Goal: Information Seeking & Learning: Learn about a topic

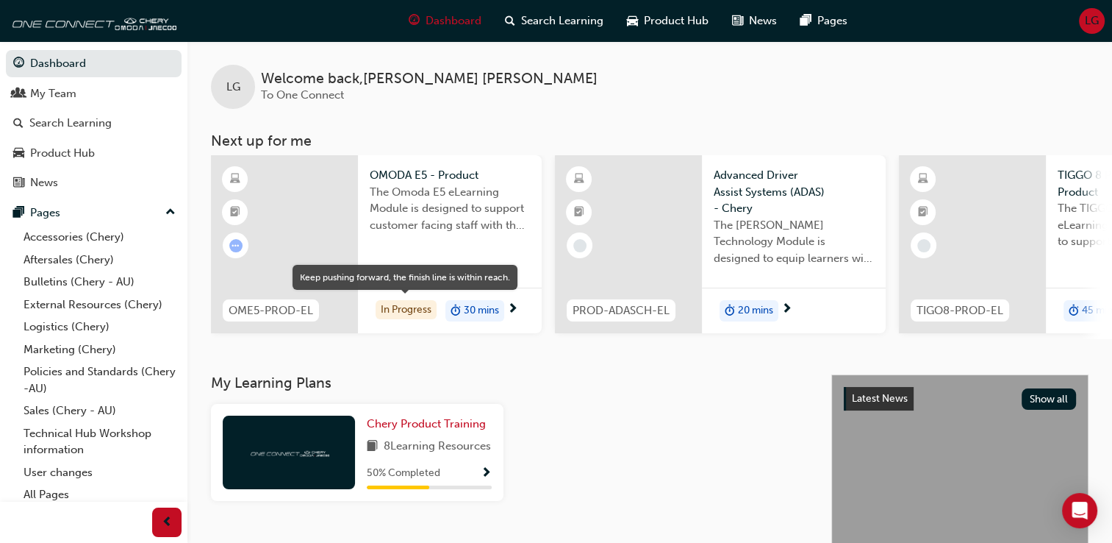
click at [390, 313] on div "In Progress" at bounding box center [406, 310] width 61 height 20
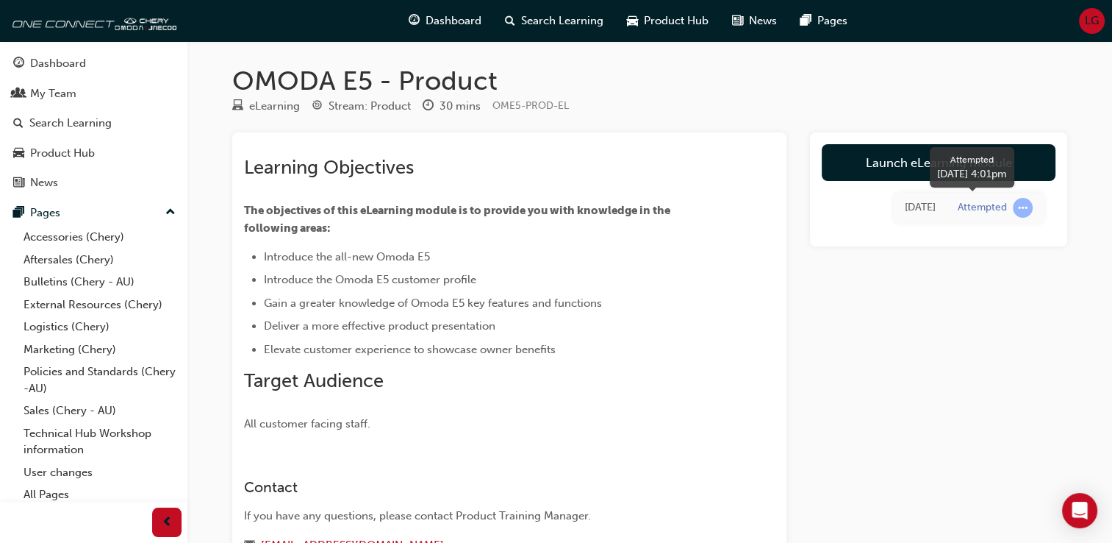
click at [1024, 207] on span "learningRecordVerb_ATTEMPT-icon" at bounding box center [1023, 208] width 20 height 20
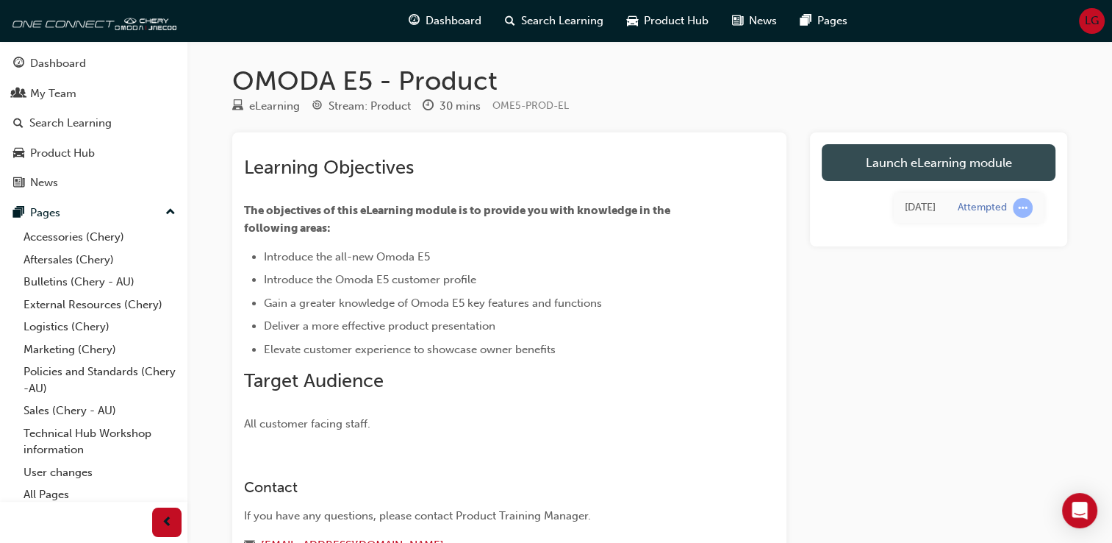
click at [985, 160] on link "Launch eLearning module" at bounding box center [939, 162] width 234 height 37
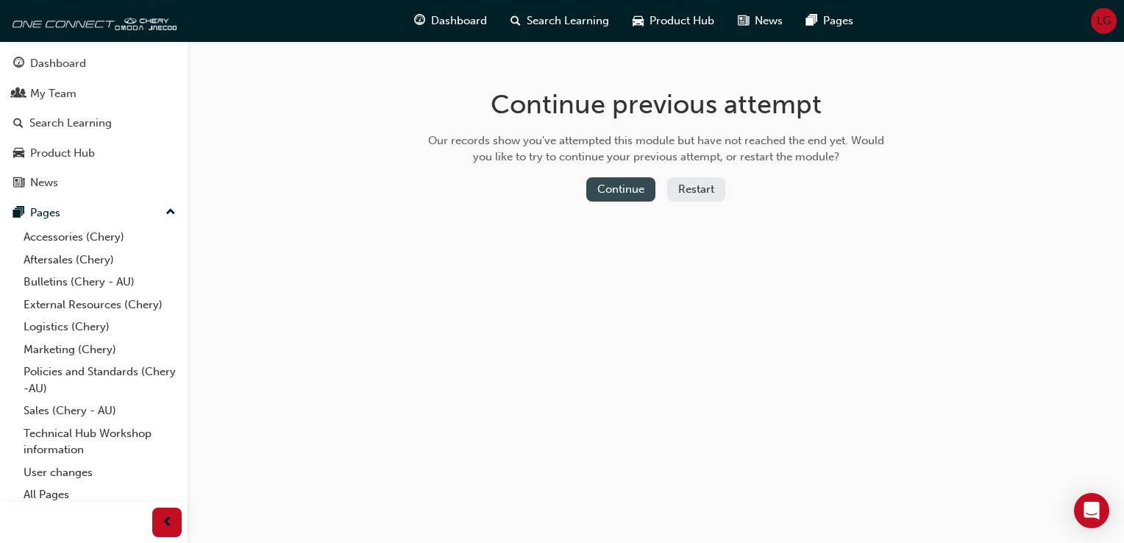
click at [613, 190] on button "Continue" at bounding box center [620, 189] width 69 height 24
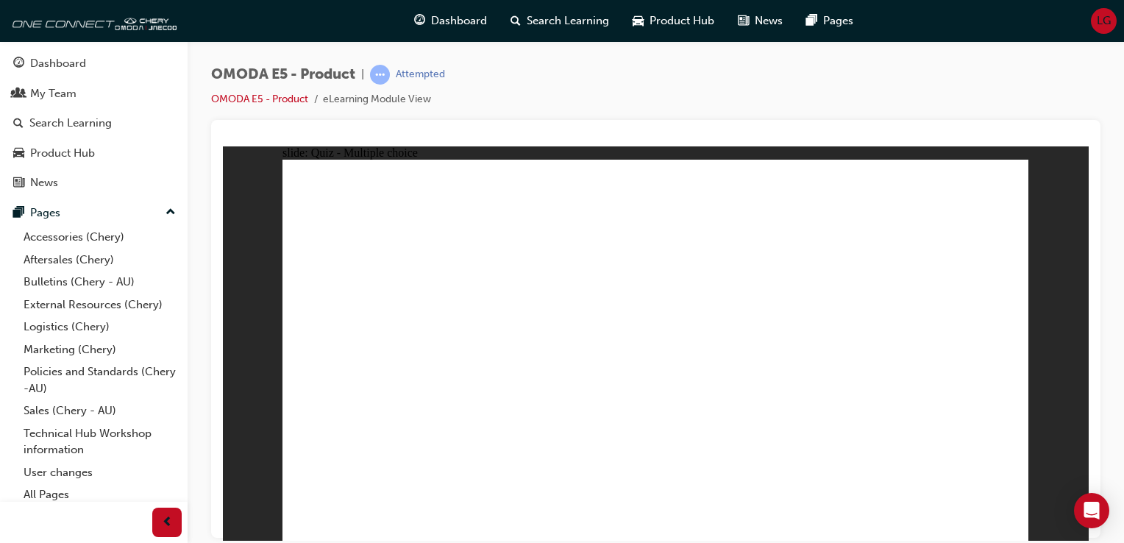
radio input "false"
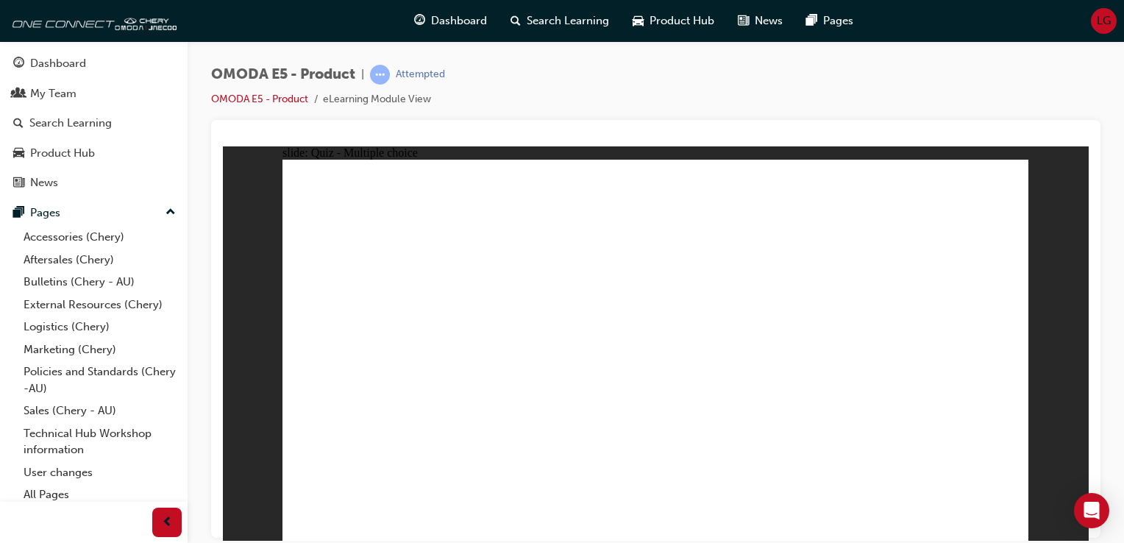
radio input "false"
radio input "true"
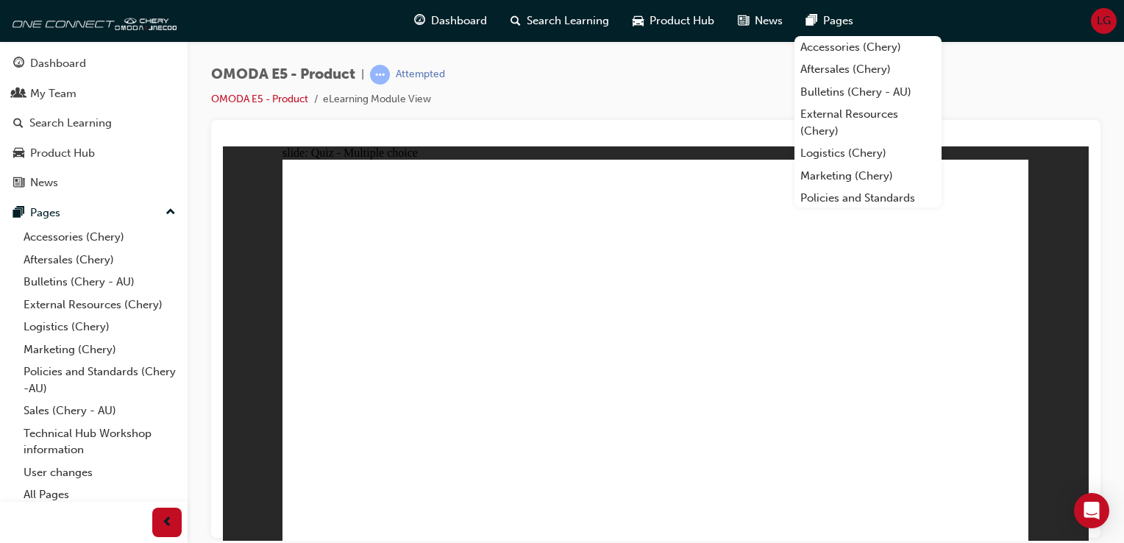
click at [656, 85] on div "OMODA E5 - Product | Attempted OMODA E5 - Product eLearning Module View" at bounding box center [655, 92] width 889 height 55
radio input "true"
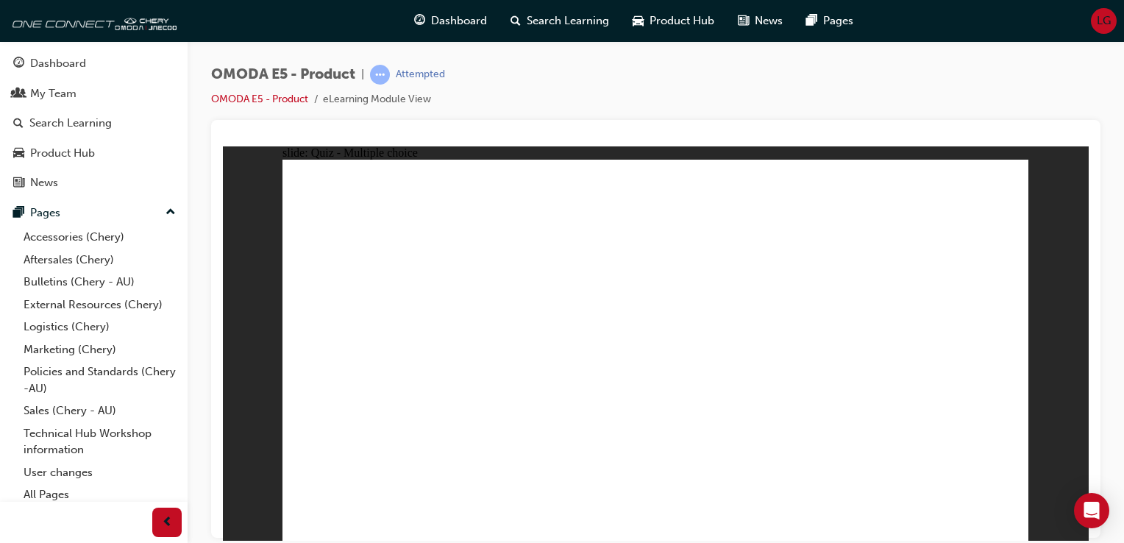
radio input "true"
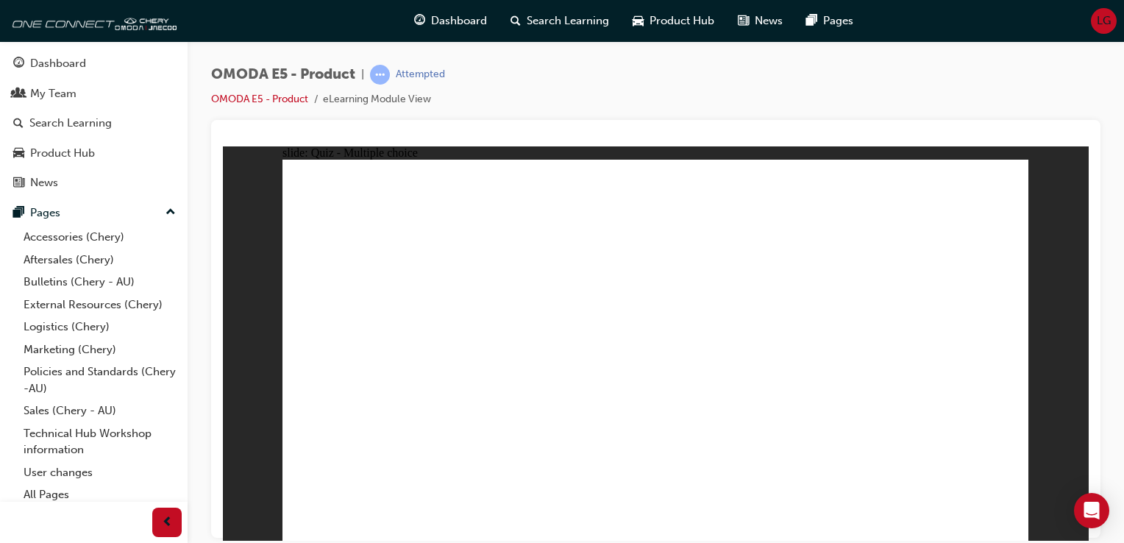
radio input "true"
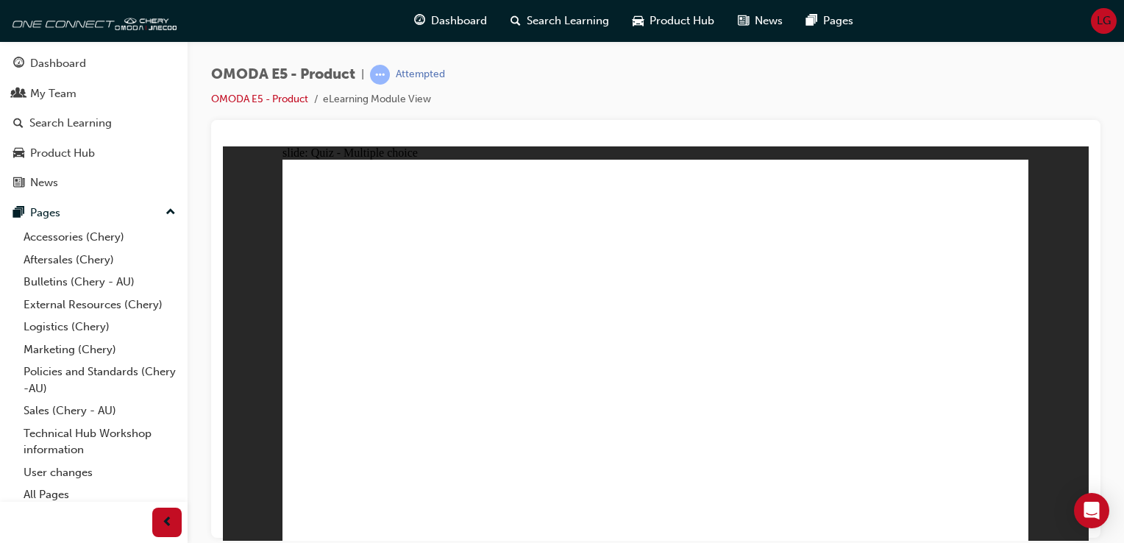
radio input "true"
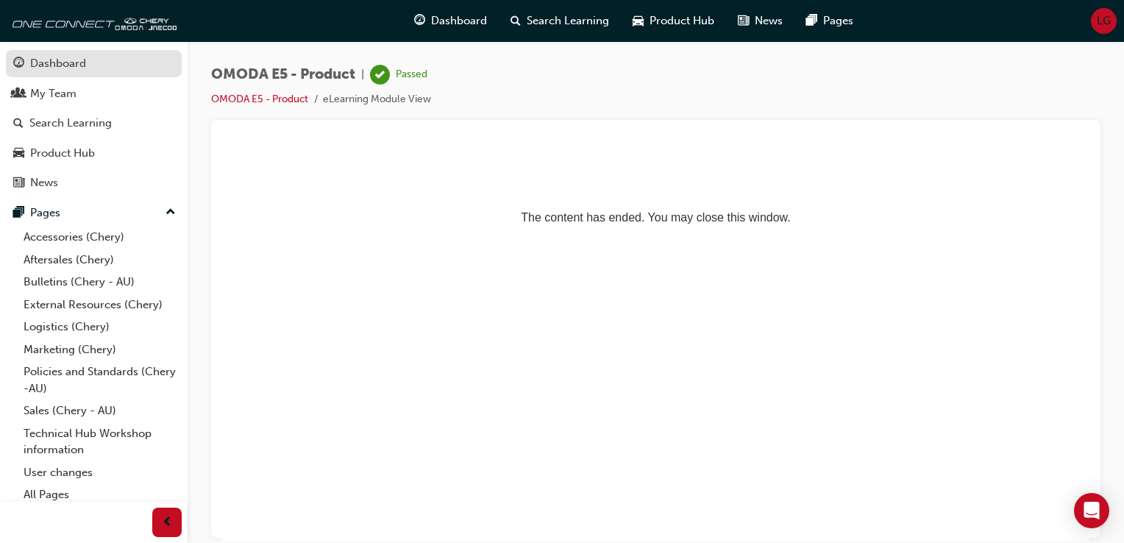
click at [77, 69] on div "Dashboard" at bounding box center [58, 63] width 56 height 17
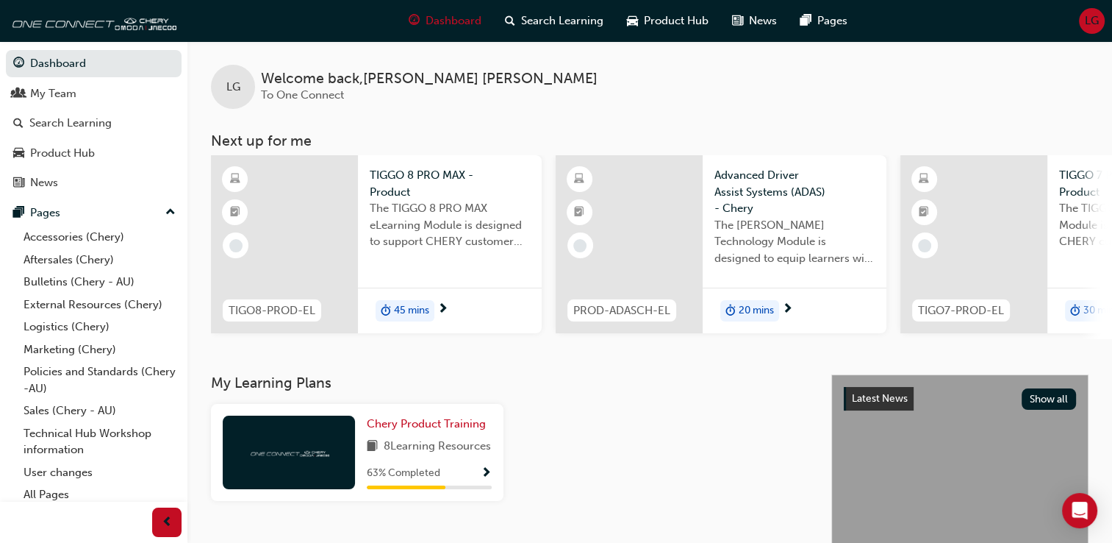
click at [304, 258] on div at bounding box center [284, 244] width 147 height 178
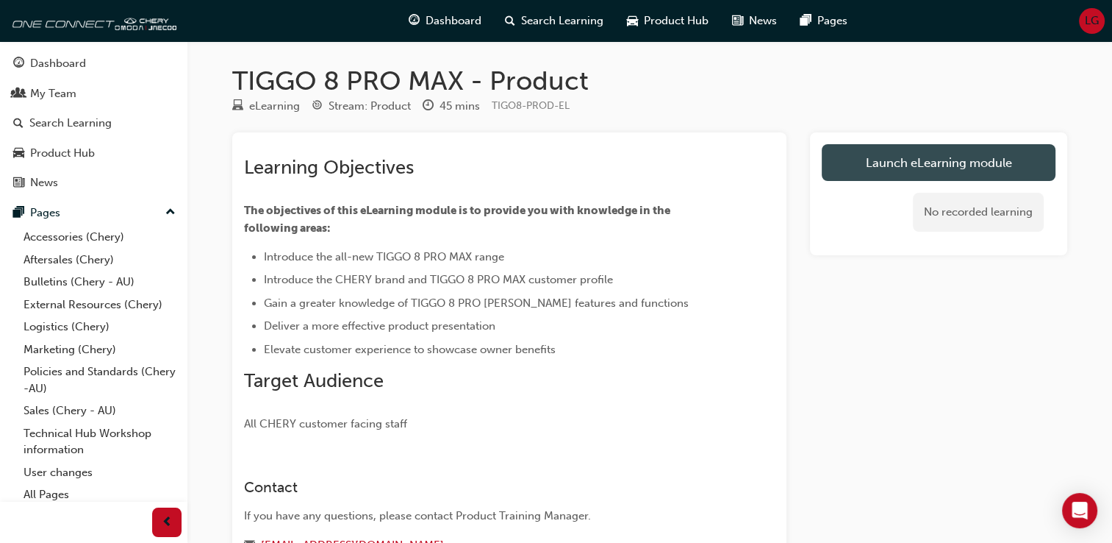
click at [932, 162] on link "Launch eLearning module" at bounding box center [939, 162] width 234 height 37
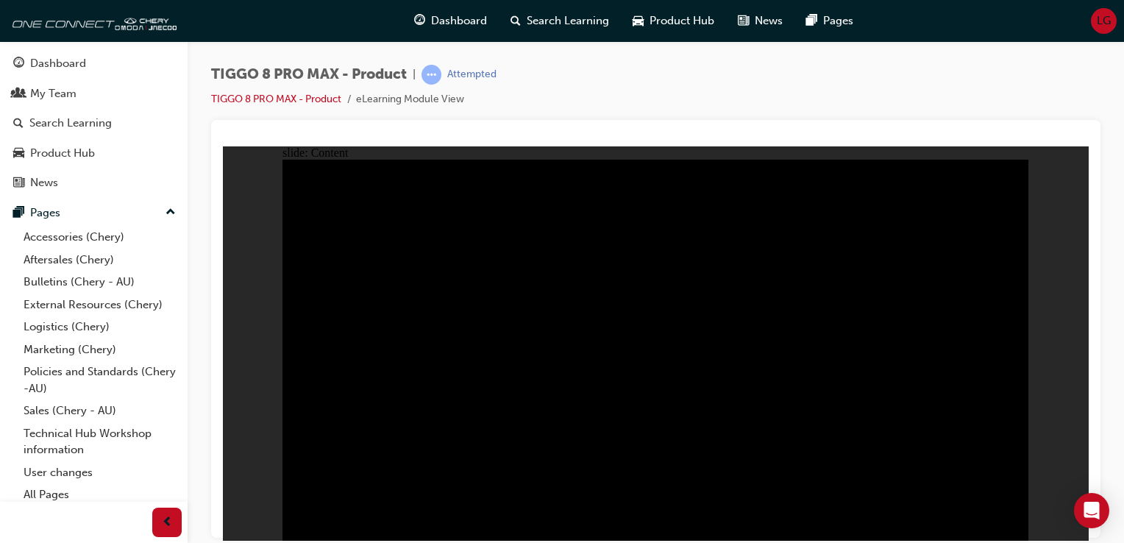
drag, startPoint x: 1002, startPoint y: 524, endPoint x: 1029, endPoint y: 528, distance: 26.7
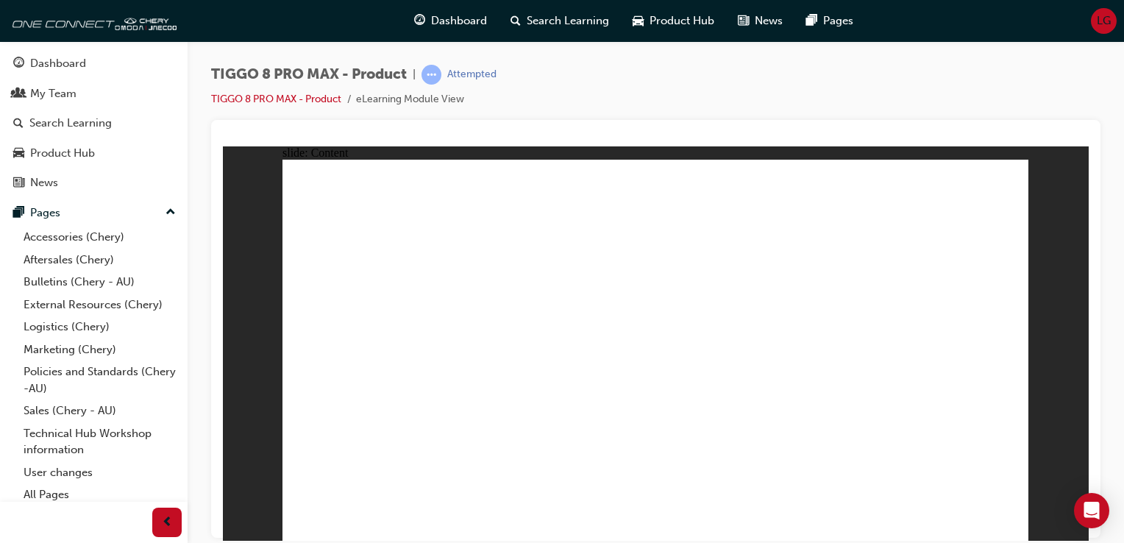
drag, startPoint x: 561, startPoint y: 229, endPoint x: 457, endPoint y: 229, distance: 103.7
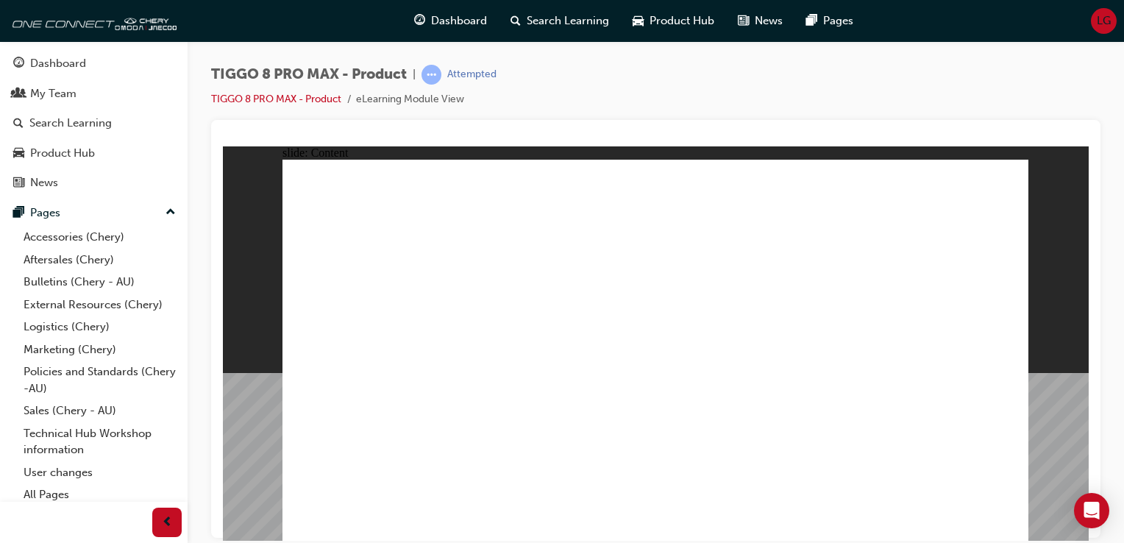
drag, startPoint x: 449, startPoint y: 227, endPoint x: 410, endPoint y: 222, distance: 39.3
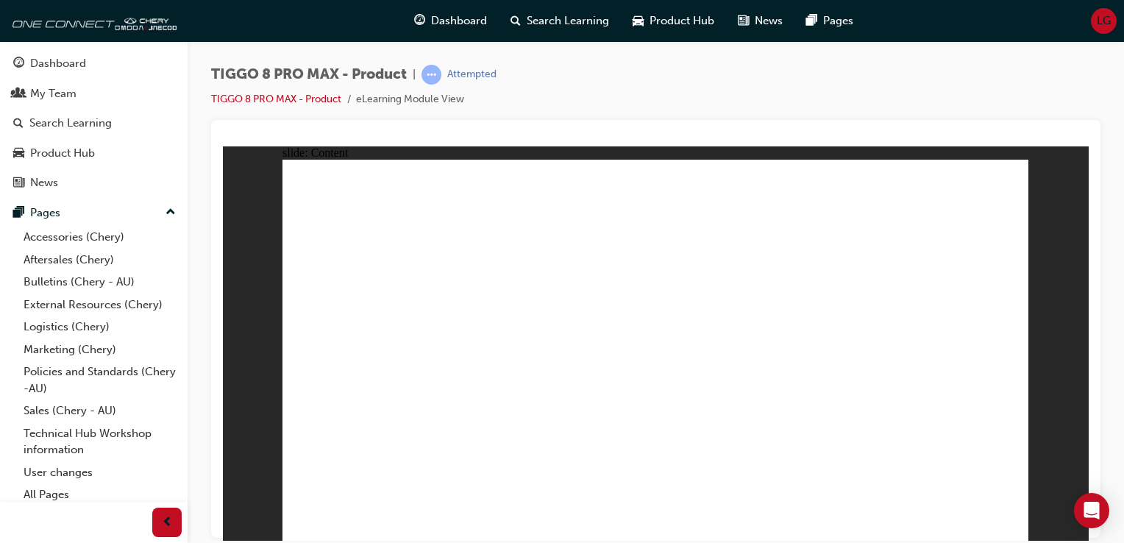
drag, startPoint x: 363, startPoint y: 359, endPoint x: 364, endPoint y: 371, distance: 12.5
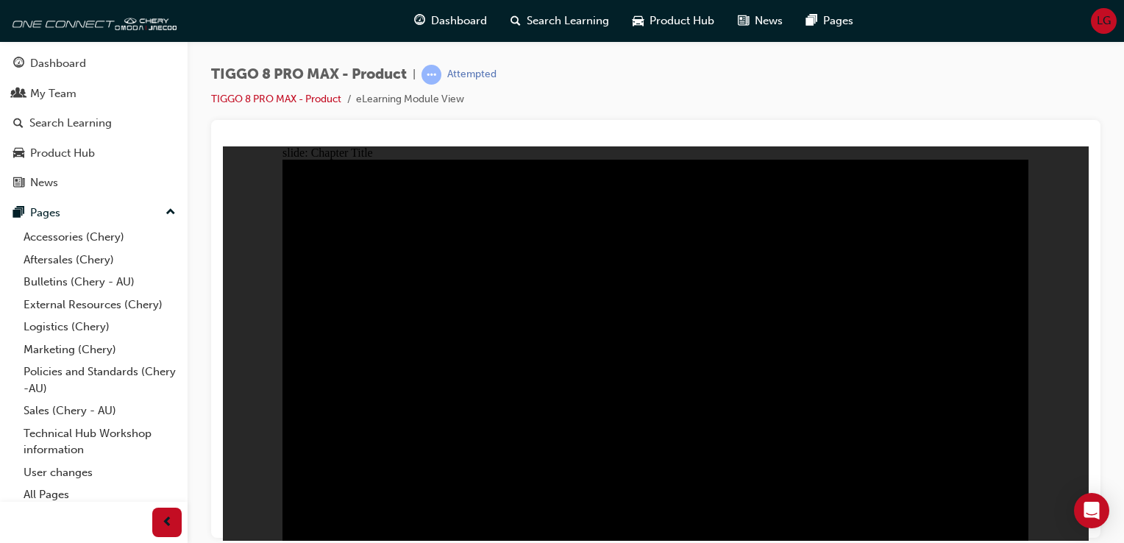
radio input "true"
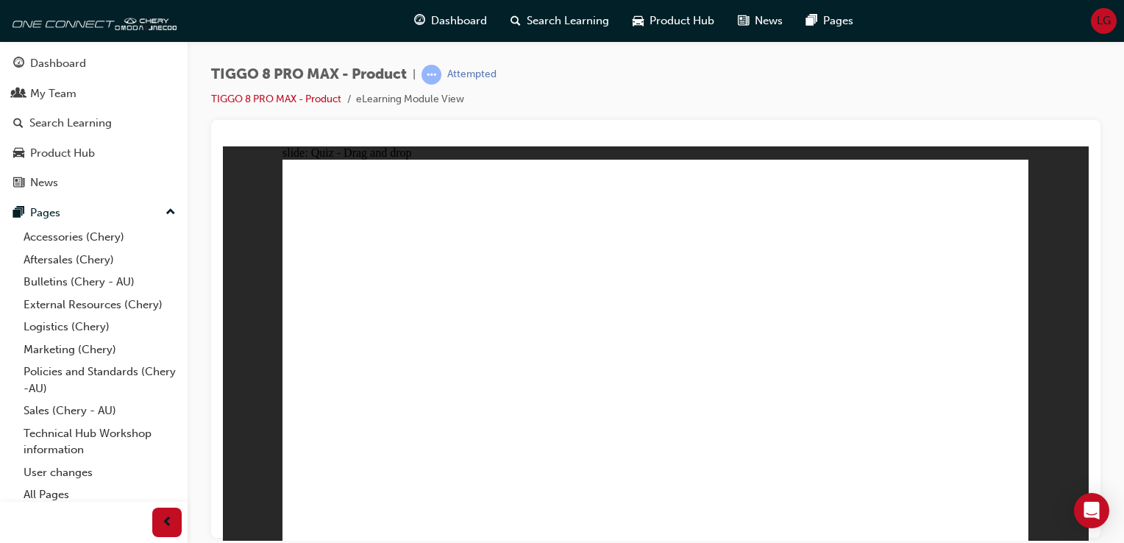
drag, startPoint x: 660, startPoint y: 202, endPoint x: 410, endPoint y: 362, distance: 296.4
drag, startPoint x: 804, startPoint y: 196, endPoint x: 512, endPoint y: 360, distance: 334.8
drag, startPoint x: 962, startPoint y: 198, endPoint x: 983, endPoint y: 382, distance: 185.8
drag, startPoint x: 854, startPoint y: 286, endPoint x: 489, endPoint y: 379, distance: 376.3
drag, startPoint x: 795, startPoint y: 201, endPoint x: 823, endPoint y: 368, distance: 169.2
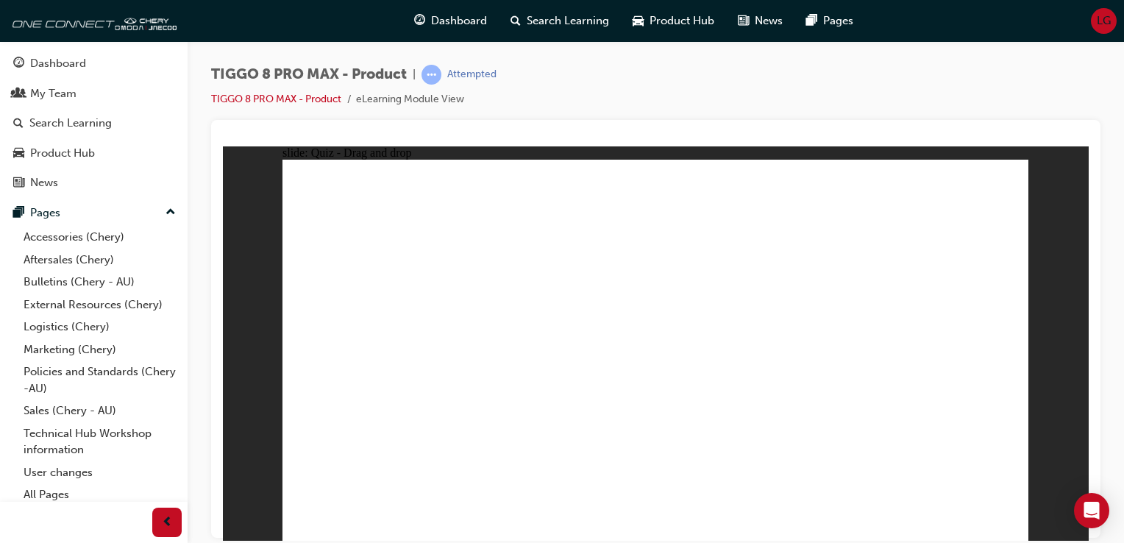
drag, startPoint x: 803, startPoint y: 379, endPoint x: 657, endPoint y: 391, distance: 146.8
drag, startPoint x: 721, startPoint y: 276, endPoint x: 807, endPoint y: 376, distance: 131.9
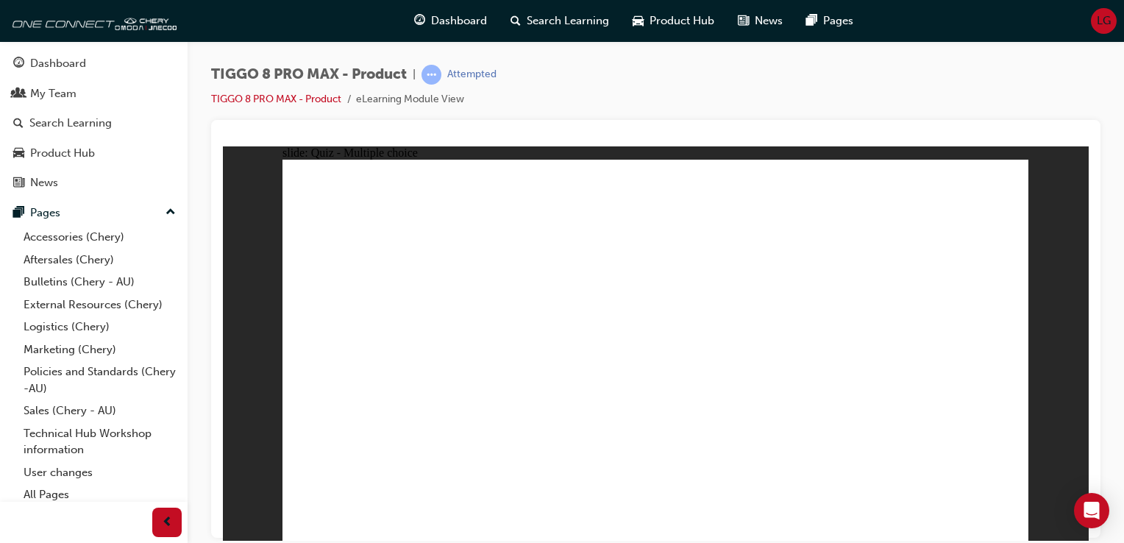
checkbox input "true"
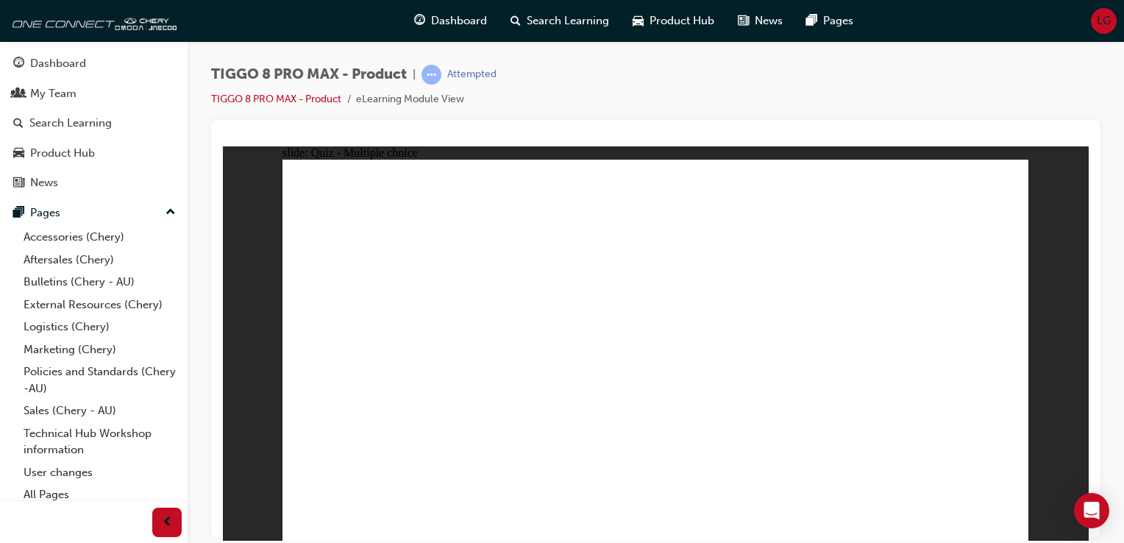
radio input "true"
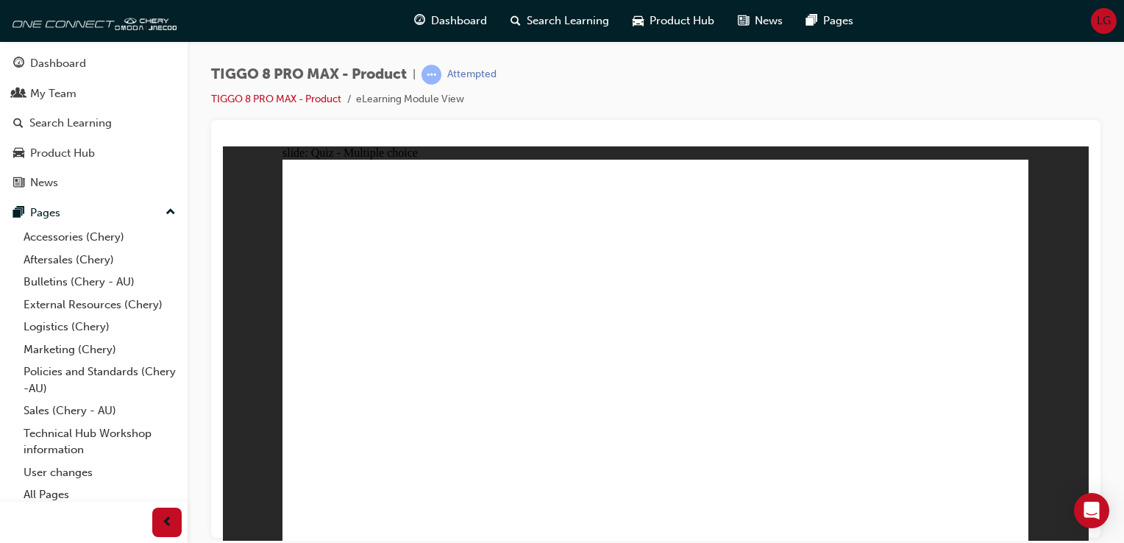
drag, startPoint x: 687, startPoint y: 200, endPoint x: 722, endPoint y: 385, distance: 187.8
drag, startPoint x: 809, startPoint y: 254, endPoint x: 803, endPoint y: 392, distance: 138.4
drag, startPoint x: 954, startPoint y: 217, endPoint x: 871, endPoint y: 400, distance: 201.4
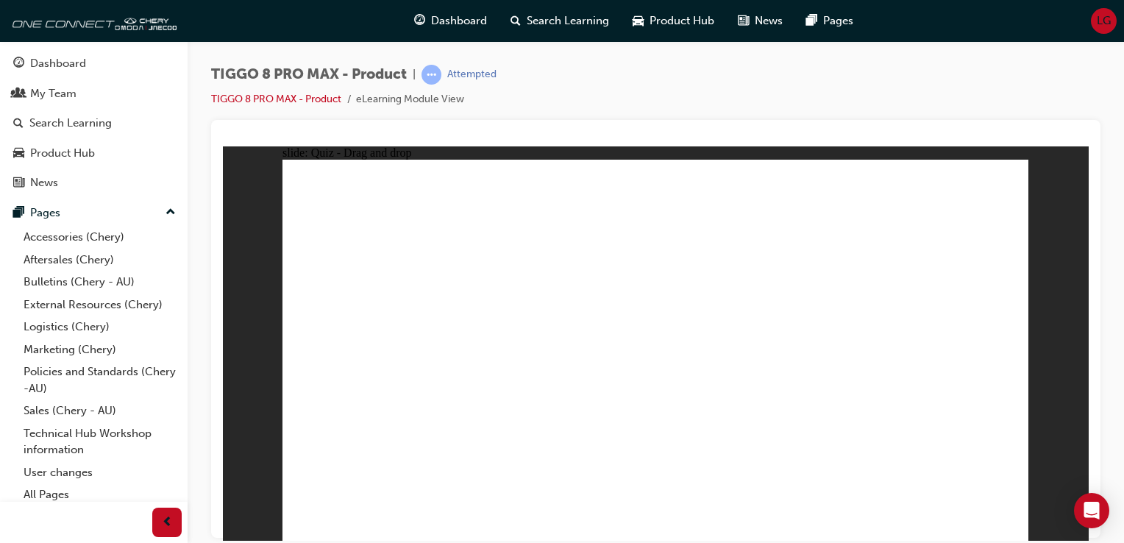
drag, startPoint x: 935, startPoint y: 192, endPoint x: 850, endPoint y: 398, distance: 222.6
drag, startPoint x: 829, startPoint y: 224, endPoint x: 706, endPoint y: 426, distance: 237.6
drag, startPoint x: 676, startPoint y: 224, endPoint x: 794, endPoint y: 405, distance: 216.4
drag, startPoint x: 804, startPoint y: 198, endPoint x: 709, endPoint y: 421, distance: 242.1
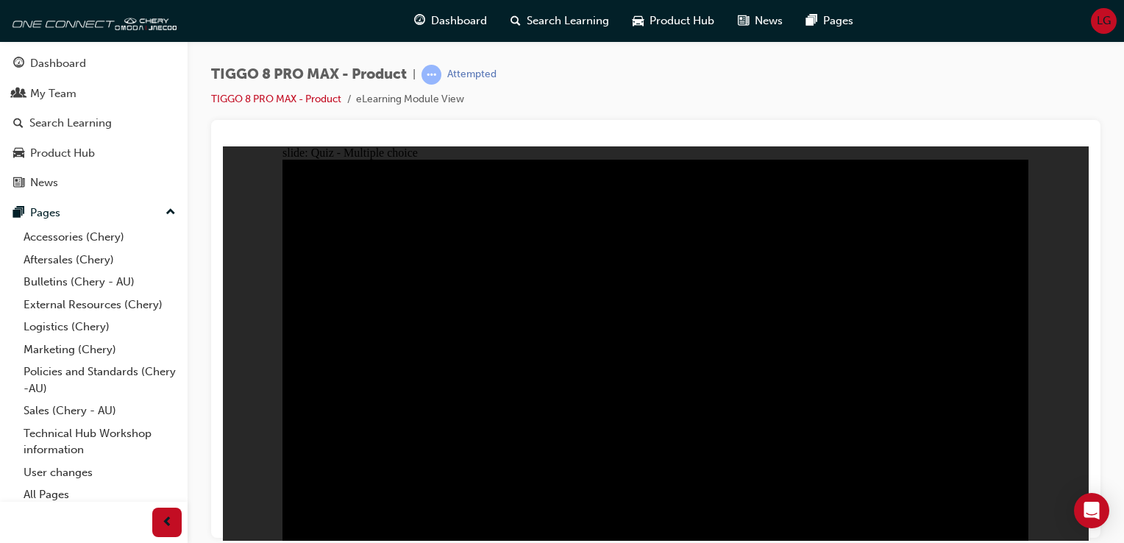
radio input "true"
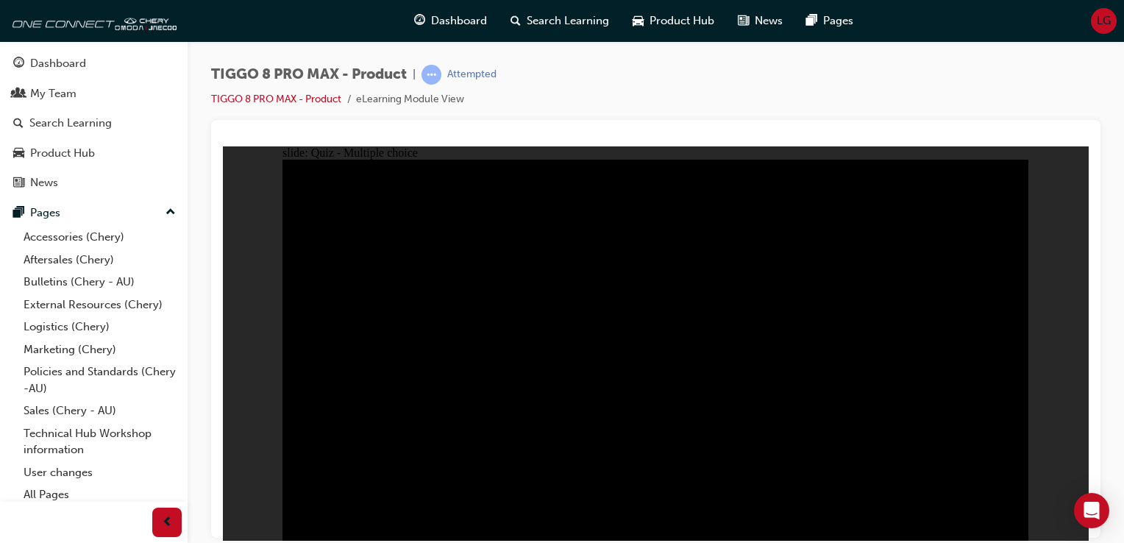
radio input "true"
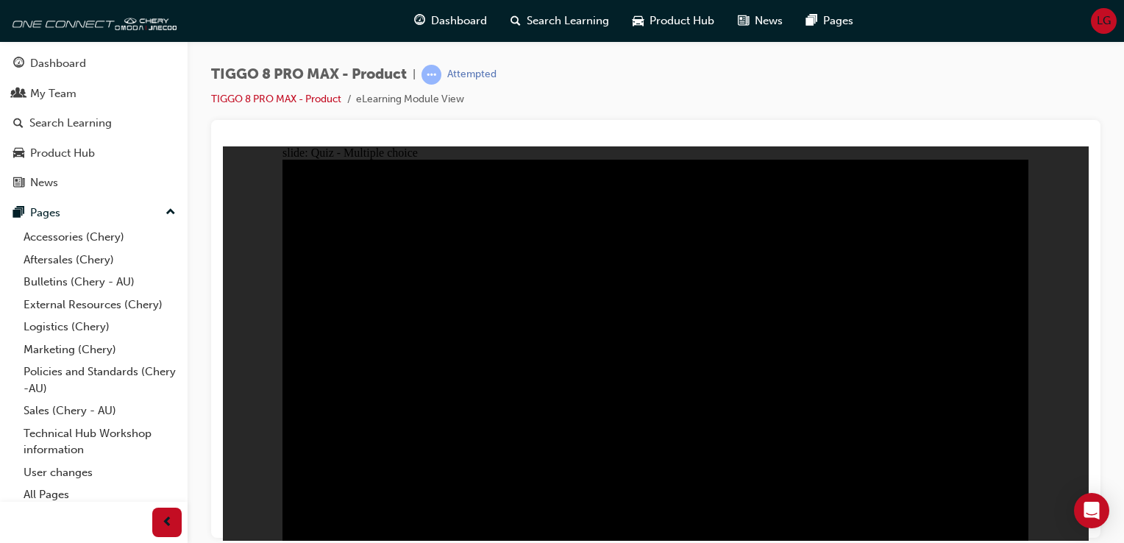
drag, startPoint x: 801, startPoint y: 259, endPoint x: 787, endPoint y: 285, distance: 28.9
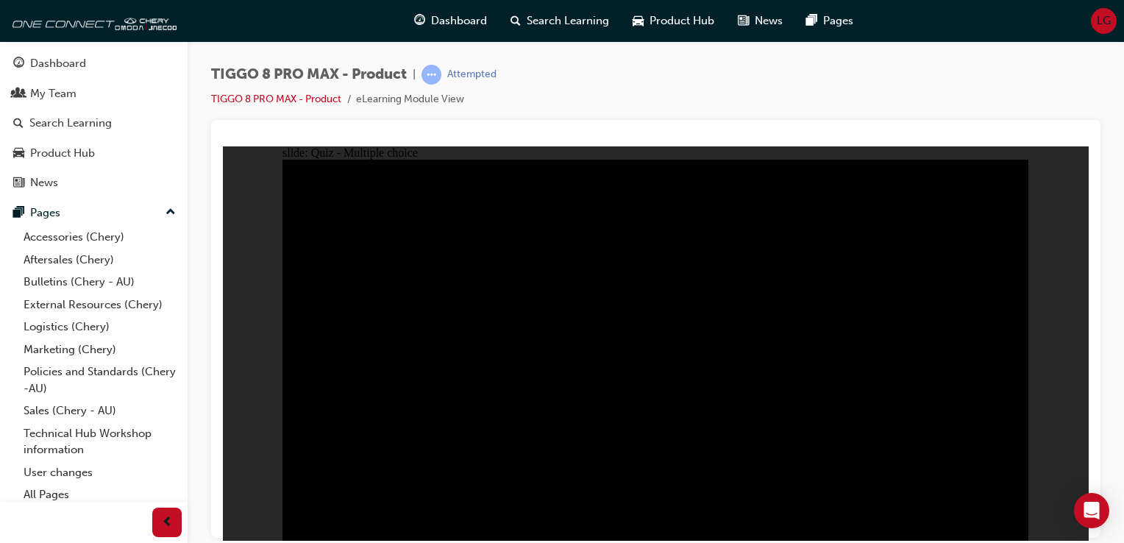
checkbox input "true"
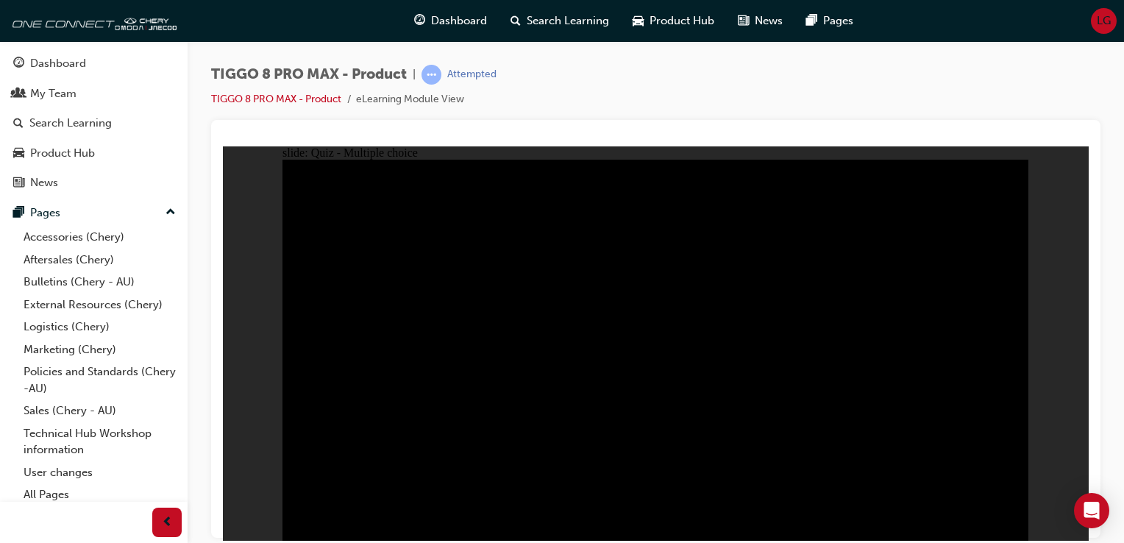
checkbox input "true"
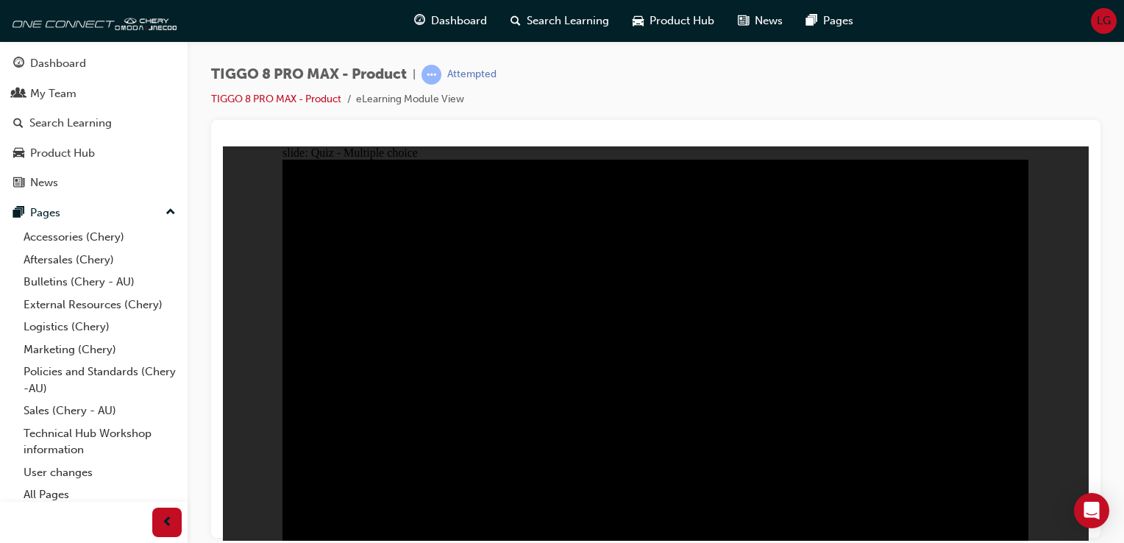
checkbox input "true"
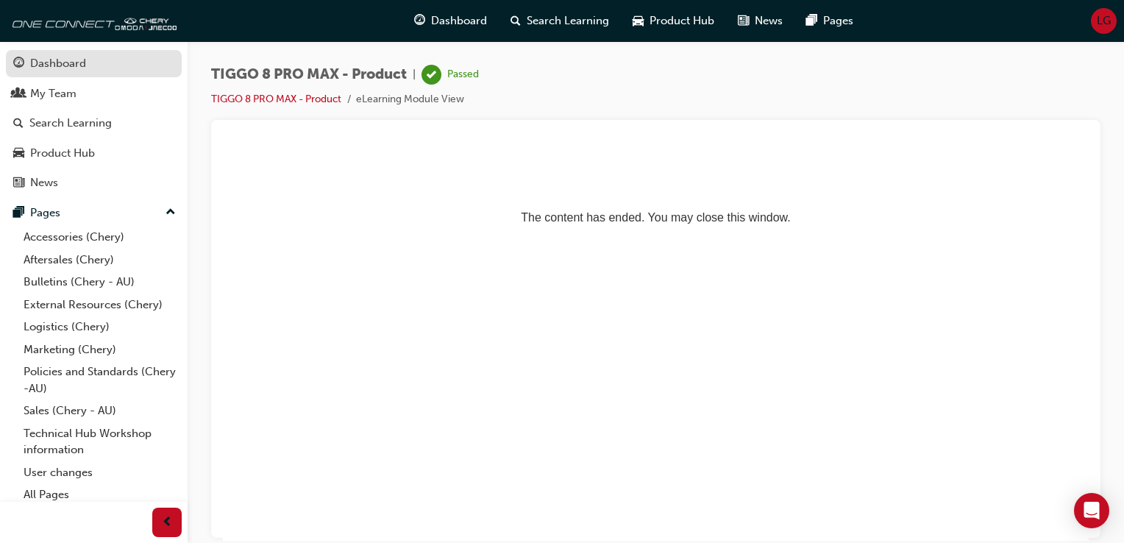
click at [73, 63] on div "Dashboard" at bounding box center [58, 63] width 56 height 17
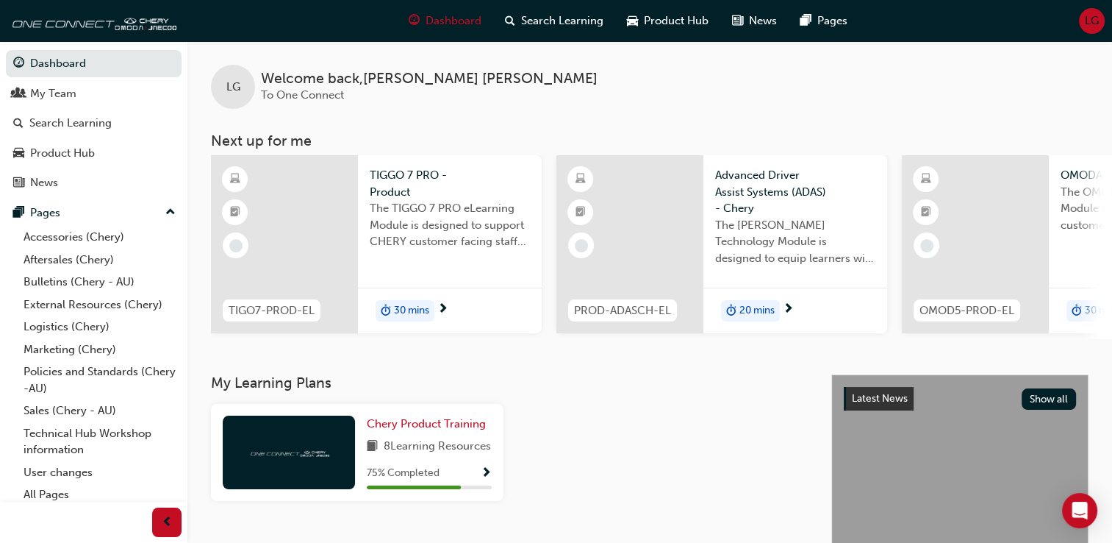
click at [445, 236] on span "The TIGGO 7 PRO eLearning Module is designed to support CHERY customer facing s…" at bounding box center [450, 225] width 160 height 50
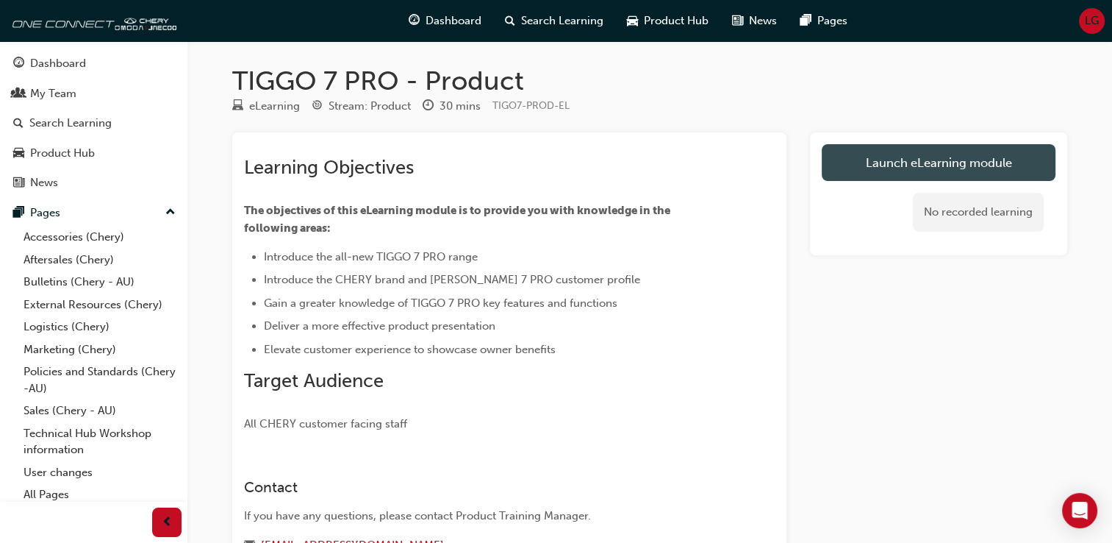
click at [912, 162] on link "Launch eLearning module" at bounding box center [939, 162] width 234 height 37
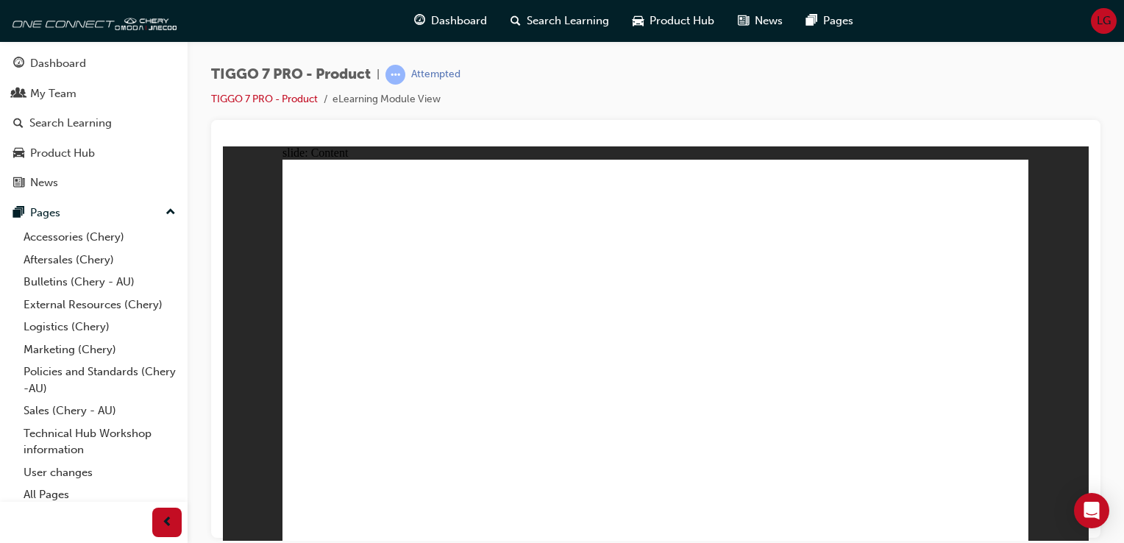
drag, startPoint x: 372, startPoint y: 394, endPoint x: 512, endPoint y: 353, distance: 145.6
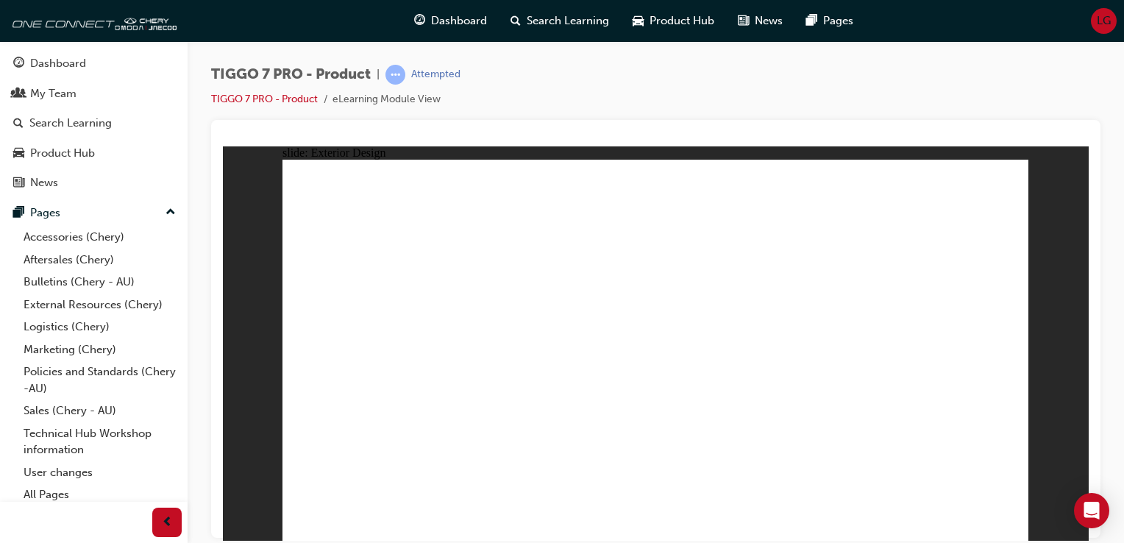
drag, startPoint x: 699, startPoint y: 236, endPoint x: 521, endPoint y: 292, distance: 186.5
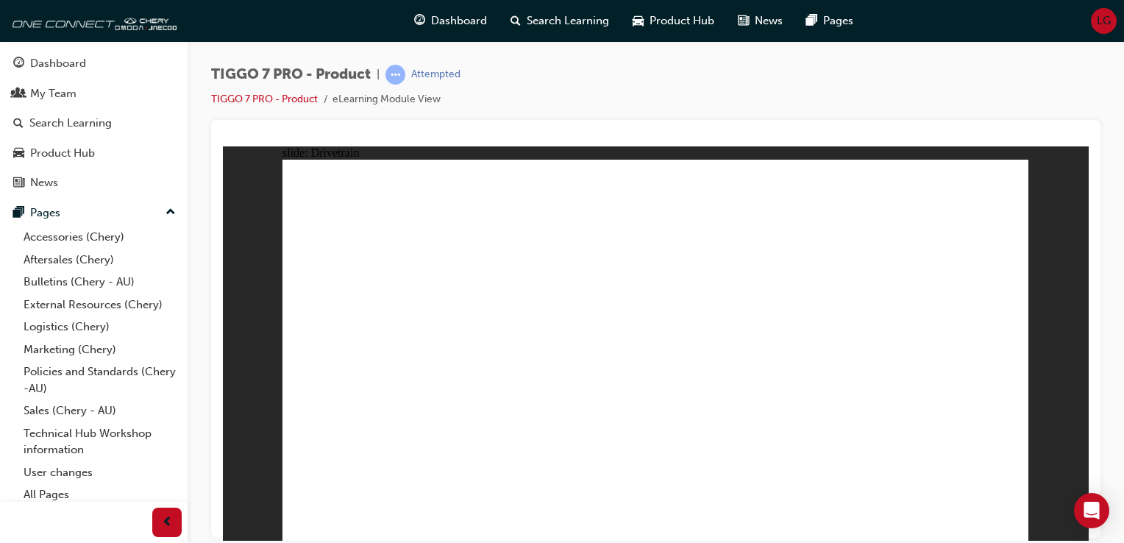
drag, startPoint x: 545, startPoint y: 253, endPoint x: 568, endPoint y: 347, distance: 97.0
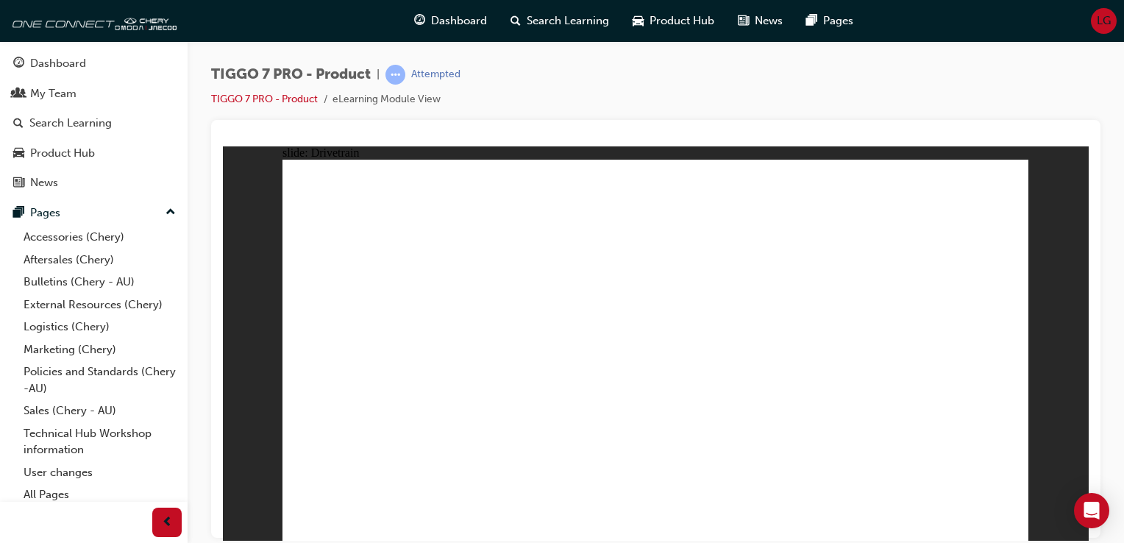
drag, startPoint x: 599, startPoint y: 398, endPoint x: 600, endPoint y: 406, distance: 8.1
drag, startPoint x: 595, startPoint y: 453, endPoint x: 822, endPoint y: 495, distance: 231.0
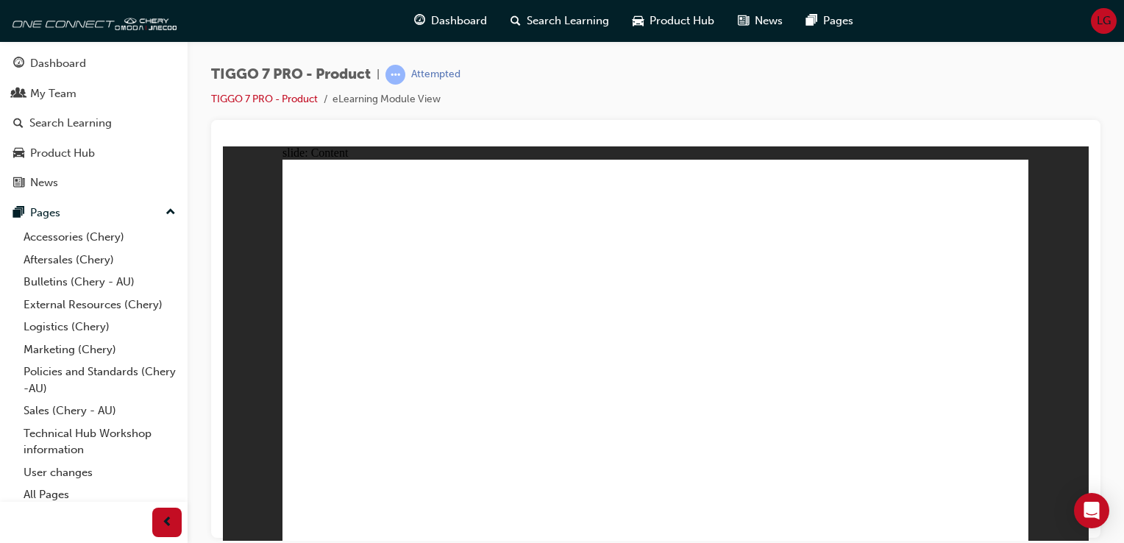
drag, startPoint x: 337, startPoint y: 285, endPoint x: 341, endPoint y: 275, distance: 11.2
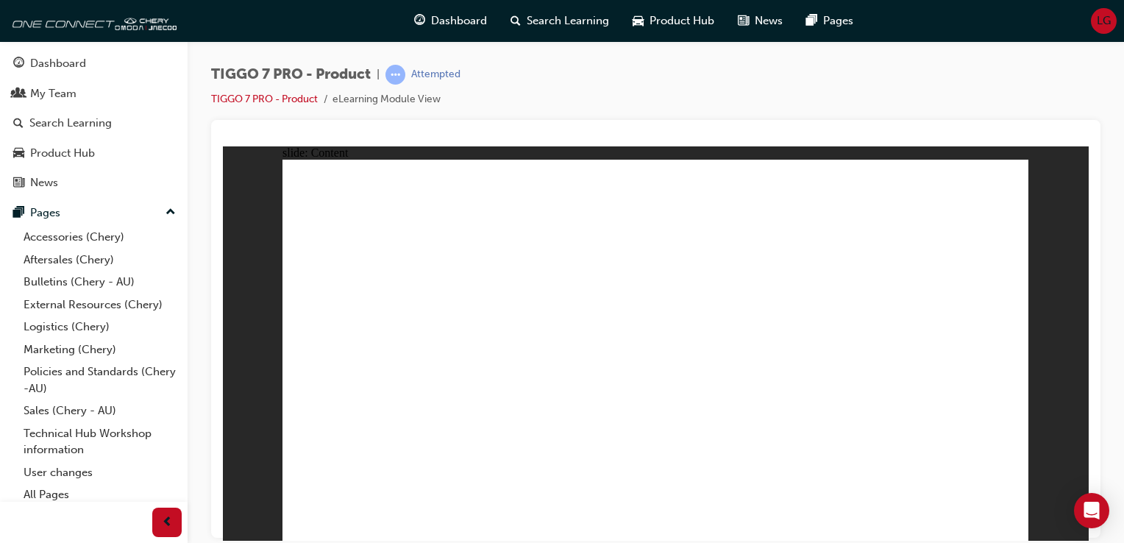
drag, startPoint x: 901, startPoint y: 390, endPoint x: 887, endPoint y: 371, distance: 23.9
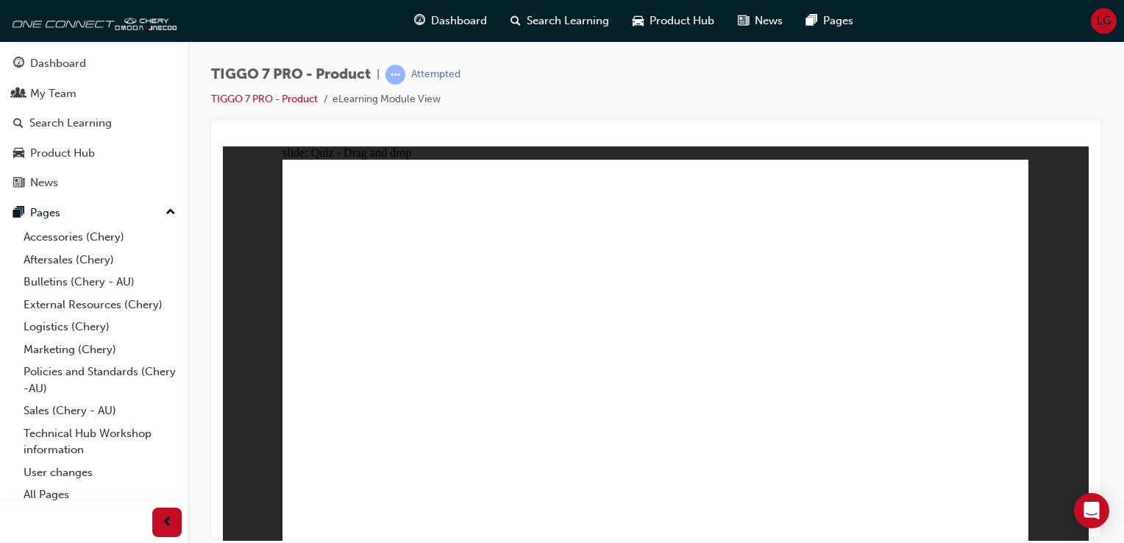
drag, startPoint x: 651, startPoint y: 189, endPoint x: 971, endPoint y: 363, distance: 364.2
drag, startPoint x: 868, startPoint y: 270, endPoint x: 679, endPoint y: 366, distance: 211.4
drag, startPoint x: 951, startPoint y: 197, endPoint x: 511, endPoint y: 365, distance: 471.3
drag, startPoint x: 732, startPoint y: 266, endPoint x: 509, endPoint y: 365, distance: 243.6
drag, startPoint x: 943, startPoint y: 206, endPoint x: 383, endPoint y: 379, distance: 586.5
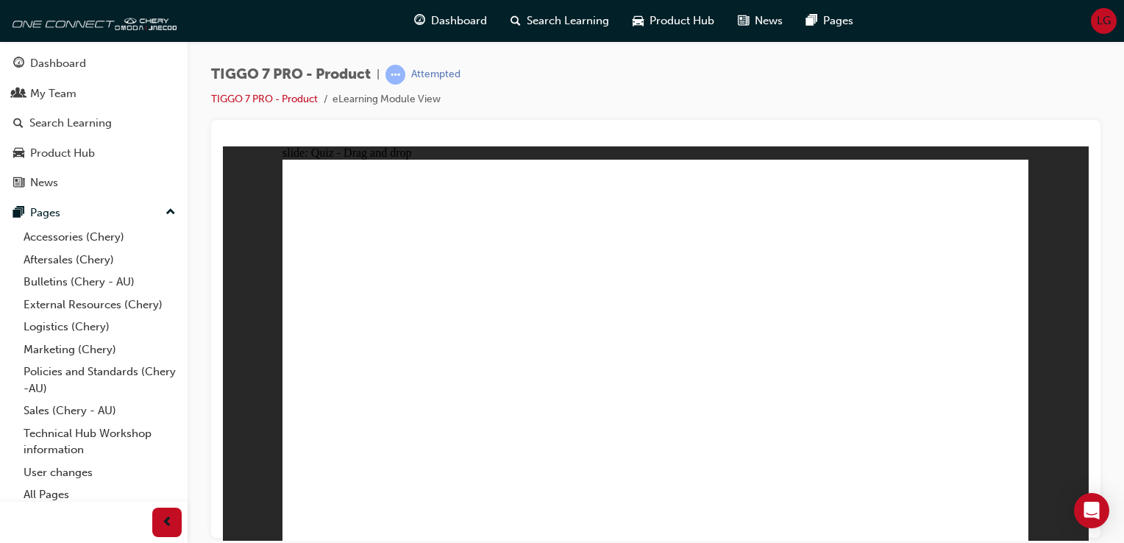
drag, startPoint x: 801, startPoint y: 208, endPoint x: 340, endPoint y: 373, distance: 488.9
drag, startPoint x: 986, startPoint y: 370, endPoint x: 847, endPoint y: 374, distance: 139.0
drag, startPoint x: 784, startPoint y: 358, endPoint x: 946, endPoint y: 368, distance: 162.0
drag, startPoint x: 531, startPoint y: 368, endPoint x: 834, endPoint y: 366, distance: 302.9
drag, startPoint x: 969, startPoint y: 188, endPoint x: 532, endPoint y: 356, distance: 467.8
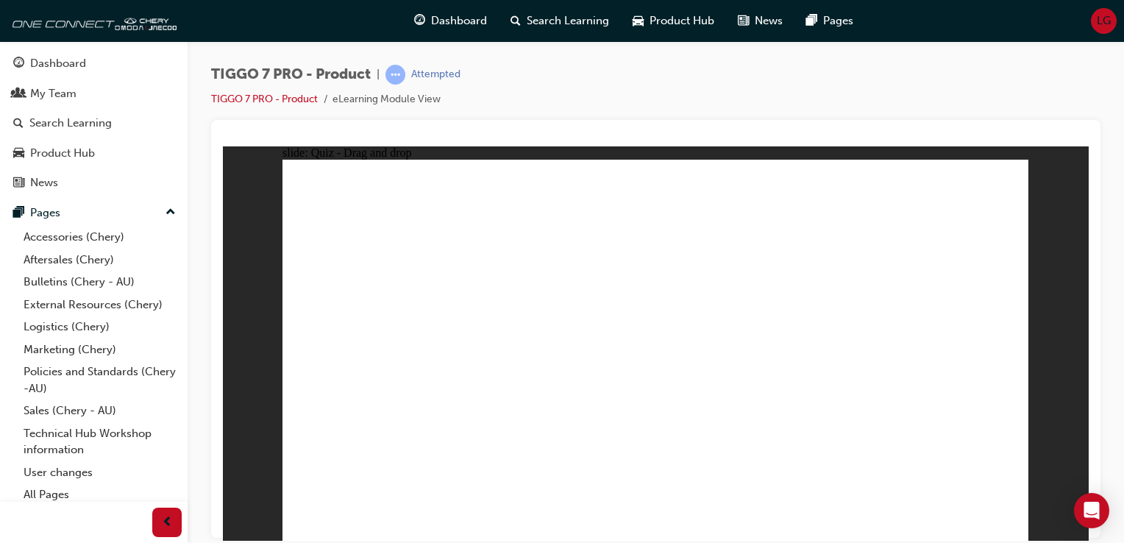
drag, startPoint x: 813, startPoint y: 239, endPoint x: 696, endPoint y: 422, distance: 217.2
drag, startPoint x: 700, startPoint y: 377, endPoint x: 387, endPoint y: 394, distance: 313.7
drag, startPoint x: 662, startPoint y: 229, endPoint x: 371, endPoint y: 432, distance: 354.9
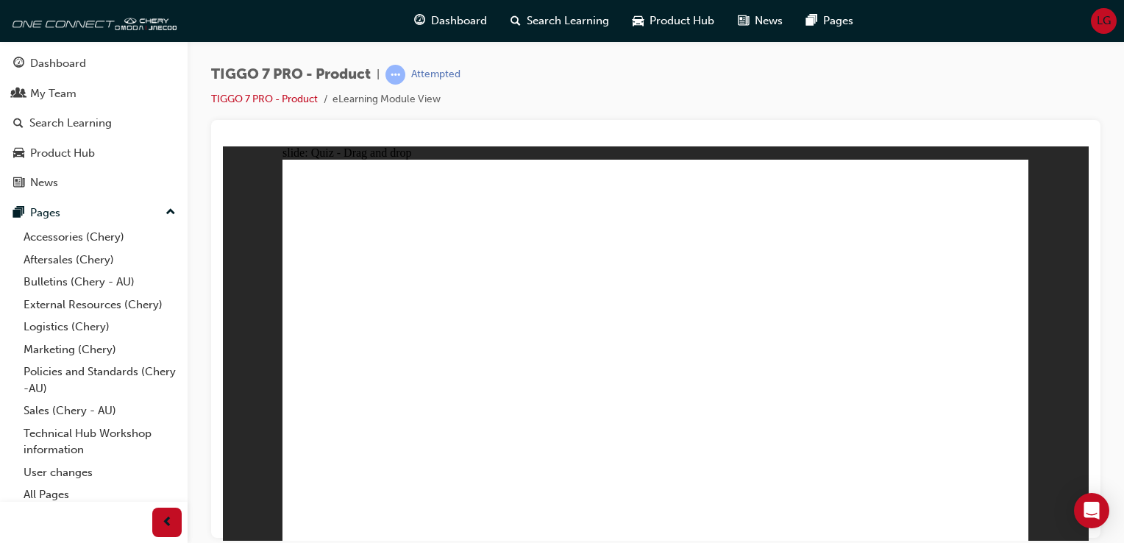
drag, startPoint x: 957, startPoint y: 226, endPoint x: 697, endPoint y: 388, distance: 306.5
drag, startPoint x: 795, startPoint y: 226, endPoint x: 372, endPoint y: 410, distance: 461.0
drag, startPoint x: 647, startPoint y: 228, endPoint x: 432, endPoint y: 398, distance: 273.8
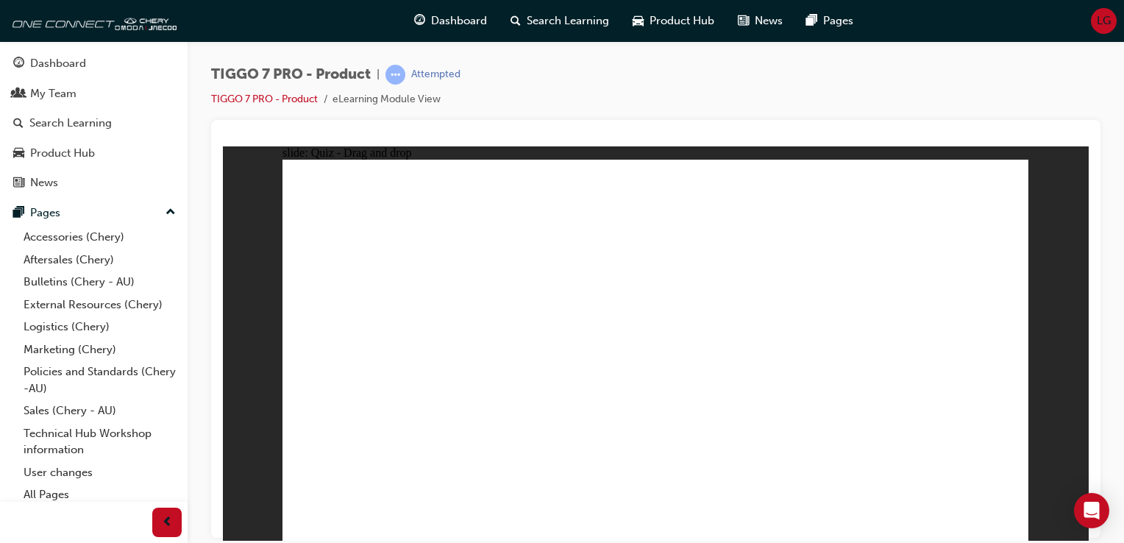
drag, startPoint x: 887, startPoint y: 260, endPoint x: 485, endPoint y: 409, distance: 428.7
drag, startPoint x: 869, startPoint y: 235, endPoint x: 532, endPoint y: 416, distance: 382.3
drag, startPoint x: 730, startPoint y: 261, endPoint x: 392, endPoint y: 425, distance: 375.9
drag, startPoint x: 810, startPoint y: 195, endPoint x: 535, endPoint y: 408, distance: 348.0
drag, startPoint x: 972, startPoint y: 196, endPoint x: 599, endPoint y: 407, distance: 429.4
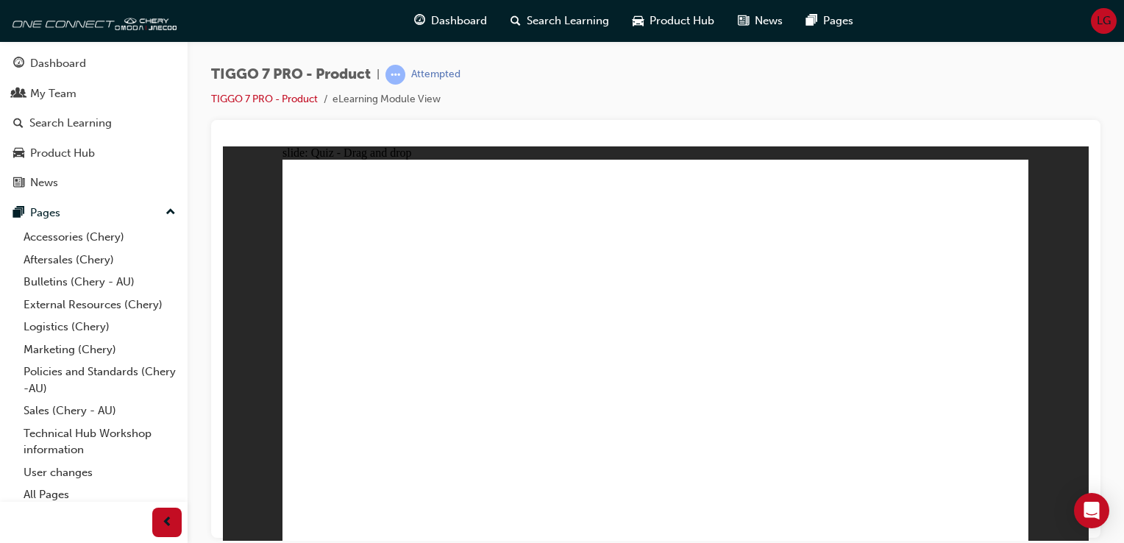
drag, startPoint x: 815, startPoint y: 248, endPoint x: 846, endPoint y: 278, distance: 43.2
drag, startPoint x: 799, startPoint y: 260, endPoint x: 671, endPoint y: 398, distance: 187.8
drag, startPoint x: 637, startPoint y: 197, endPoint x: 730, endPoint y: 406, distance: 228.4
drag, startPoint x: 724, startPoint y: 215, endPoint x: 741, endPoint y: 291, distance: 77.6
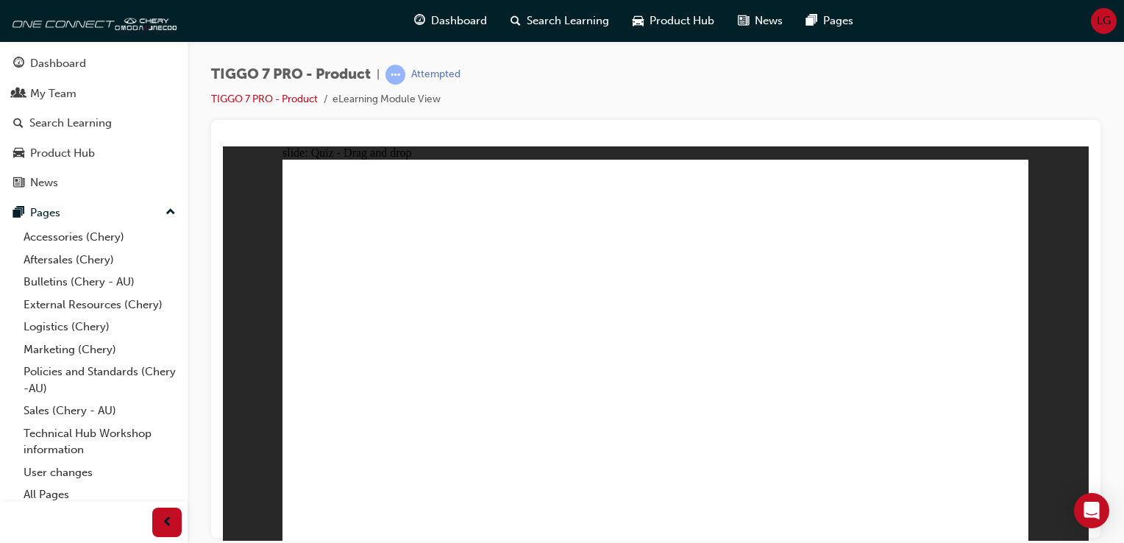
drag, startPoint x: 725, startPoint y: 227, endPoint x: 801, endPoint y: 410, distance: 198.1
drag, startPoint x: 961, startPoint y: 226, endPoint x: 862, endPoint y: 396, distance: 196.7
drag, startPoint x: 892, startPoint y: 195, endPoint x: 709, endPoint y: 409, distance: 281.6
drag, startPoint x: 728, startPoint y: 197, endPoint x: 729, endPoint y: 421, distance: 224.3
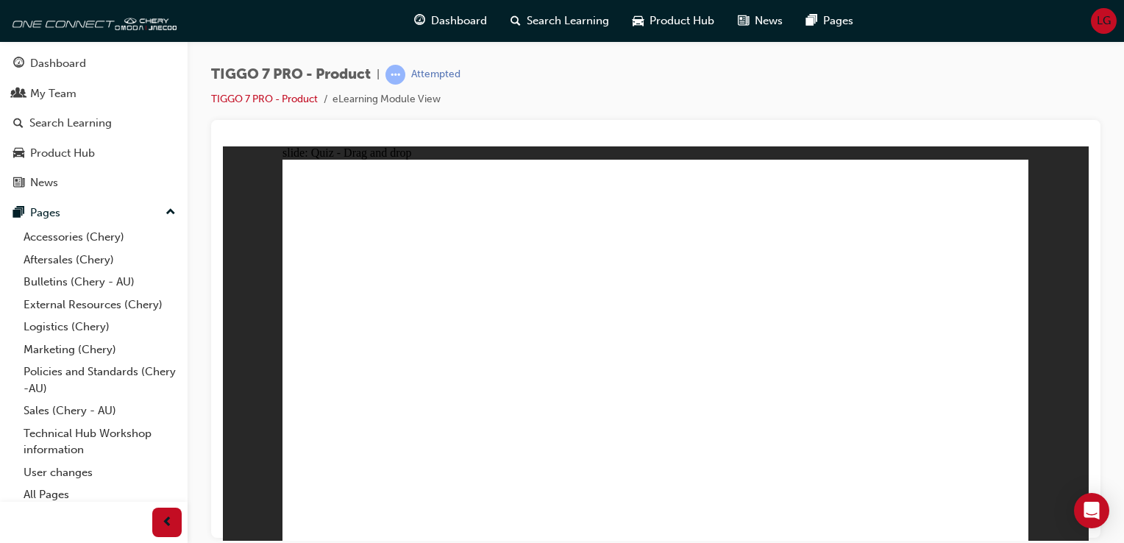
drag, startPoint x: 804, startPoint y: 223, endPoint x: 385, endPoint y: 334, distance: 432.9
drag, startPoint x: 681, startPoint y: 221, endPoint x: 518, endPoint y: 358, distance: 212.9
drag, startPoint x: 987, startPoint y: 226, endPoint x: 774, endPoint y: 344, distance: 243.5
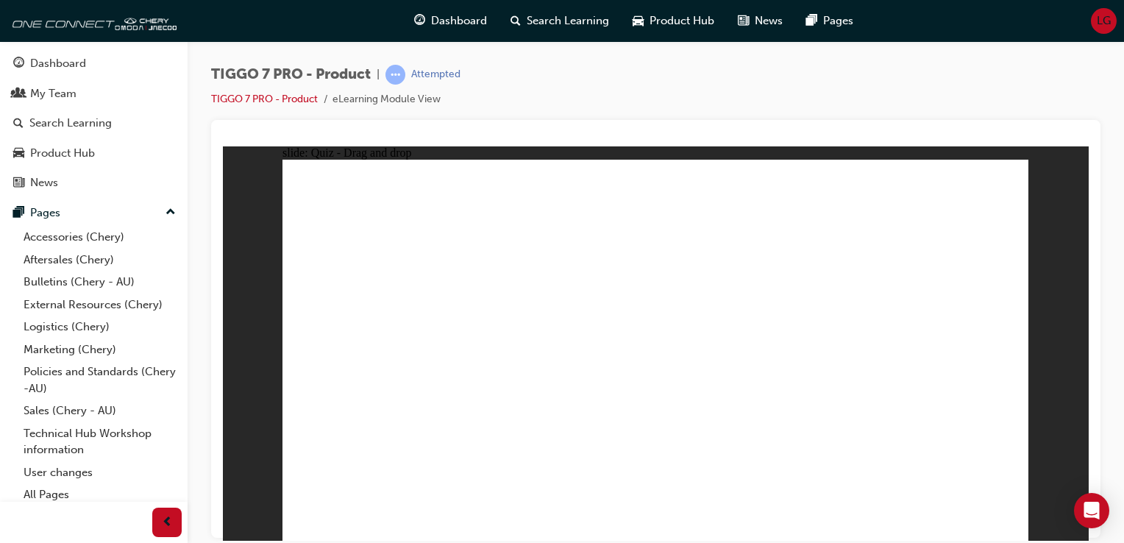
radio input "true"
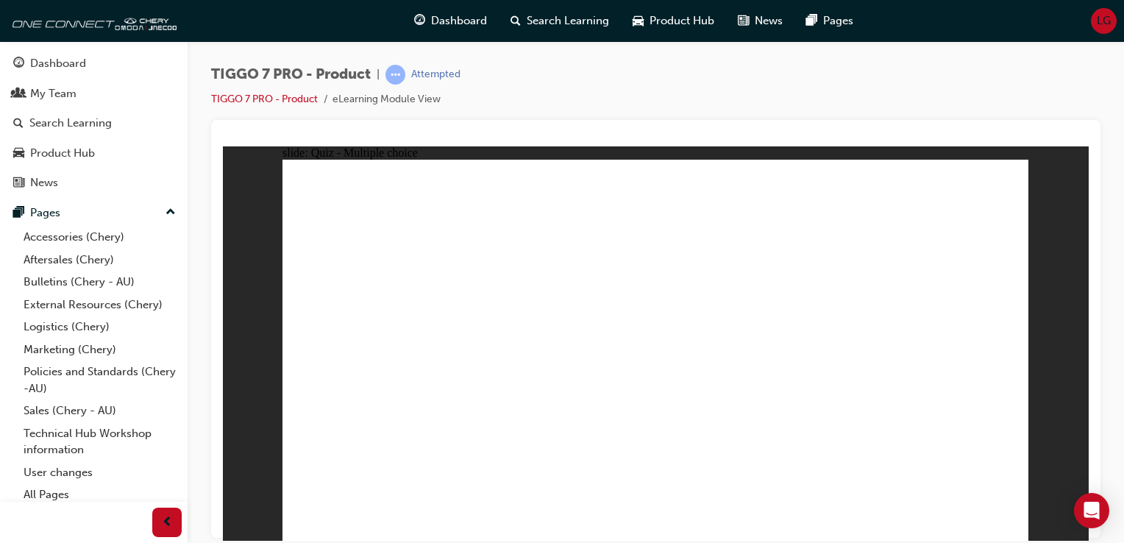
drag, startPoint x: 806, startPoint y: 262, endPoint x: 733, endPoint y: 382, distance: 140.9
drag, startPoint x: 940, startPoint y: 221, endPoint x: 829, endPoint y: 393, distance: 205.4
drag, startPoint x: 949, startPoint y: 179, endPoint x: 946, endPoint y: 190, distance: 10.7
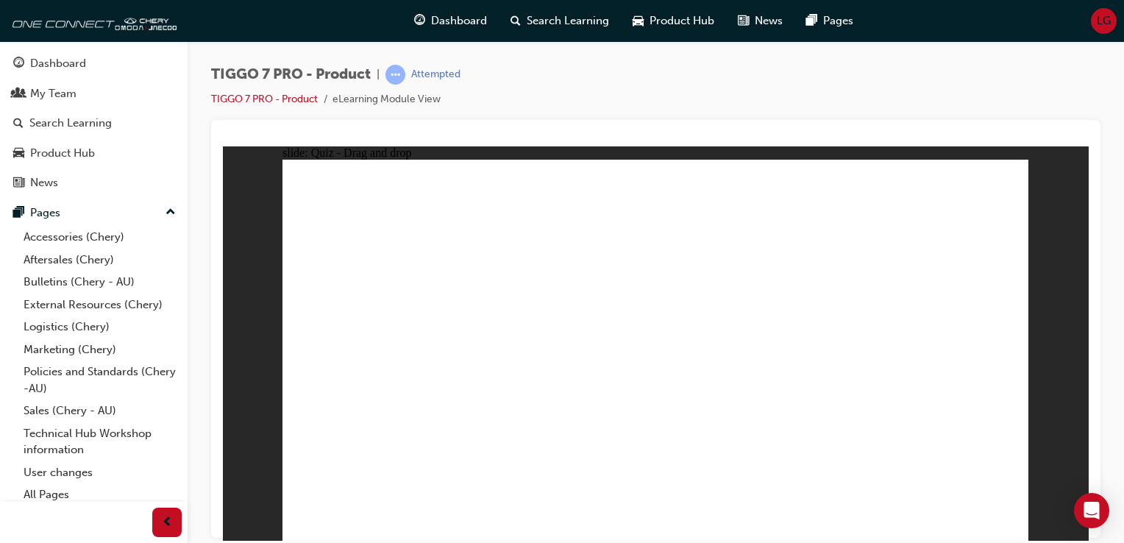
drag, startPoint x: 946, startPoint y: 191, endPoint x: 733, endPoint y: 404, distance: 301.6
drag, startPoint x: 698, startPoint y: 223, endPoint x: 710, endPoint y: 432, distance: 209.2
drag, startPoint x: 793, startPoint y: 192, endPoint x: 753, endPoint y: 388, distance: 200.3
drag, startPoint x: 796, startPoint y: 259, endPoint x: 800, endPoint y: 424, distance: 164.8
drag, startPoint x: 660, startPoint y: 191, endPoint x: 715, endPoint y: 444, distance: 258.7
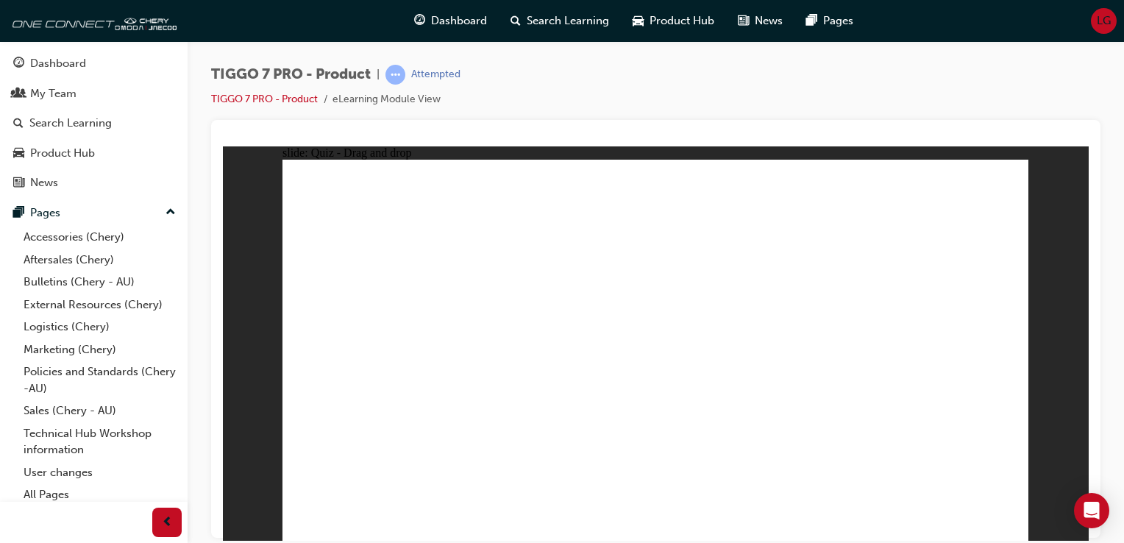
radio input "true"
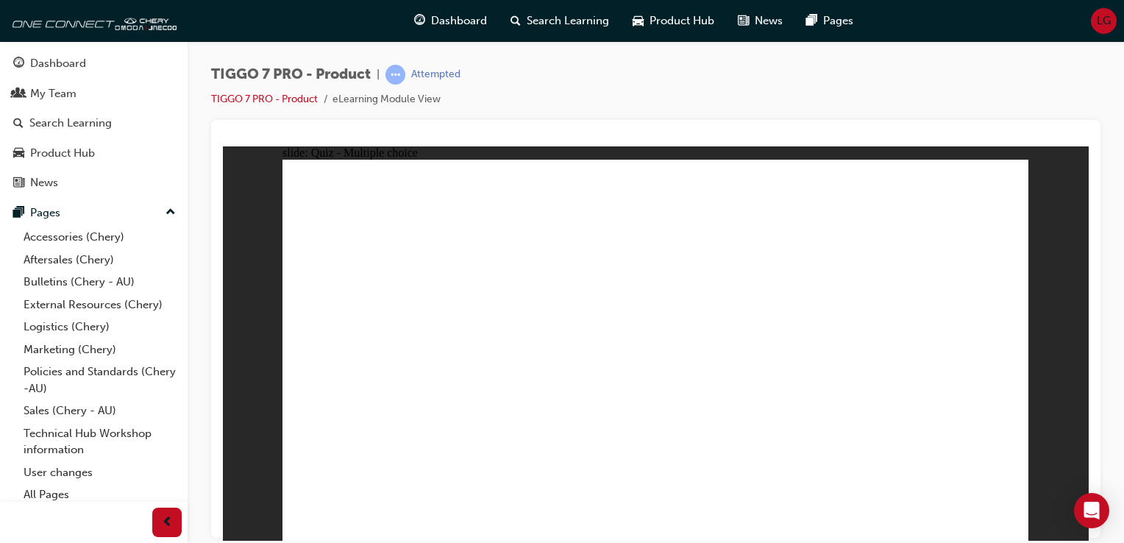
drag, startPoint x: 801, startPoint y: 199, endPoint x: 410, endPoint y: 364, distance: 425.1
drag, startPoint x: 938, startPoint y: 200, endPoint x: 785, endPoint y: 378, distance: 234.6
drag, startPoint x: 883, startPoint y: 285, endPoint x: 960, endPoint y: 387, distance: 127.6
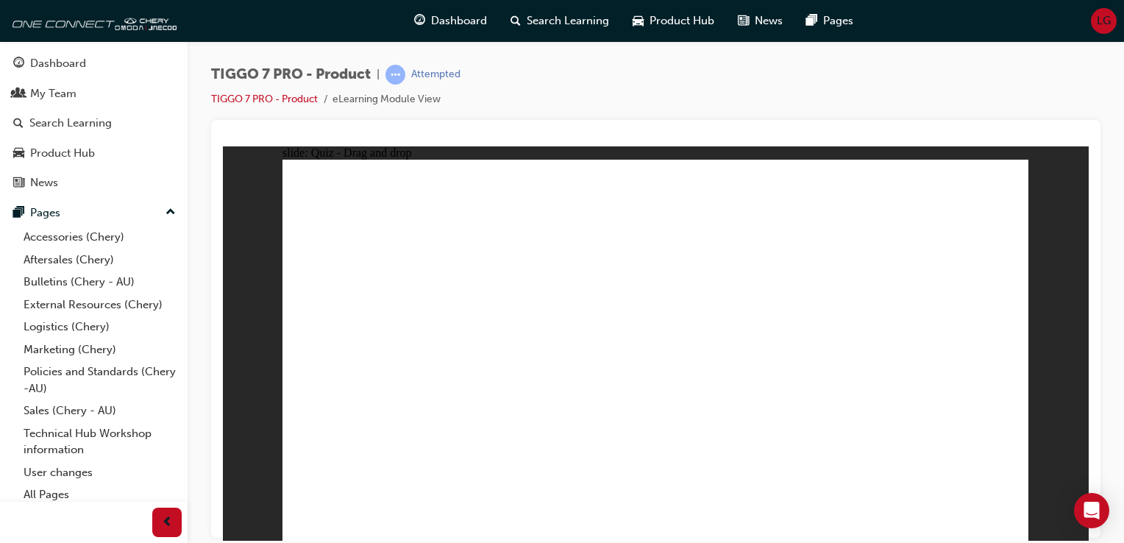
drag, startPoint x: 715, startPoint y: 286, endPoint x: 674, endPoint y: 391, distance: 112.9
drag, startPoint x: 668, startPoint y: 204, endPoint x: 398, endPoint y: 368, distance: 315.8
drag, startPoint x: 775, startPoint y: 207, endPoint x: 482, endPoint y: 392, distance: 346.0
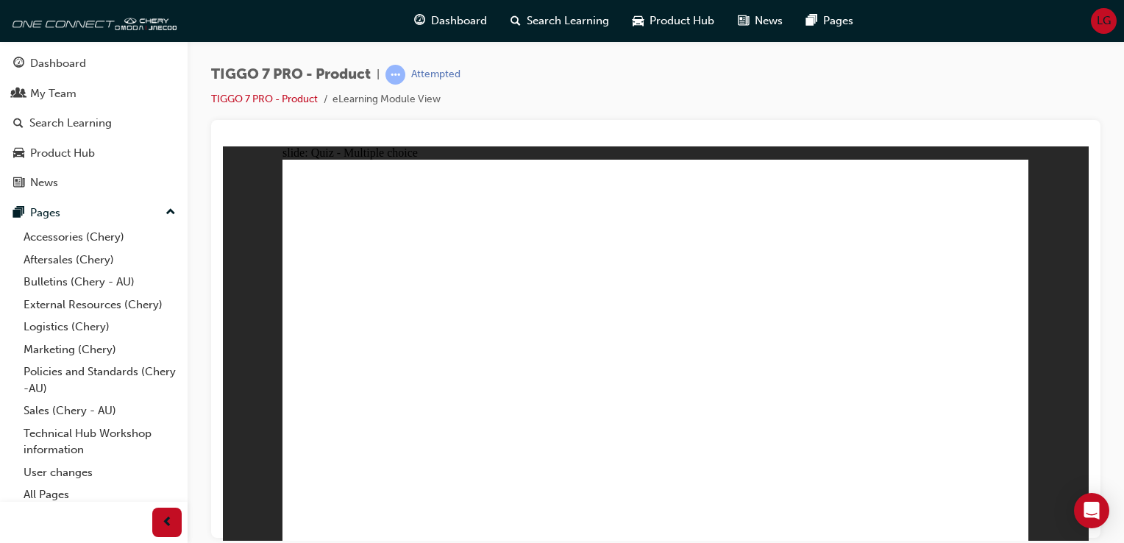
drag, startPoint x: 820, startPoint y: 318, endPoint x: 818, endPoint y: 335, distance: 17.1
radio input "true"
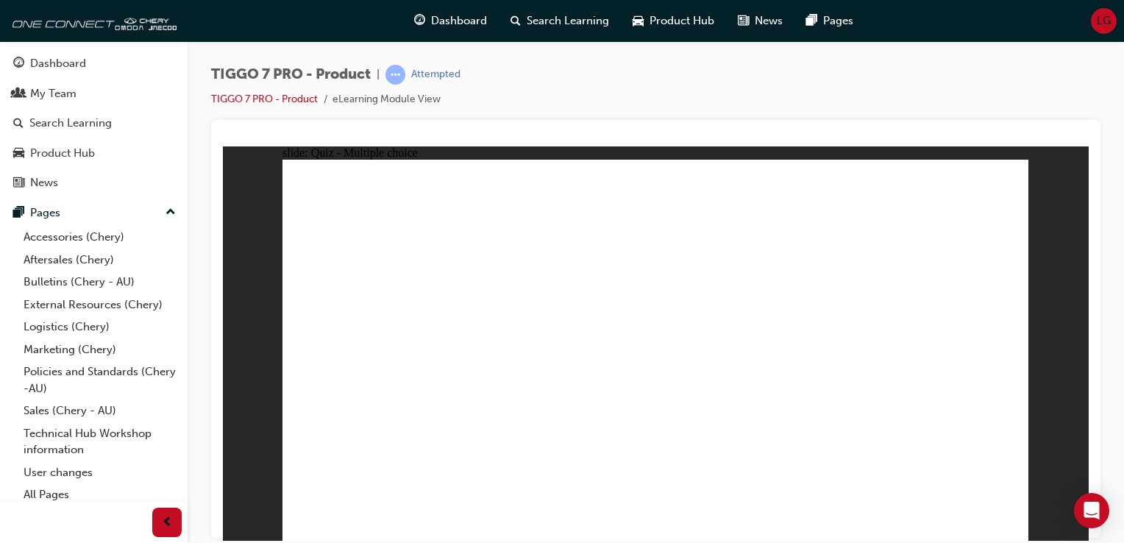
radio input "true"
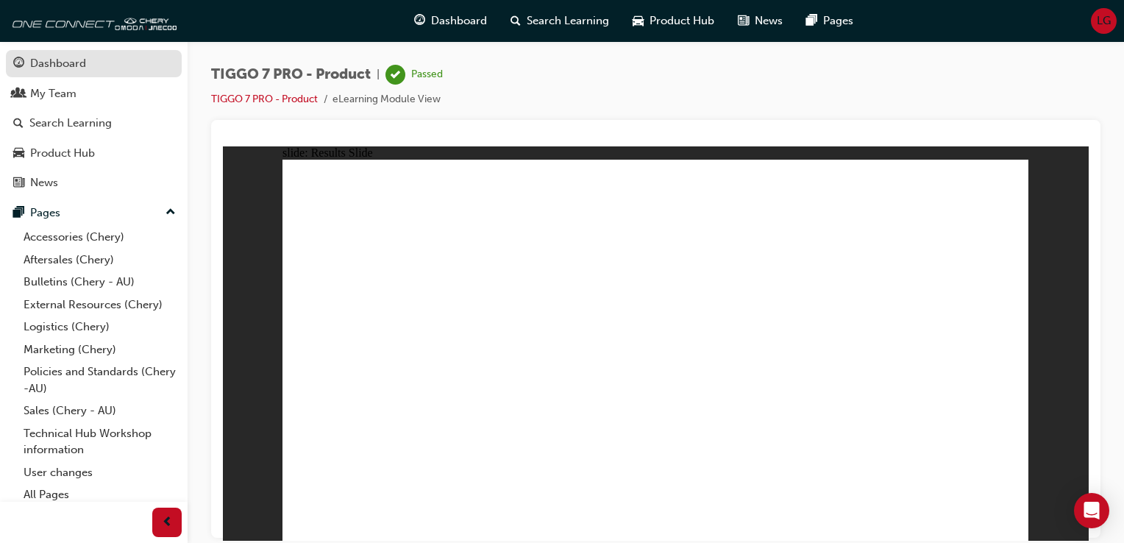
click at [71, 68] on div "Dashboard" at bounding box center [58, 63] width 56 height 17
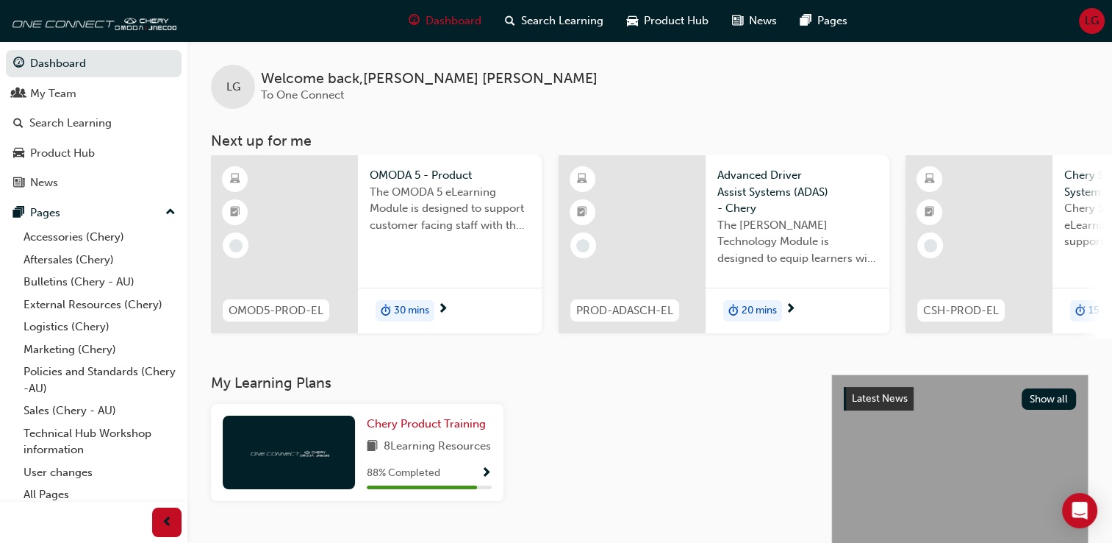
click at [304, 207] on div at bounding box center [284, 244] width 147 height 178
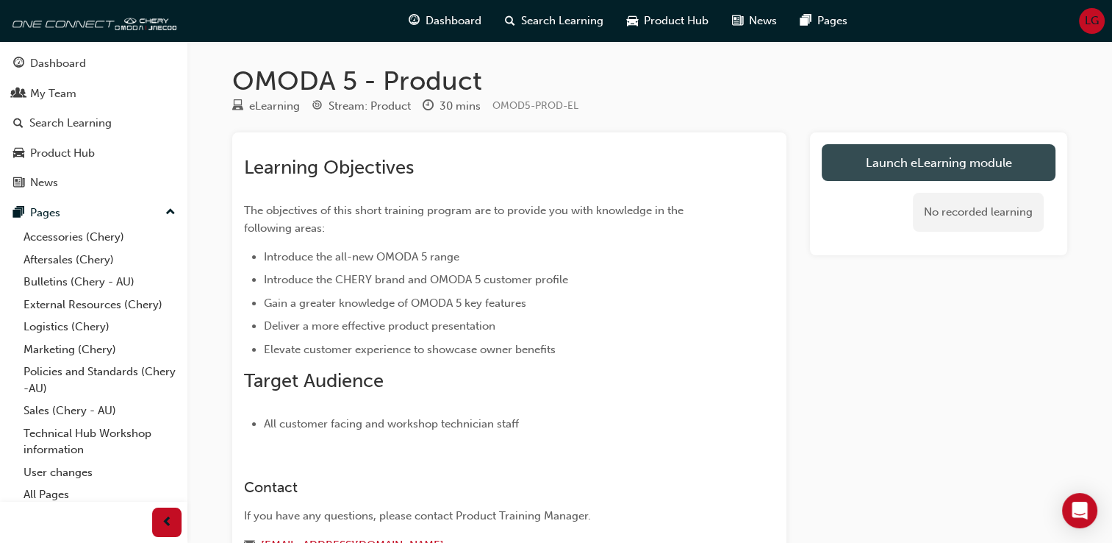
click at [918, 166] on link "Launch eLearning module" at bounding box center [939, 162] width 234 height 37
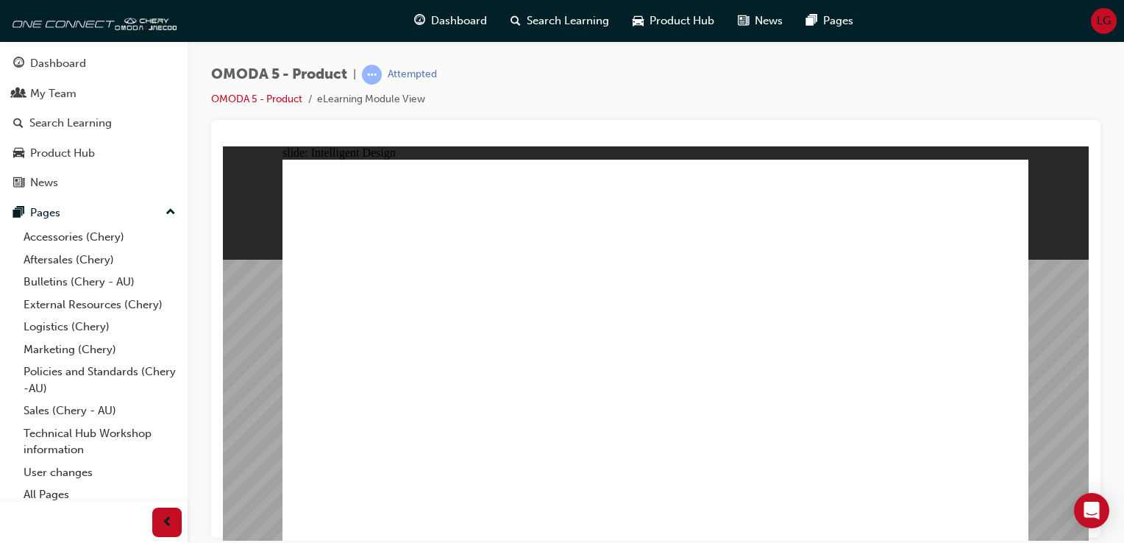
drag, startPoint x: 856, startPoint y: 294, endPoint x: 874, endPoint y: 298, distance: 18.0
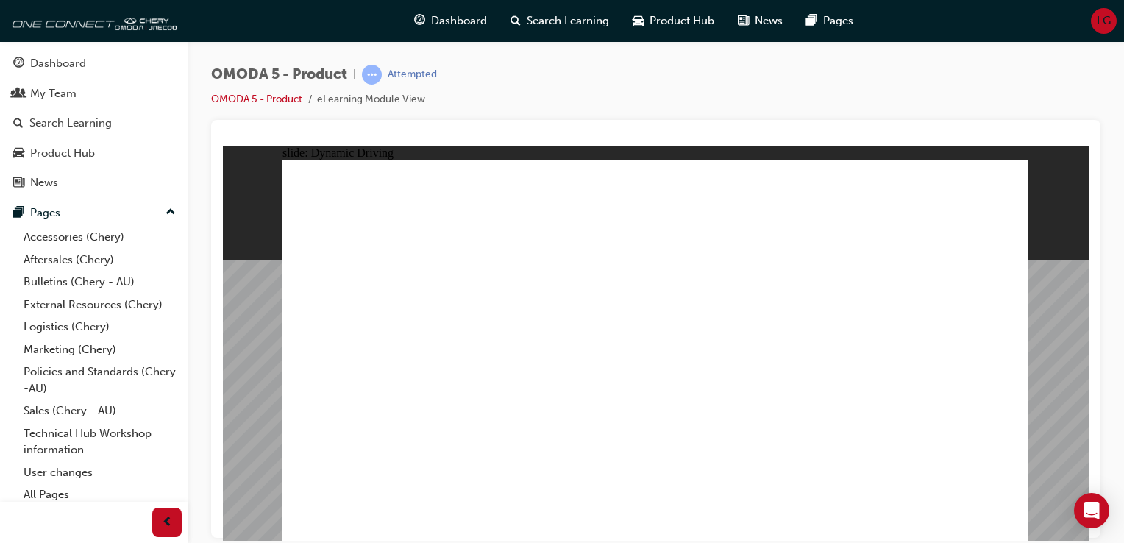
click at [69, 68] on div "Dashboard" at bounding box center [58, 63] width 56 height 17
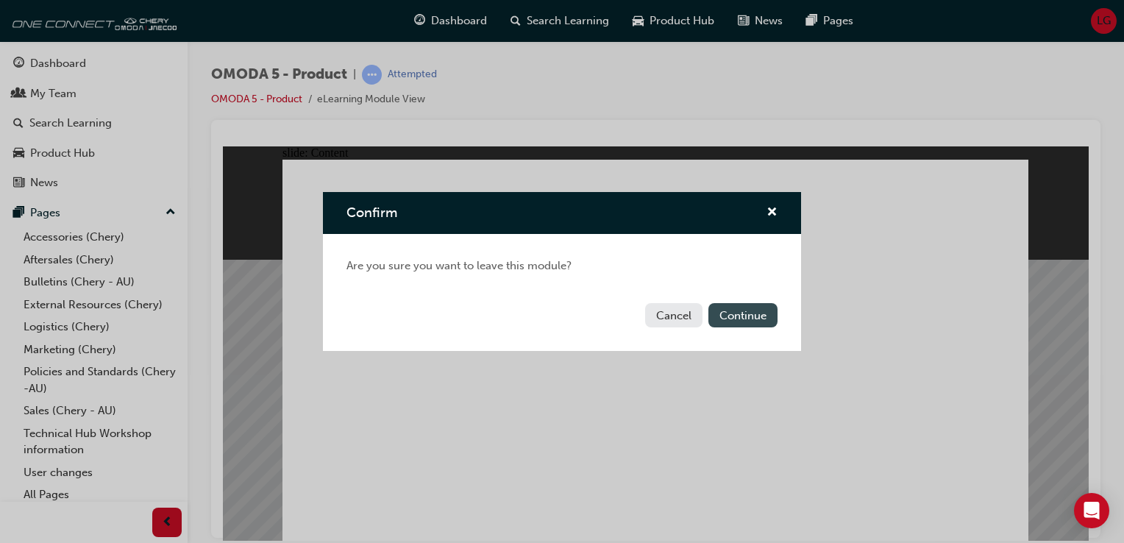
click at [737, 313] on button "Continue" at bounding box center [742, 315] width 69 height 24
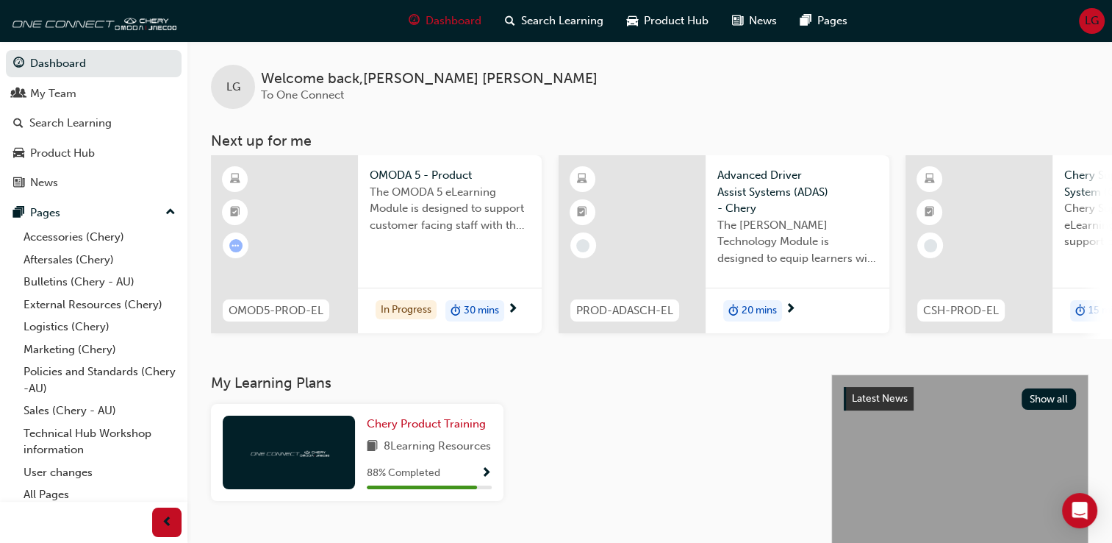
drag, startPoint x: 843, startPoint y: 337, endPoint x: 987, endPoint y: 346, distance: 144.4
click at [987, 346] on div "LG Welcome back , Lou Gallo To One Connect Next up for me OMOD5-PROD-EL OMODA 5…" at bounding box center [649, 207] width 925 height 333
click at [338, 248] on div at bounding box center [284, 244] width 147 height 178
click at [337, 208] on div at bounding box center [284, 244] width 147 height 178
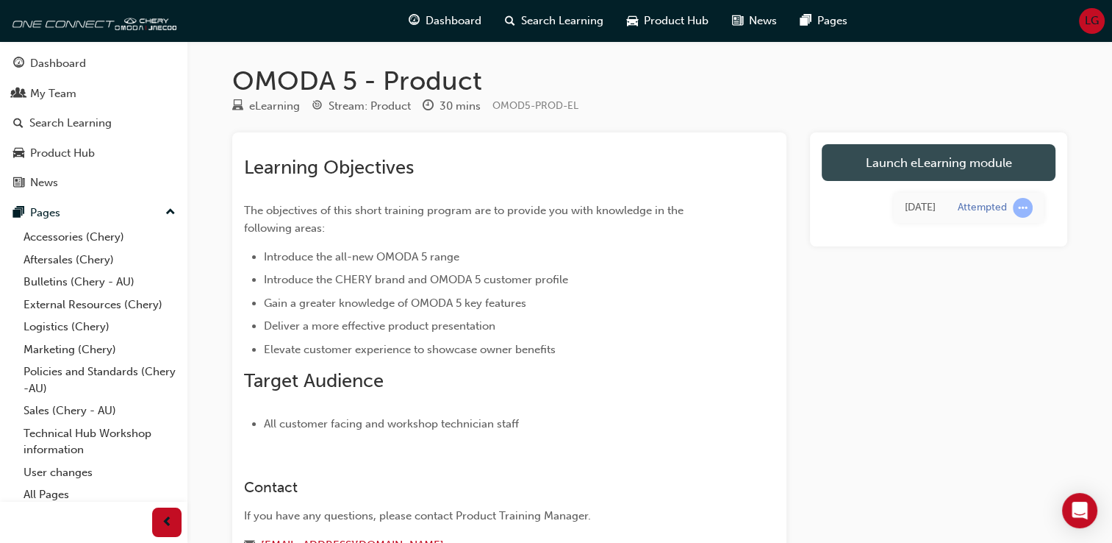
click at [873, 165] on link "Launch eLearning module" at bounding box center [939, 162] width 234 height 37
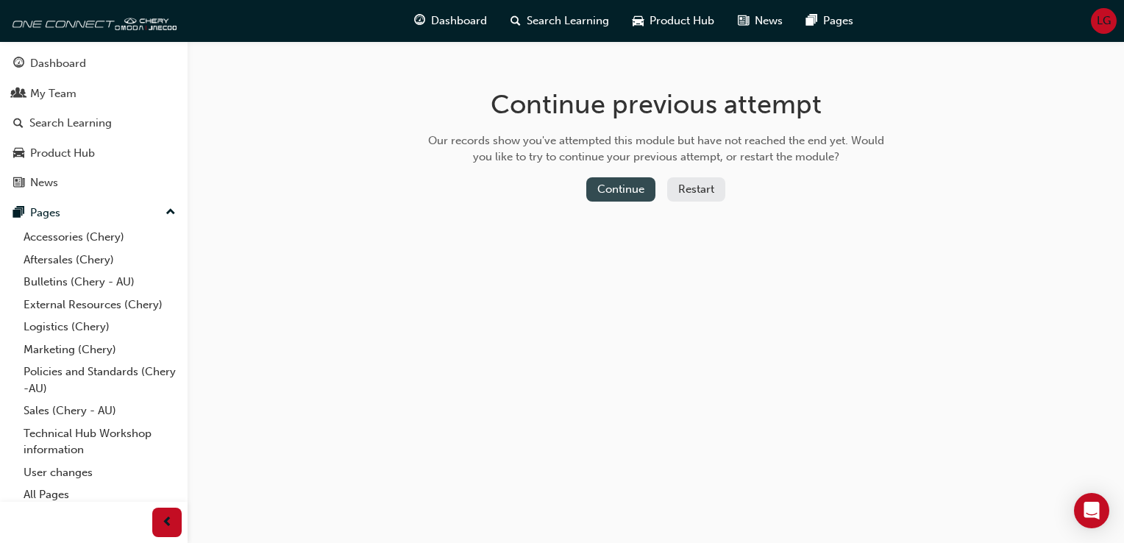
click at [604, 190] on button "Continue" at bounding box center [620, 189] width 69 height 24
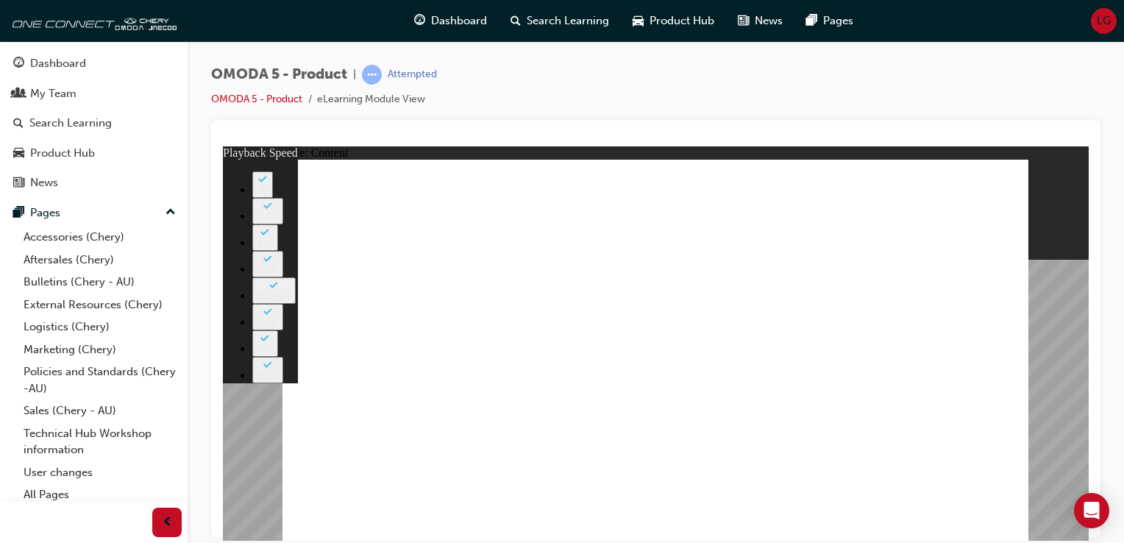
drag, startPoint x: 374, startPoint y: 237, endPoint x: 385, endPoint y: 237, distance: 11.8
type input "0"
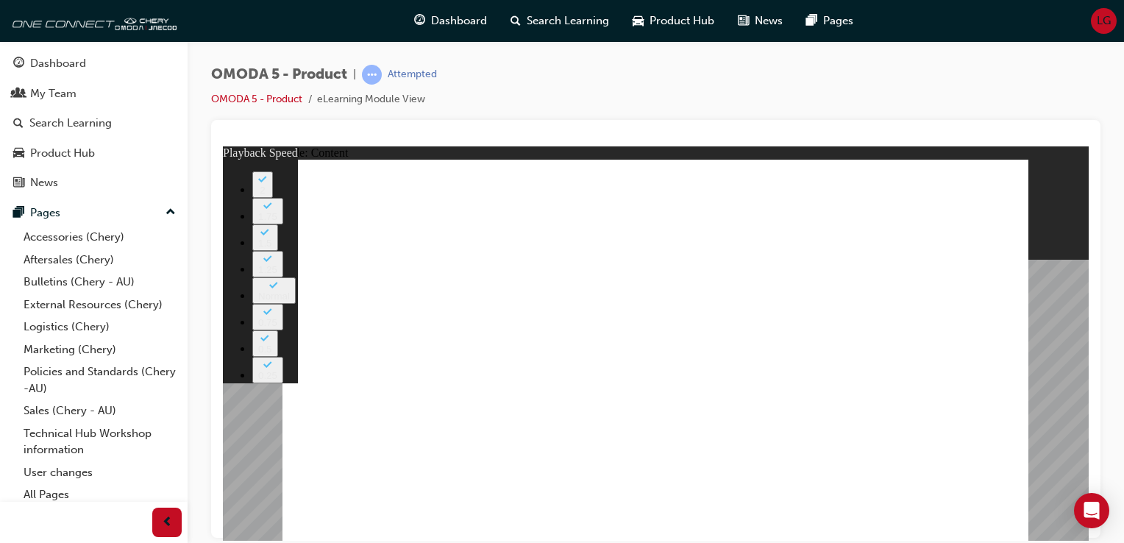
drag, startPoint x: 366, startPoint y: 224, endPoint x: 397, endPoint y: 223, distance: 30.9
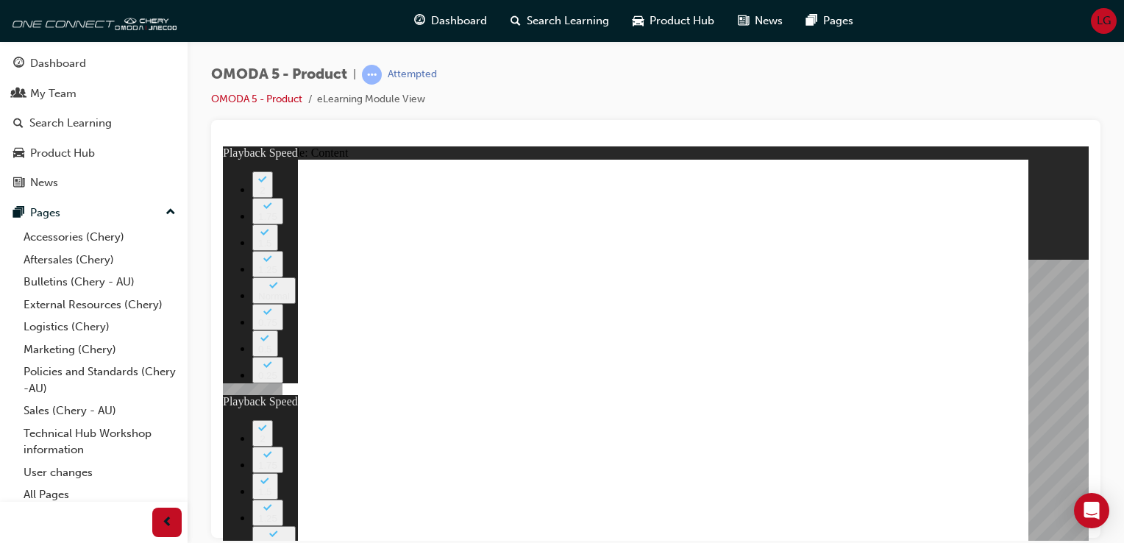
type input "0"
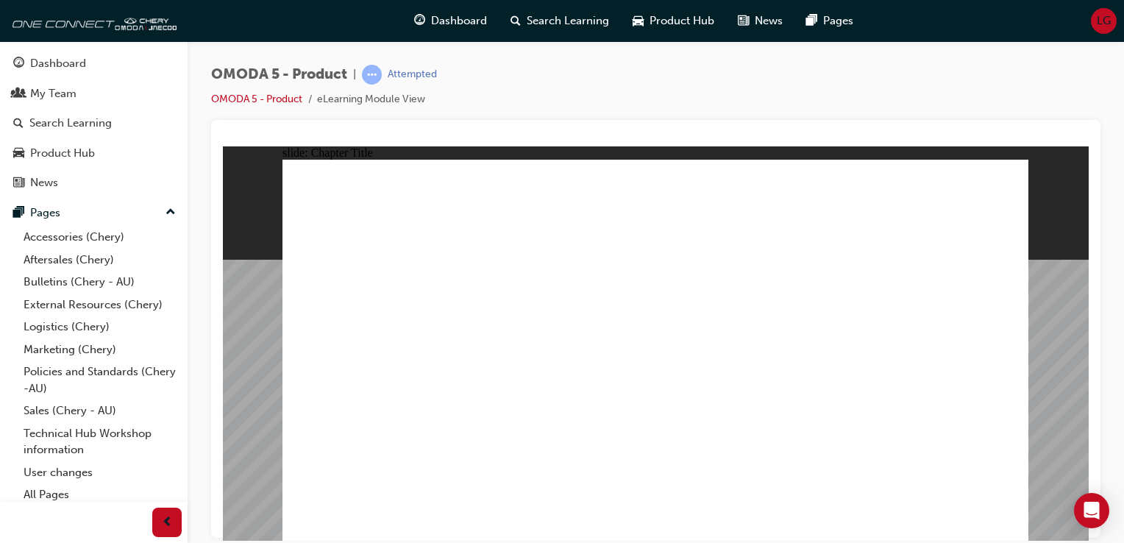
radio input "true"
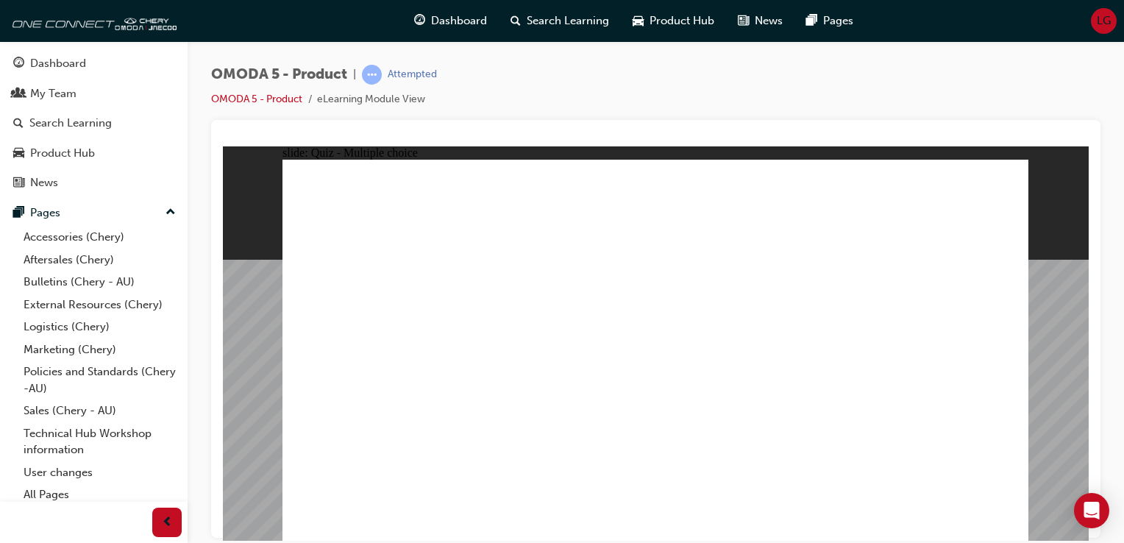
radio input "true"
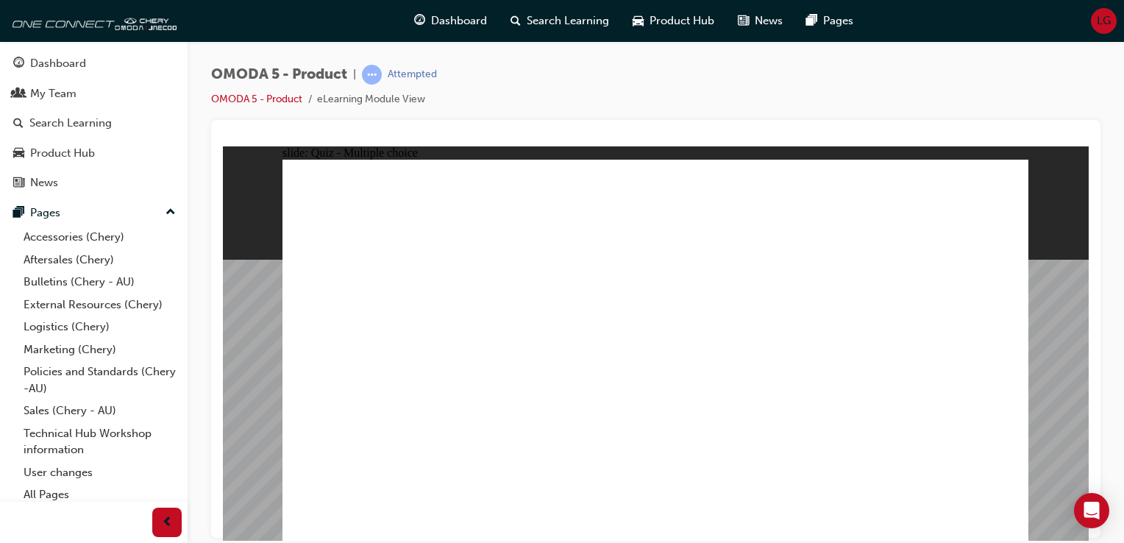
radio input "true"
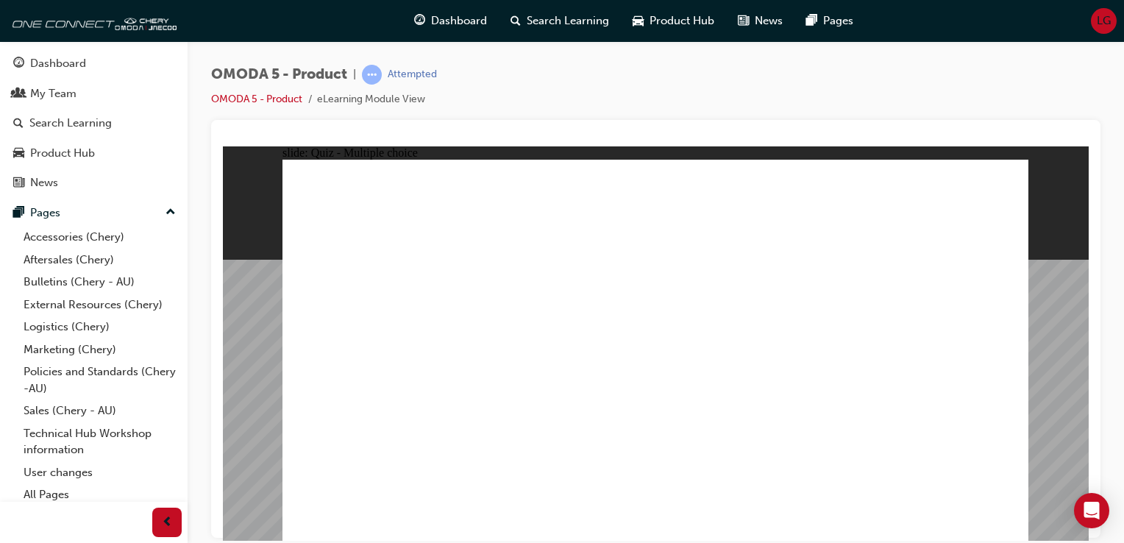
radio input "true"
drag, startPoint x: 949, startPoint y: 299, endPoint x: 840, endPoint y: 432, distance: 172.0
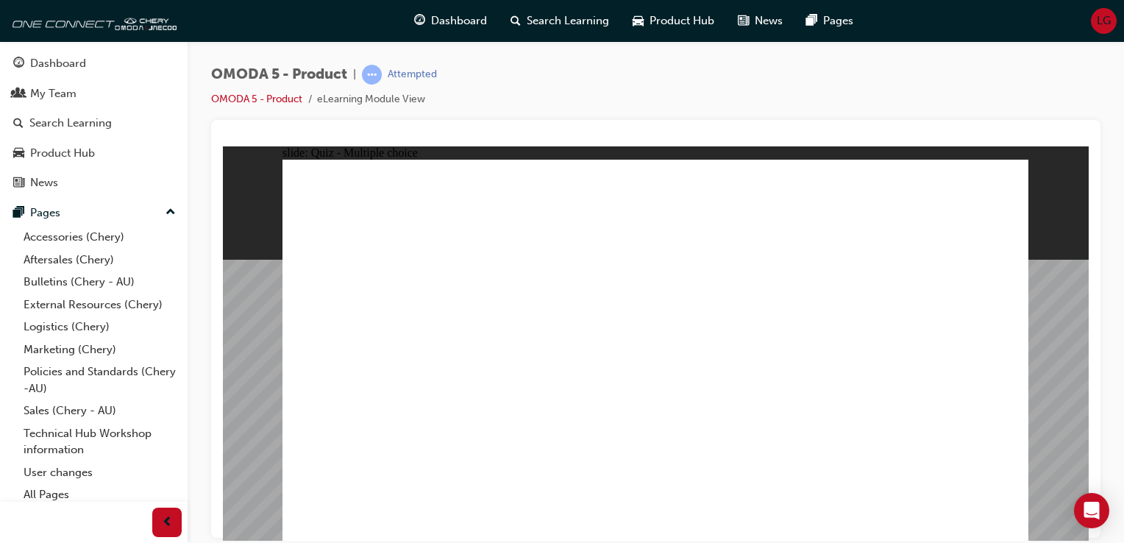
drag, startPoint x: 950, startPoint y: 174, endPoint x: 544, endPoint y: 422, distance: 475.9
drag, startPoint x: 536, startPoint y: 421, endPoint x: 389, endPoint y: 423, distance: 147.1
drag, startPoint x: 691, startPoint y: 290, endPoint x: 378, endPoint y: 431, distance: 343.3
drag, startPoint x: 671, startPoint y: 335, endPoint x: 674, endPoint y: 438, distance: 103.7
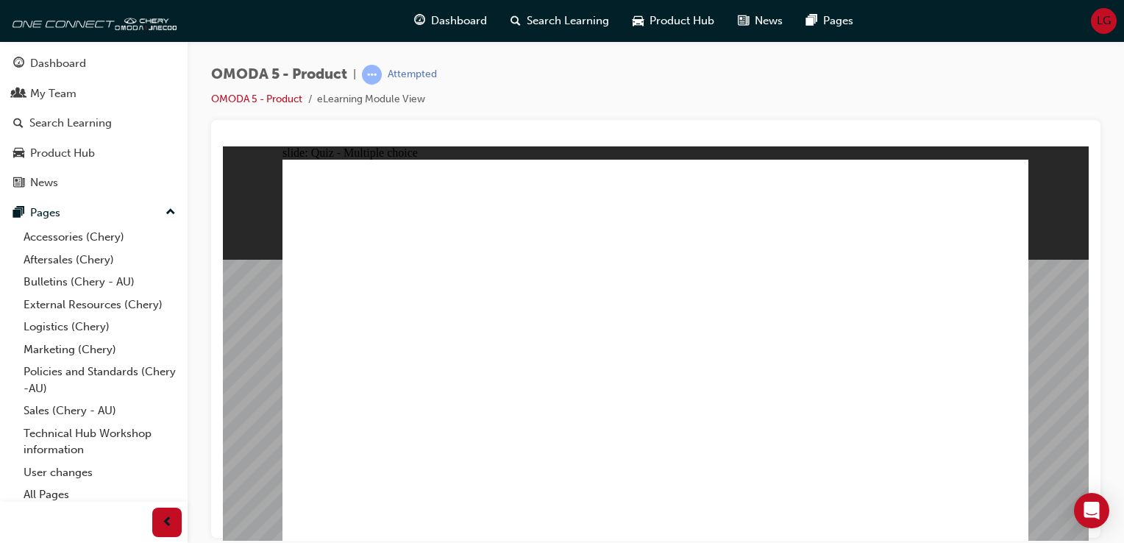
drag, startPoint x: 659, startPoint y: 261, endPoint x: 518, endPoint y: 443, distance: 230.0
radio input "true"
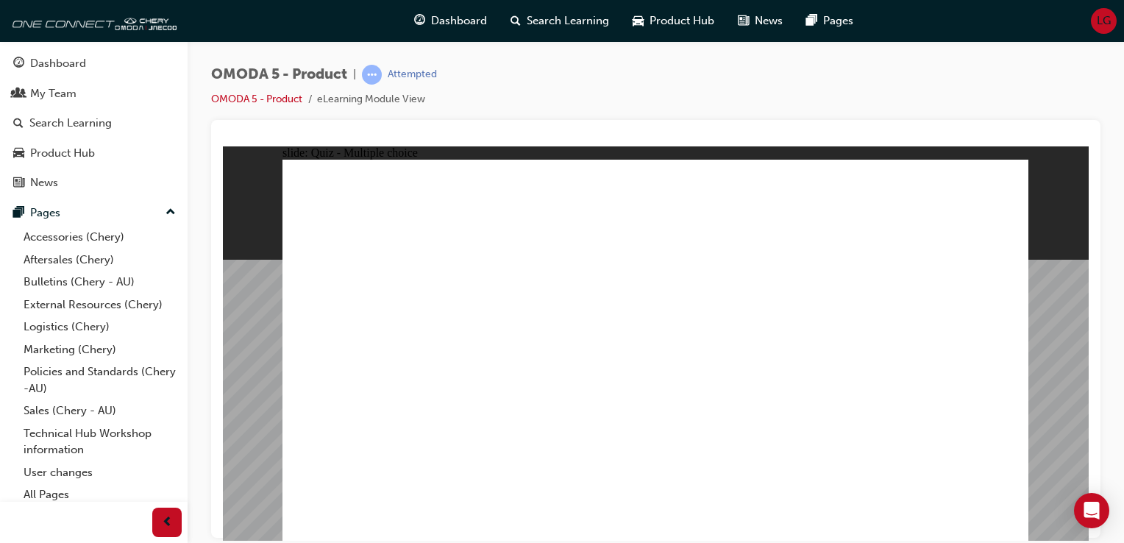
drag, startPoint x: 902, startPoint y: 291, endPoint x: 375, endPoint y: 393, distance: 536.9
drag, startPoint x: 768, startPoint y: 287, endPoint x: 609, endPoint y: 371, distance: 179.2
drag, startPoint x: 732, startPoint y: 230, endPoint x: 697, endPoint y: 394, distance: 167.7
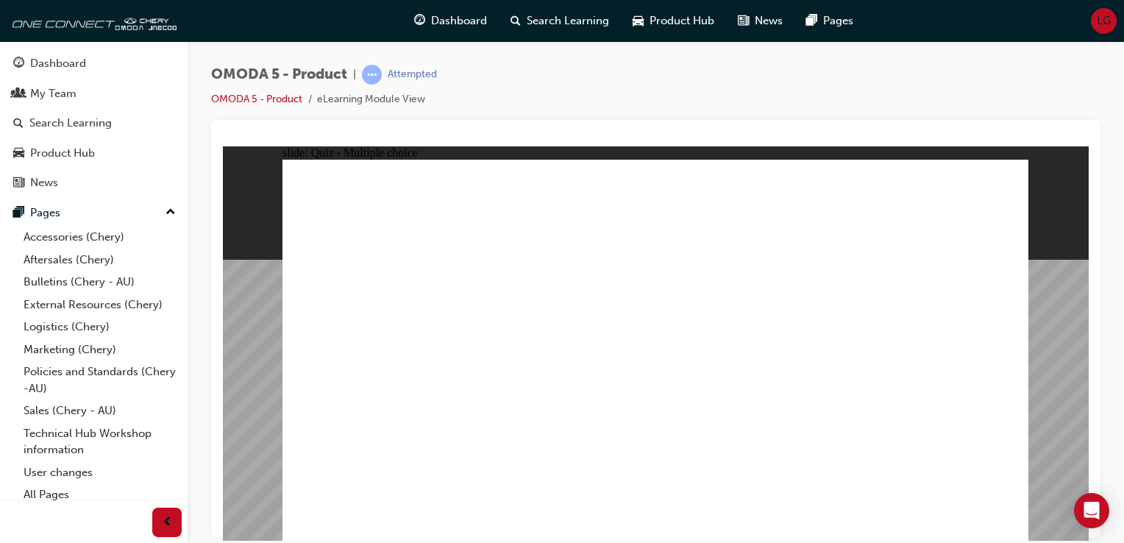
drag, startPoint x: 910, startPoint y: 224, endPoint x: 849, endPoint y: 390, distance: 176.3
radio input "true"
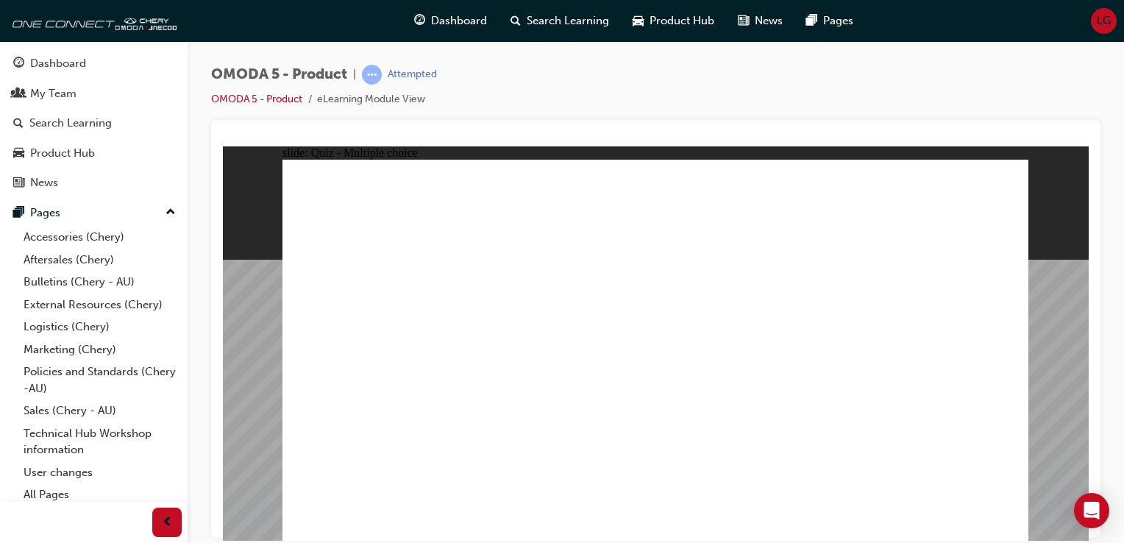
drag, startPoint x: 918, startPoint y: 192, endPoint x: 442, endPoint y: 368, distance: 508.1
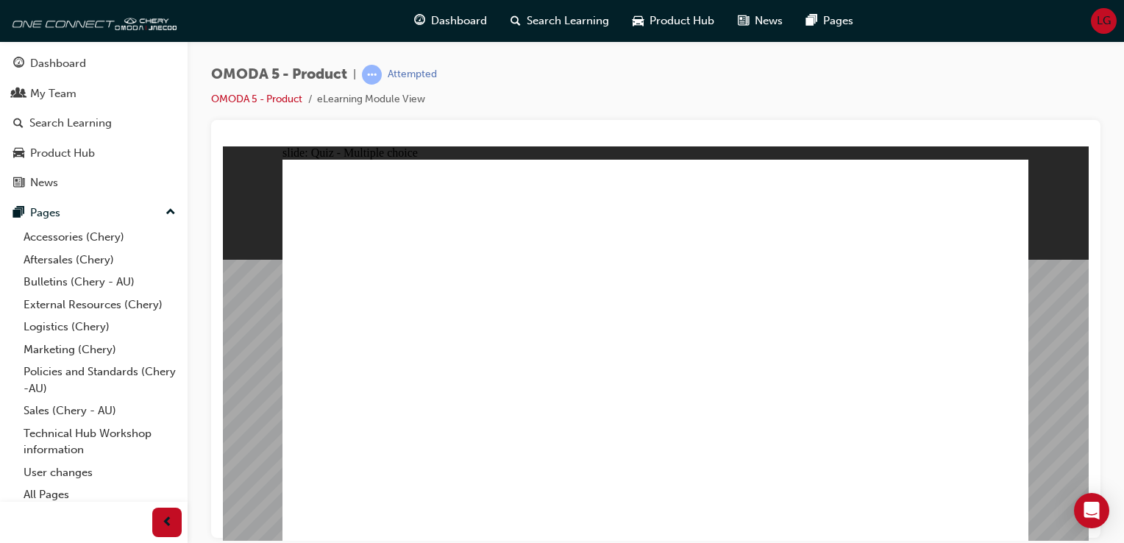
drag, startPoint x: 913, startPoint y: 271, endPoint x: 620, endPoint y: 299, distance: 294.8
radio input "true"
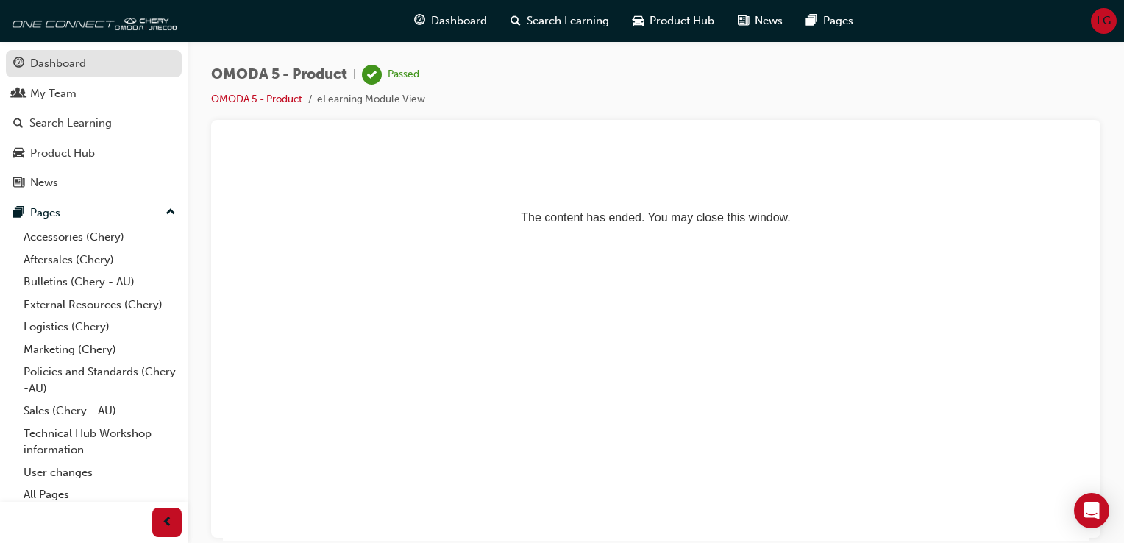
click at [74, 65] on div "Dashboard" at bounding box center [58, 63] width 56 height 17
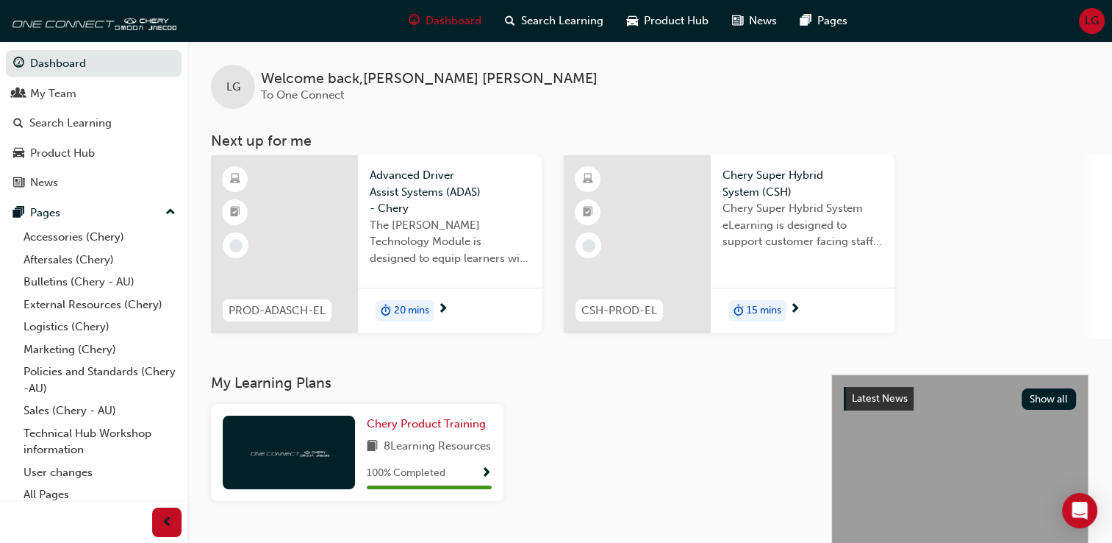
click at [325, 250] on div at bounding box center [284, 244] width 147 height 178
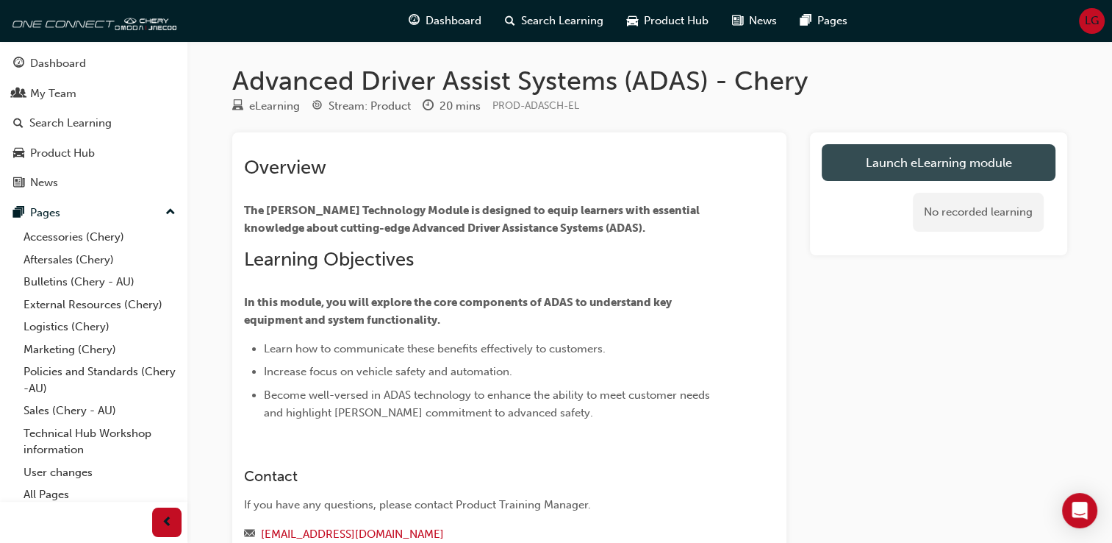
click at [938, 168] on link "Launch eLearning module" at bounding box center [939, 162] width 234 height 37
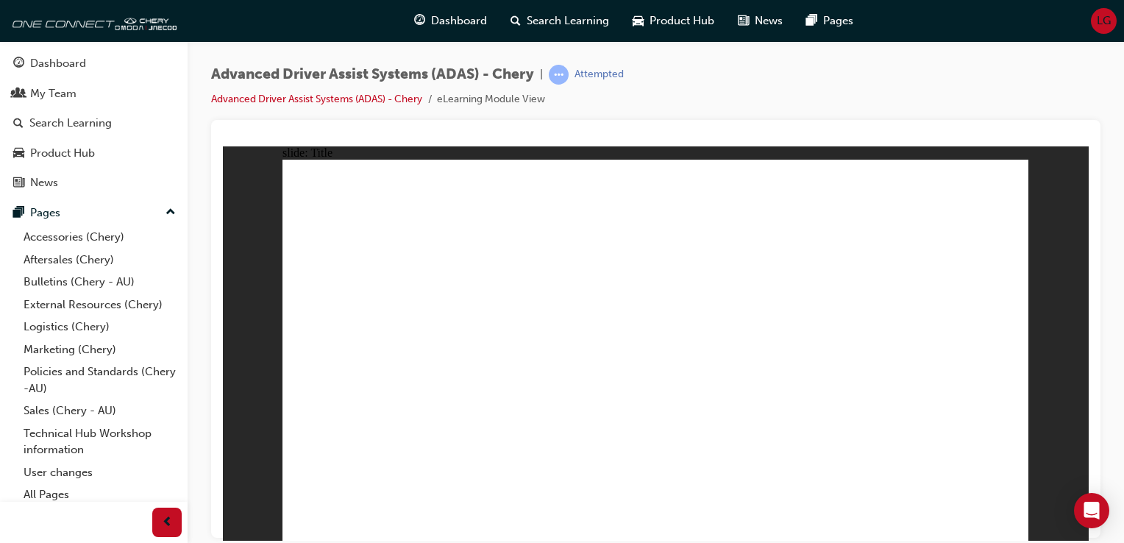
drag, startPoint x: 396, startPoint y: 362, endPoint x: 376, endPoint y: 359, distance: 20.1
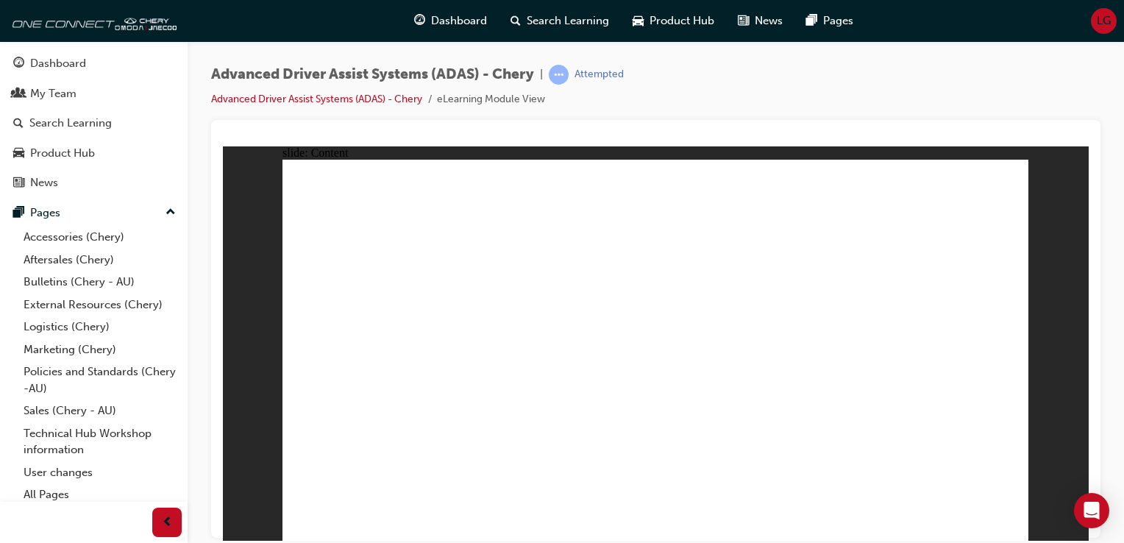
drag, startPoint x: 984, startPoint y: 227, endPoint x: 996, endPoint y: 236, distance: 15.3
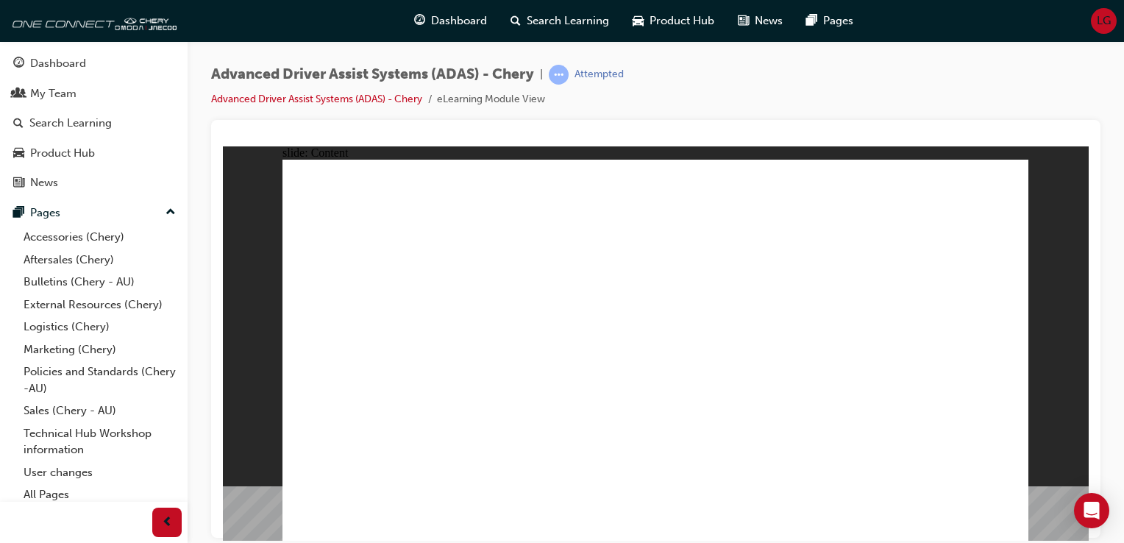
drag, startPoint x: 903, startPoint y: 368, endPoint x: 943, endPoint y: 346, distance: 45.4
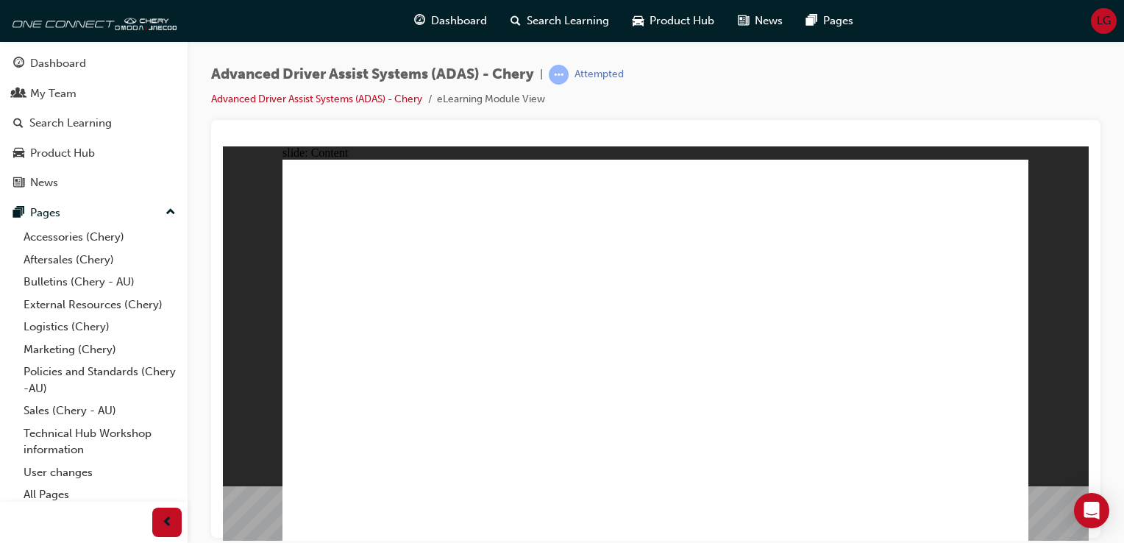
drag, startPoint x: 474, startPoint y: 235, endPoint x: 507, endPoint y: 226, distance: 34.1
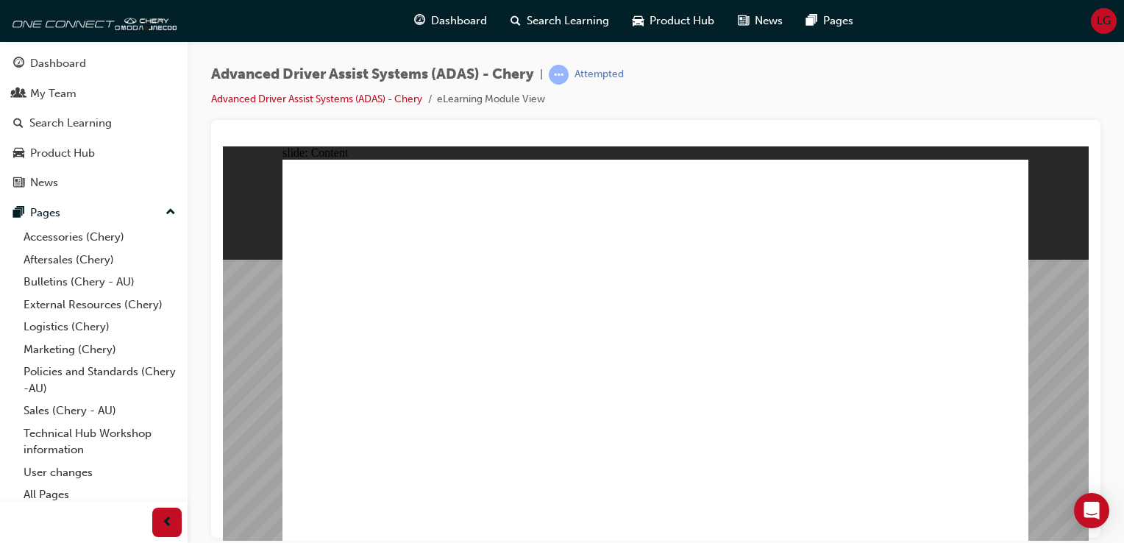
drag, startPoint x: 574, startPoint y: 211, endPoint x: 557, endPoint y: 221, distance: 18.8
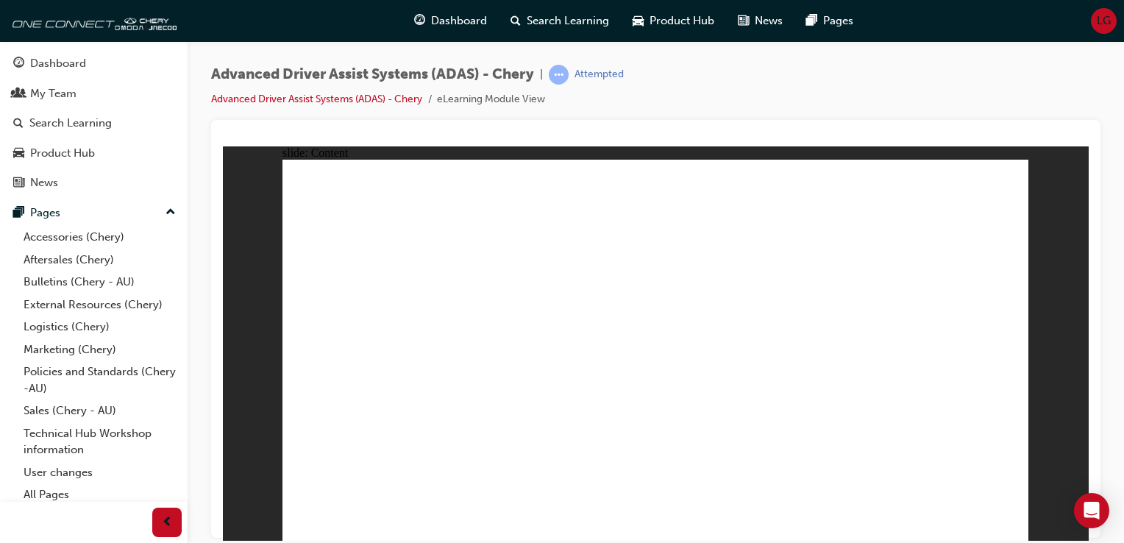
drag, startPoint x: 709, startPoint y: 397, endPoint x: 788, endPoint y: 414, distance: 81.2
drag, startPoint x: 788, startPoint y: 414, endPoint x: 921, endPoint y: 423, distance: 132.6
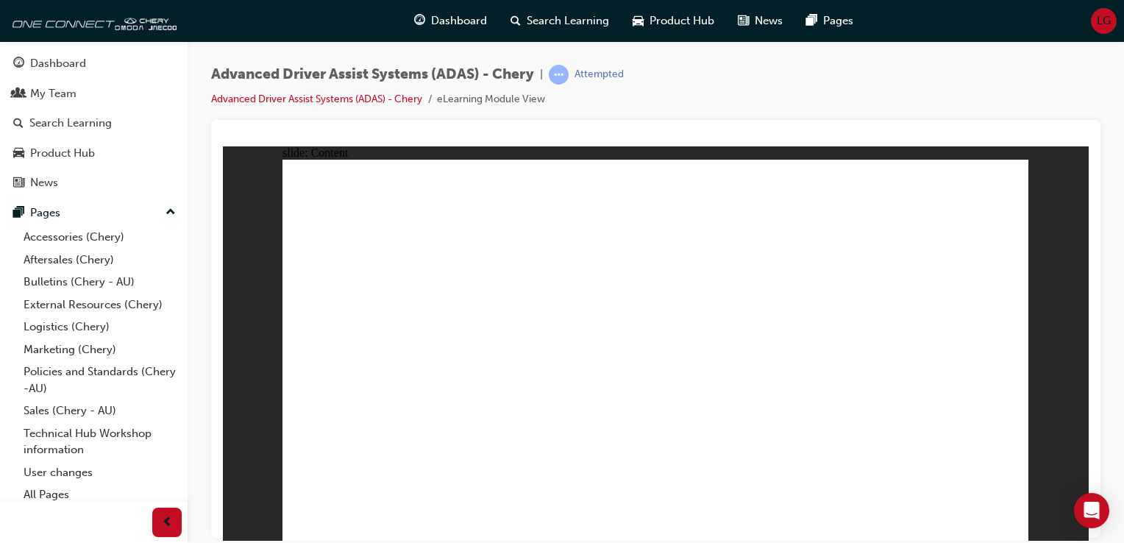
drag, startPoint x: 491, startPoint y: 318, endPoint x: 495, endPoint y: 332, distance: 14.4
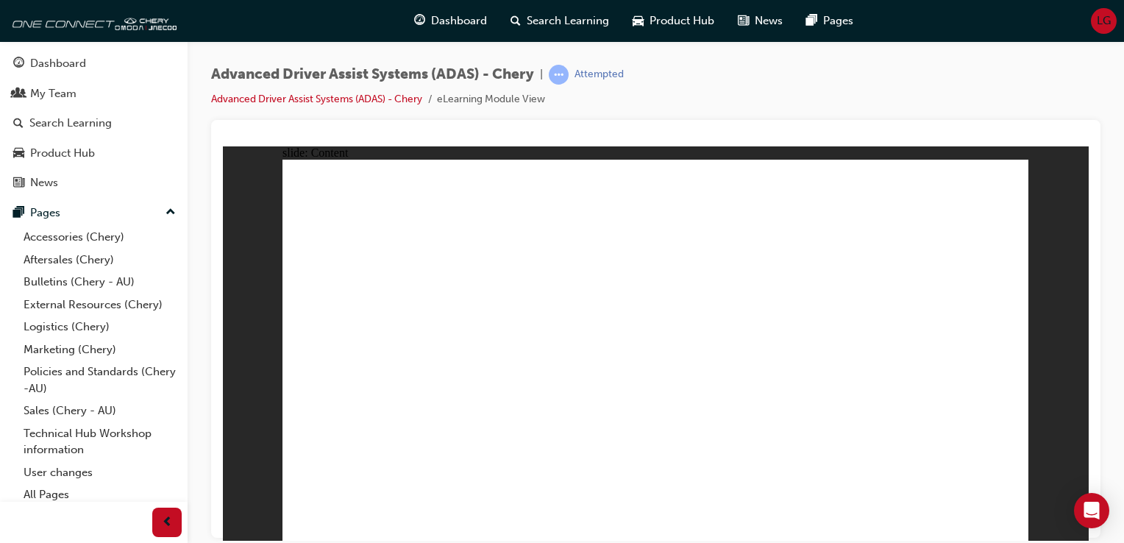
drag, startPoint x: 503, startPoint y: 477, endPoint x: 585, endPoint y: 444, distance: 88.8
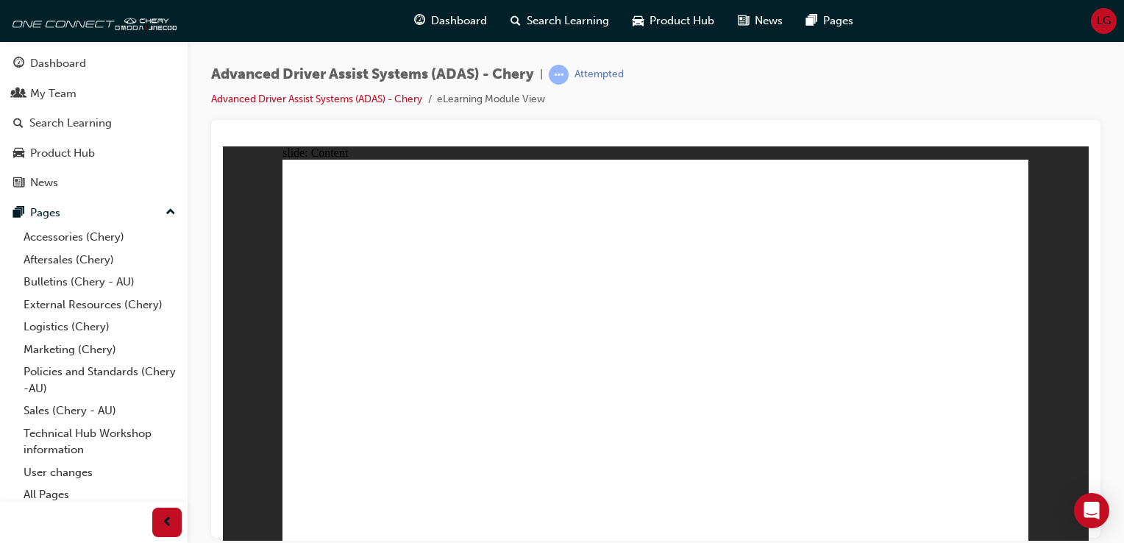
drag, startPoint x: 780, startPoint y: 404, endPoint x: 909, endPoint y: 460, distance: 140.3
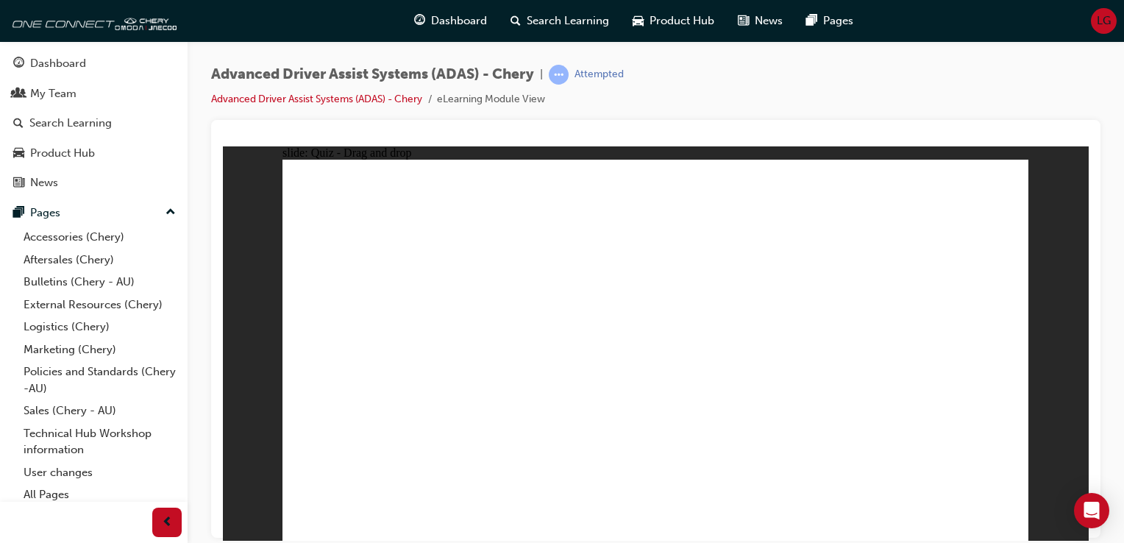
drag, startPoint x: 393, startPoint y: 276, endPoint x: 408, endPoint y: 268, distance: 17.1
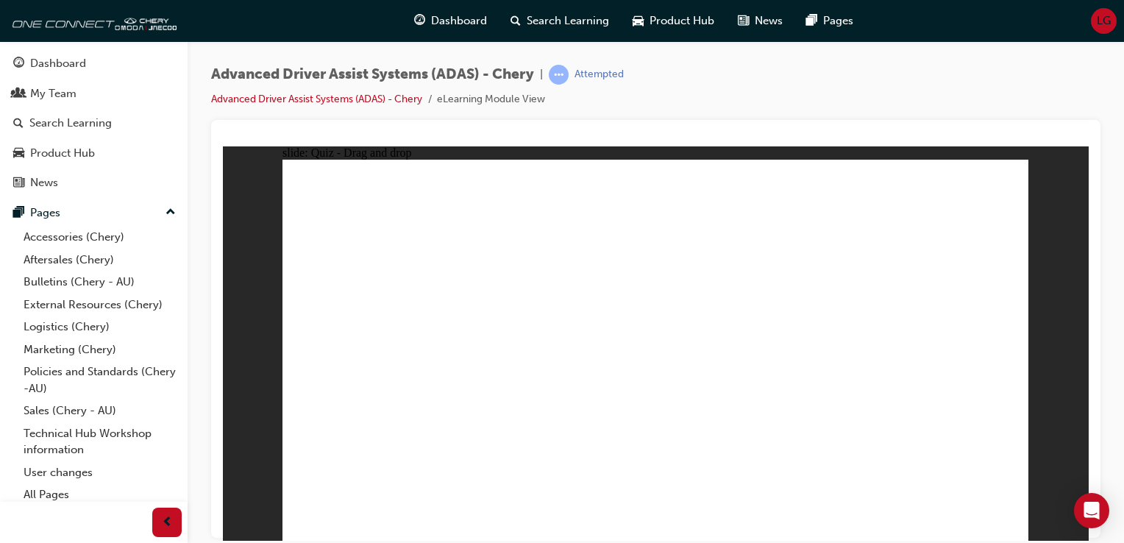
drag, startPoint x: 693, startPoint y: 361, endPoint x: 854, endPoint y: 373, distance: 161.5
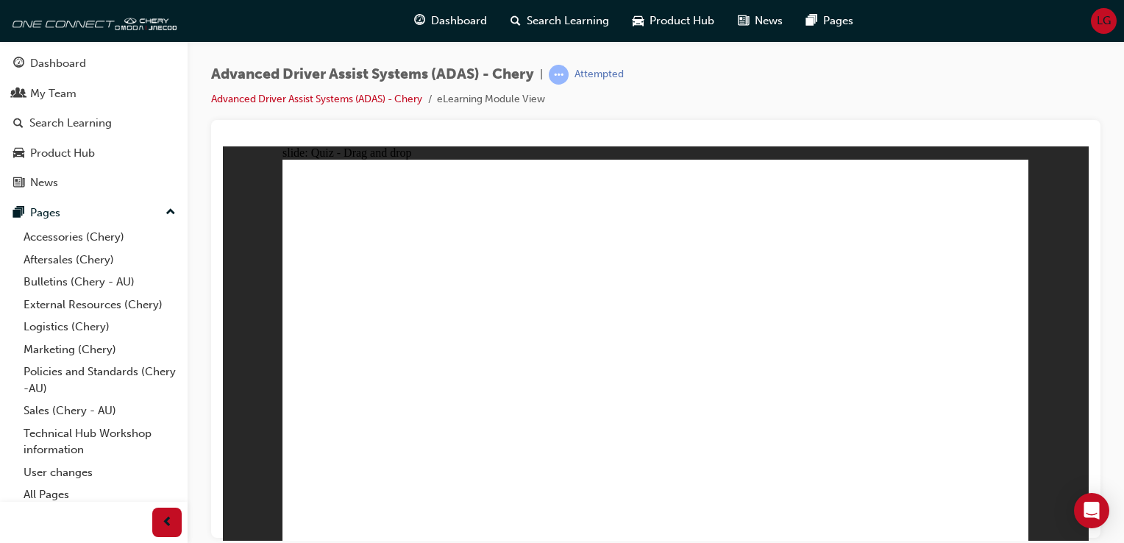
drag, startPoint x: 760, startPoint y: 269, endPoint x: 747, endPoint y: 268, distance: 13.3
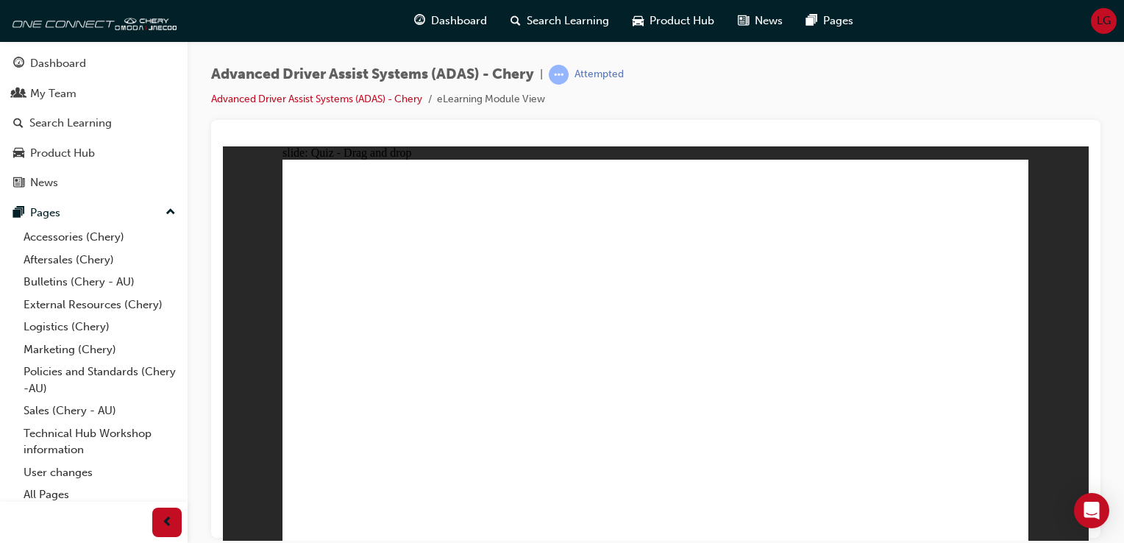
drag, startPoint x: 446, startPoint y: 287, endPoint x: 430, endPoint y: 240, distance: 48.8
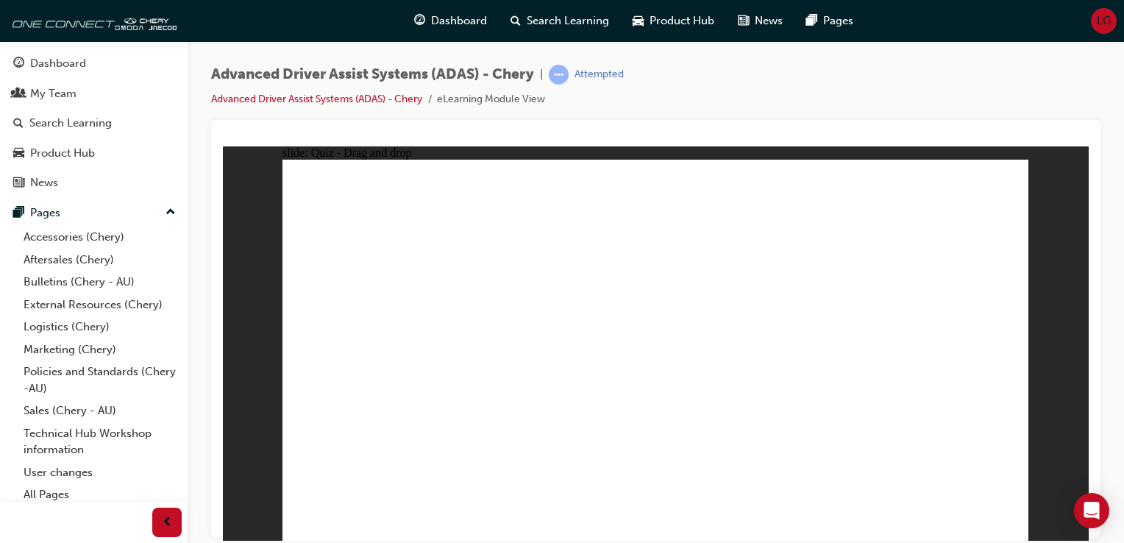
drag, startPoint x: 707, startPoint y: 354, endPoint x: 720, endPoint y: 270, distance: 85.5
drag, startPoint x: 503, startPoint y: 460, endPoint x: 718, endPoint y: 199, distance: 338.0
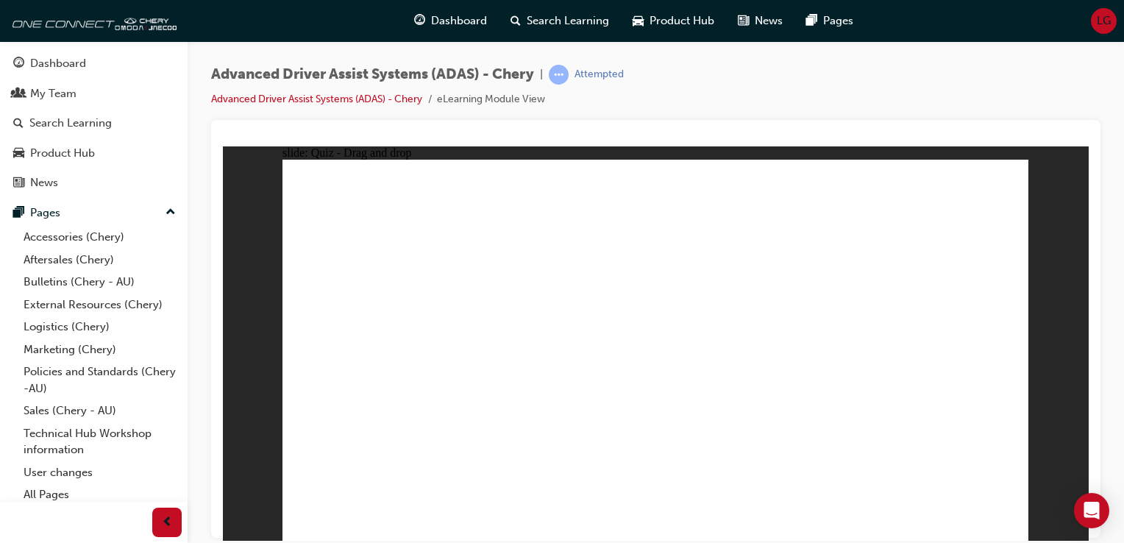
drag, startPoint x: 635, startPoint y: 460, endPoint x: 774, endPoint y: 197, distance: 298.0
drag, startPoint x: 865, startPoint y: 459, endPoint x: 896, endPoint y: 231, distance: 230.0
drag, startPoint x: 741, startPoint y: 451, endPoint x: 934, endPoint y: 204, distance: 312.7
drag, startPoint x: 371, startPoint y: 462, endPoint x: 875, endPoint y: 229, distance: 555.3
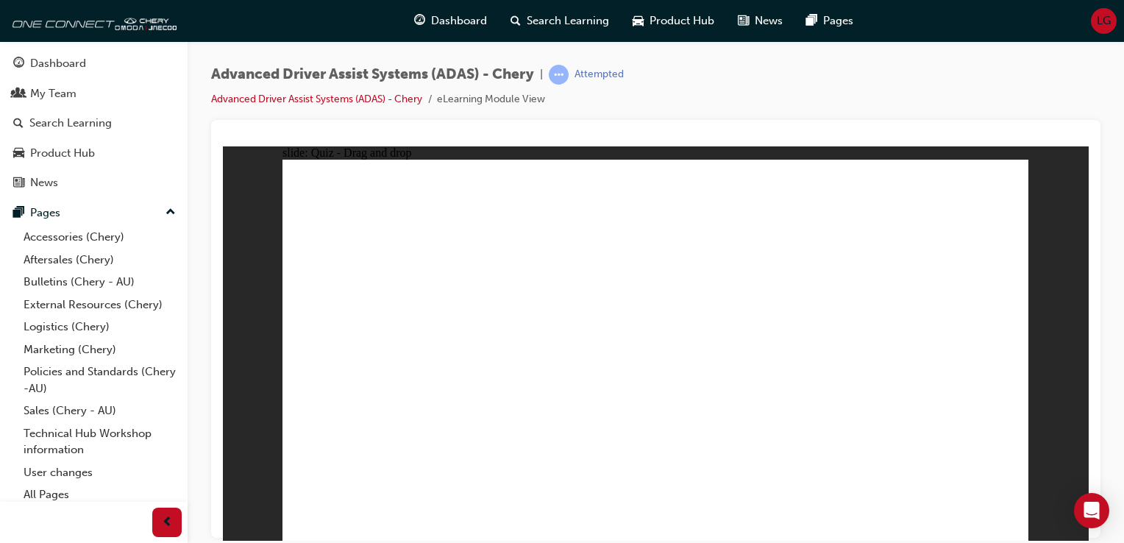
drag, startPoint x: 652, startPoint y: 406, endPoint x: 653, endPoint y: 417, distance: 11.1
checkbox input "true"
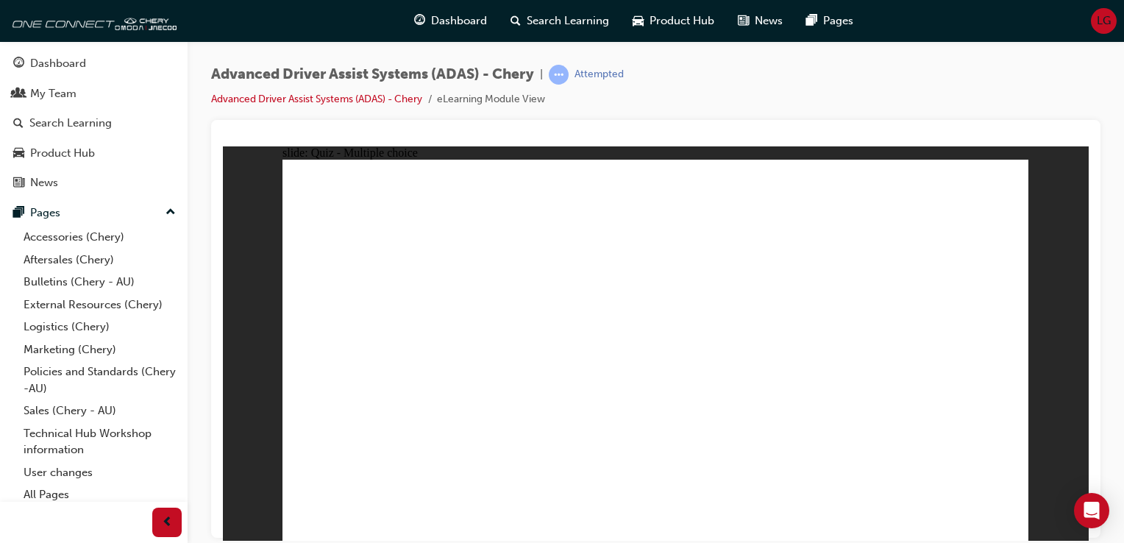
checkbox input "true"
checkbox input "false"
checkbox input "true"
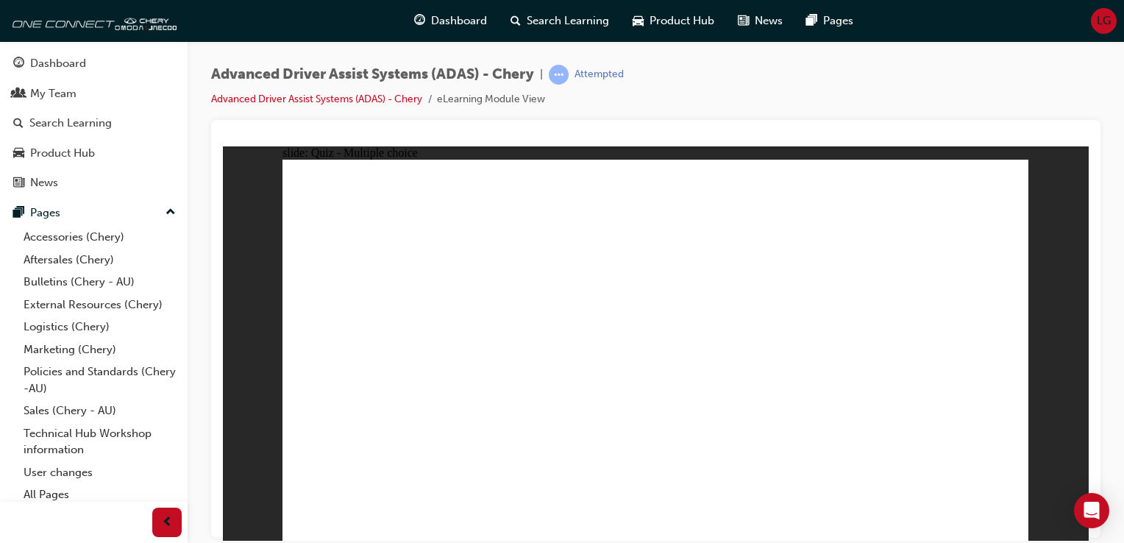
drag, startPoint x: 671, startPoint y: 197, endPoint x: 676, endPoint y: 404, distance: 207.4
drag, startPoint x: 753, startPoint y: 194, endPoint x: 421, endPoint y: 405, distance: 393.1
drag, startPoint x: 816, startPoint y: 199, endPoint x: 462, endPoint y: 404, distance: 409.9
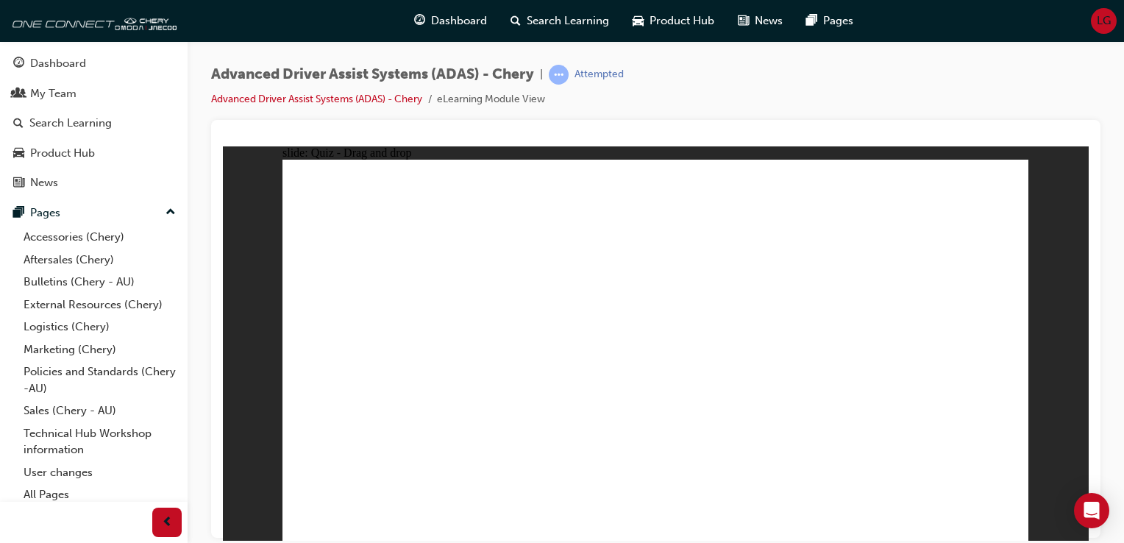
drag, startPoint x: 903, startPoint y: 194, endPoint x: 482, endPoint y: 457, distance: 495.8
drag, startPoint x: 677, startPoint y: 226, endPoint x: 694, endPoint y: 393, distance: 167.0
drag, startPoint x: 752, startPoint y: 229, endPoint x: 570, endPoint y: 401, distance: 251.2
drag, startPoint x: 829, startPoint y: 230, endPoint x: 545, endPoint y: 435, distance: 350.8
drag, startPoint x: 893, startPoint y: 227, endPoint x: 779, endPoint y: 395, distance: 203.1
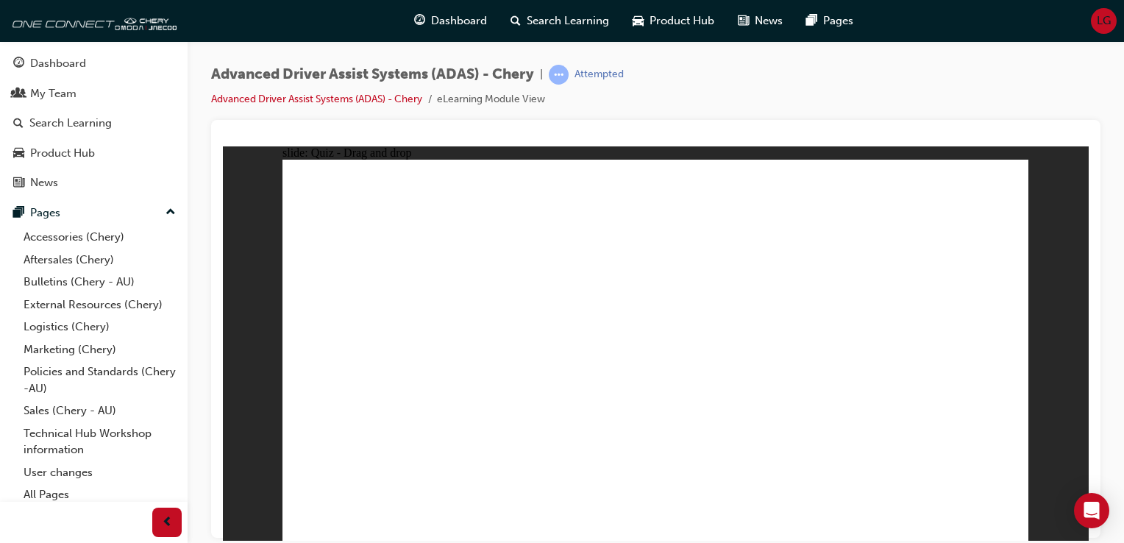
drag, startPoint x: 374, startPoint y: 460, endPoint x: 858, endPoint y: 194, distance: 552.8
drag, startPoint x: 501, startPoint y: 467, endPoint x: 609, endPoint y: 196, distance: 291.1
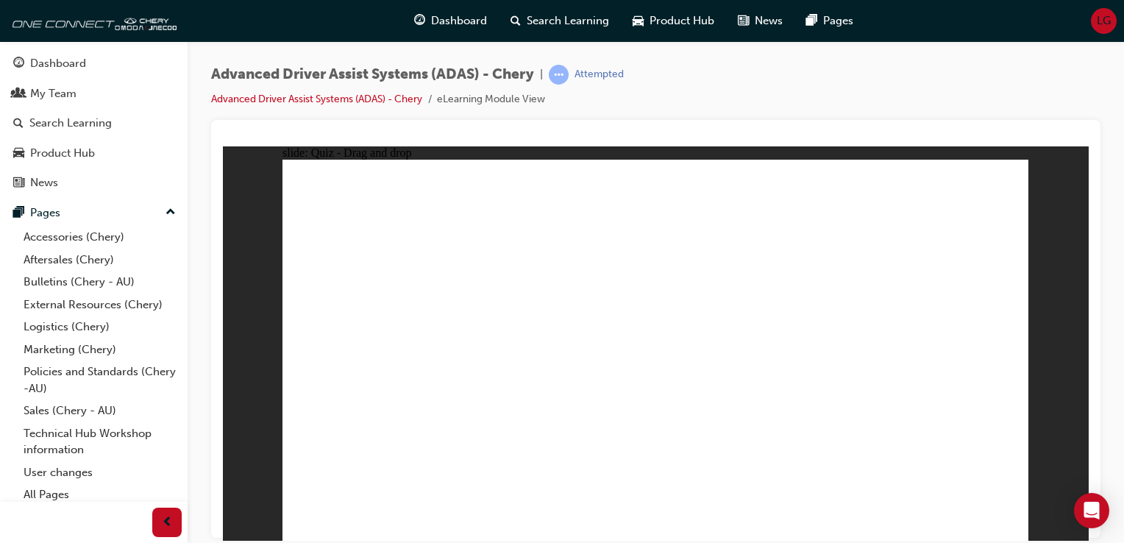
drag, startPoint x: 615, startPoint y: 467, endPoint x: 644, endPoint y: 235, distance: 233.5
drag, startPoint x: 731, startPoint y: 464, endPoint x: 923, endPoint y: 216, distance: 313.4
drag, startPoint x: 856, startPoint y: 471, endPoint x: 973, endPoint y: 280, distance: 223.5
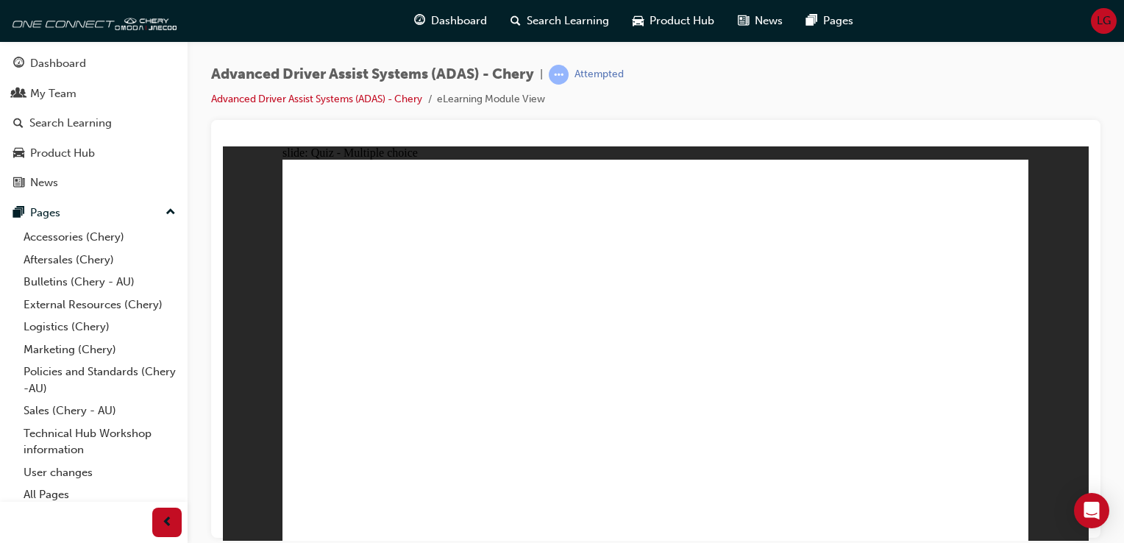
checkbox input "true"
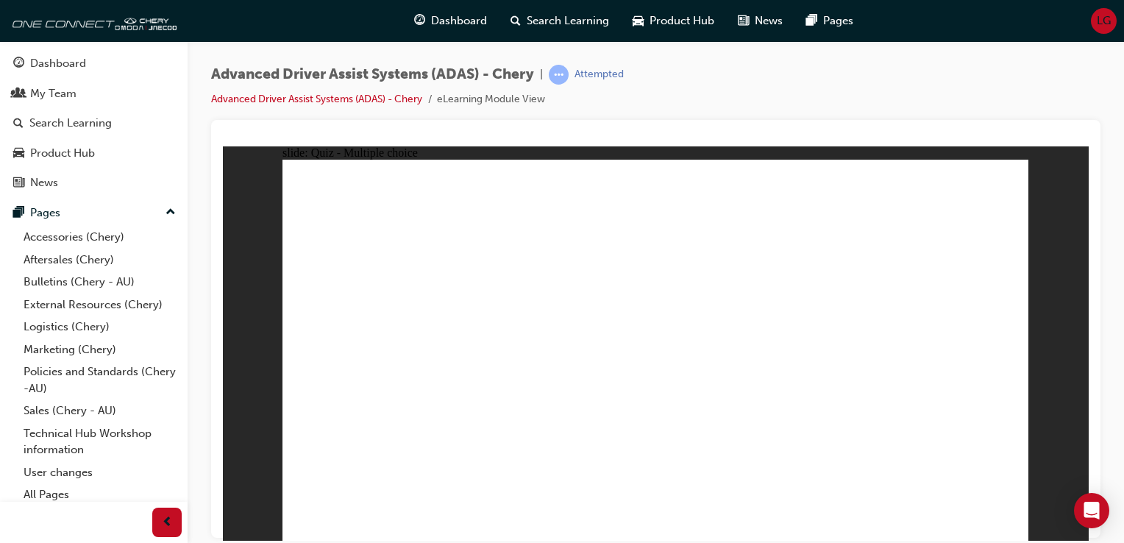
drag, startPoint x: 664, startPoint y: 202, endPoint x: 673, endPoint y: 397, distance: 195.0
drag, startPoint x: 744, startPoint y: 194, endPoint x: 741, endPoint y: 394, distance: 200.0
drag, startPoint x: 837, startPoint y: 196, endPoint x: 447, endPoint y: 410, distance: 445.2
drag, startPoint x: 669, startPoint y: 224, endPoint x: 698, endPoint y: 176, distance: 55.1
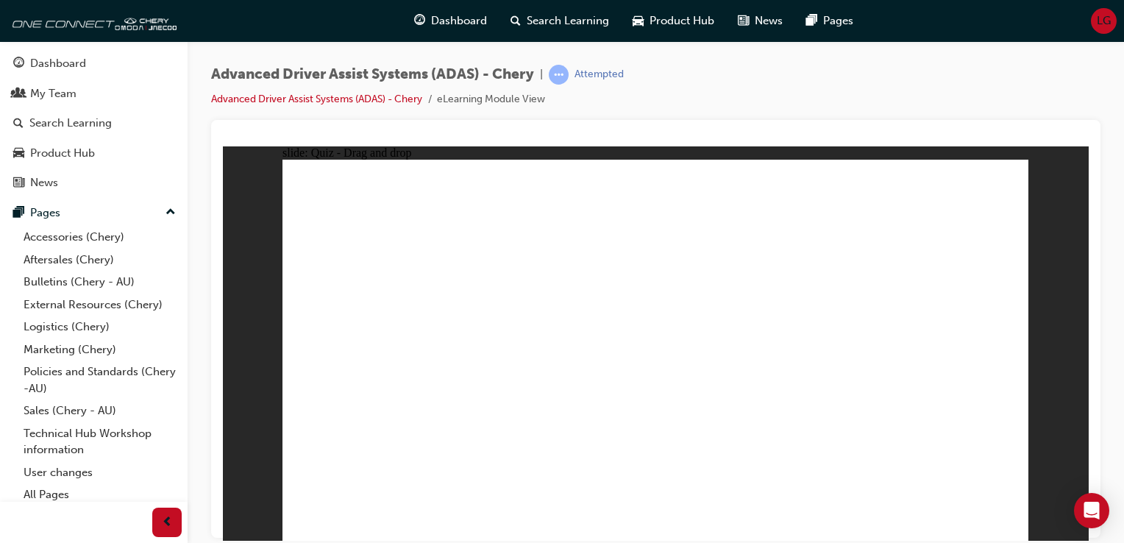
drag, startPoint x: 909, startPoint y: 194, endPoint x: 447, endPoint y: 401, distance: 506.2
drag, startPoint x: 664, startPoint y: 221, endPoint x: 727, endPoint y: 388, distance: 178.5
drag, startPoint x: 740, startPoint y: 231, endPoint x: 533, endPoint y: 382, distance: 256.3
drag, startPoint x: 810, startPoint y: 228, endPoint x: 549, endPoint y: 397, distance: 310.4
drag, startPoint x: 906, startPoint y: 225, endPoint x: 854, endPoint y: 401, distance: 183.8
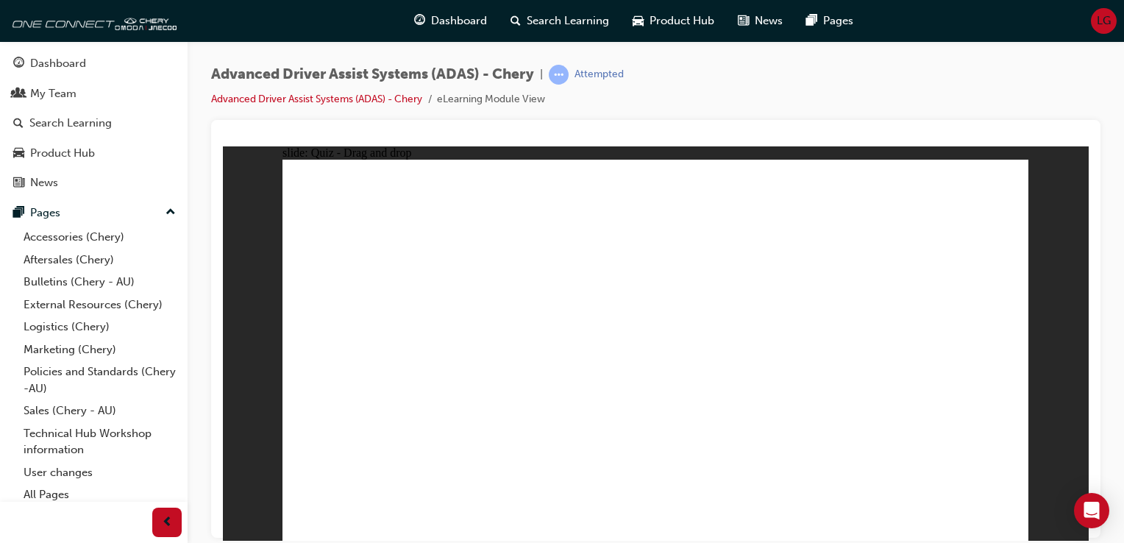
drag, startPoint x: 402, startPoint y: 468, endPoint x: 890, endPoint y: 211, distance: 551.6
drag, startPoint x: 511, startPoint y: 469, endPoint x: 653, endPoint y: 226, distance: 281.7
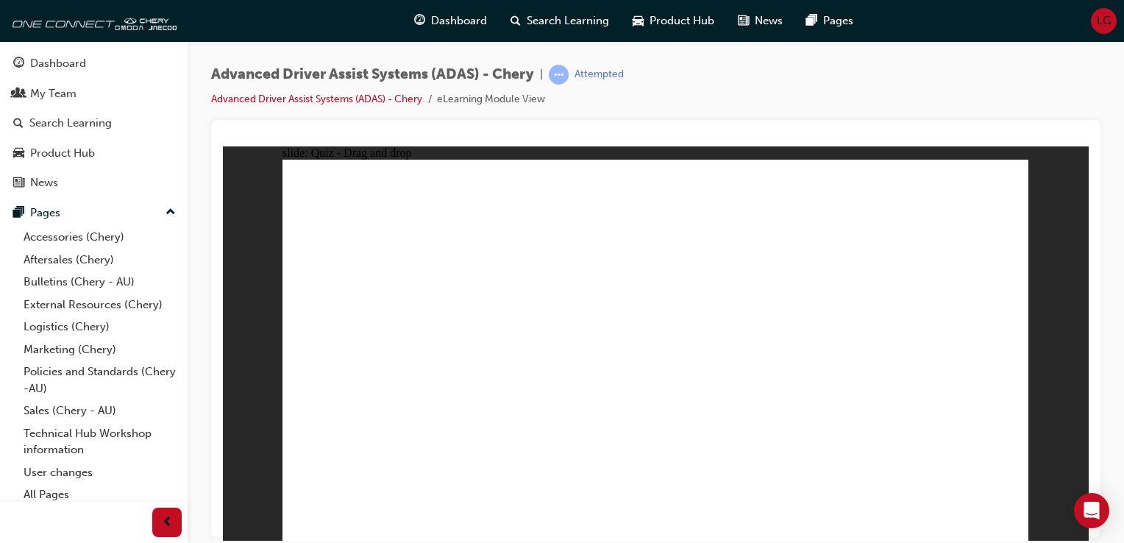
drag, startPoint x: 622, startPoint y: 462, endPoint x: 873, endPoint y: 268, distance: 316.6
drag, startPoint x: 732, startPoint y: 474, endPoint x: 777, endPoint y: 328, distance: 152.3
drag, startPoint x: 878, startPoint y: 476, endPoint x: 910, endPoint y: 246, distance: 232.4
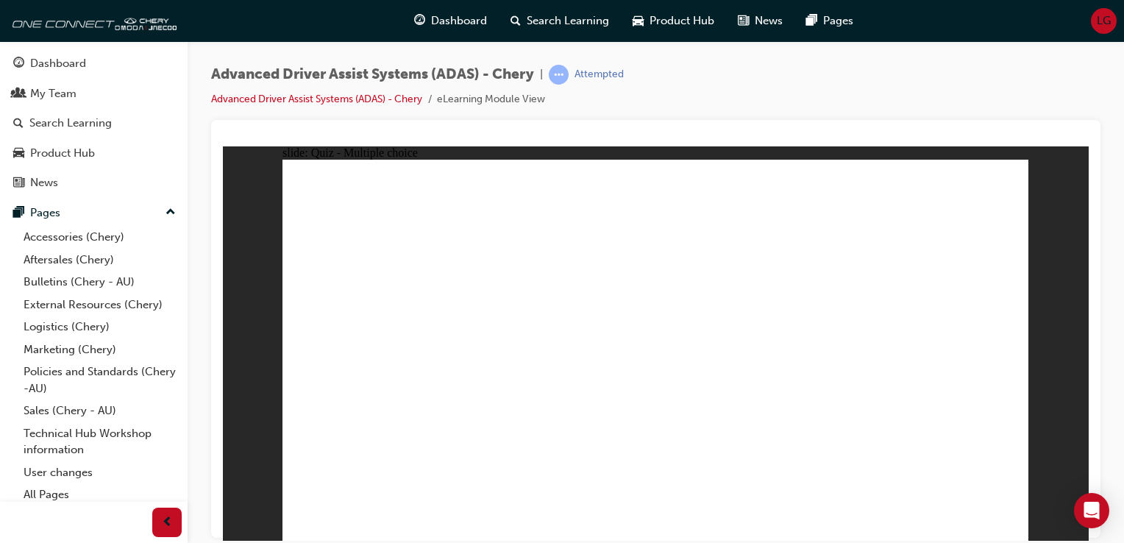
checkbox input "true"
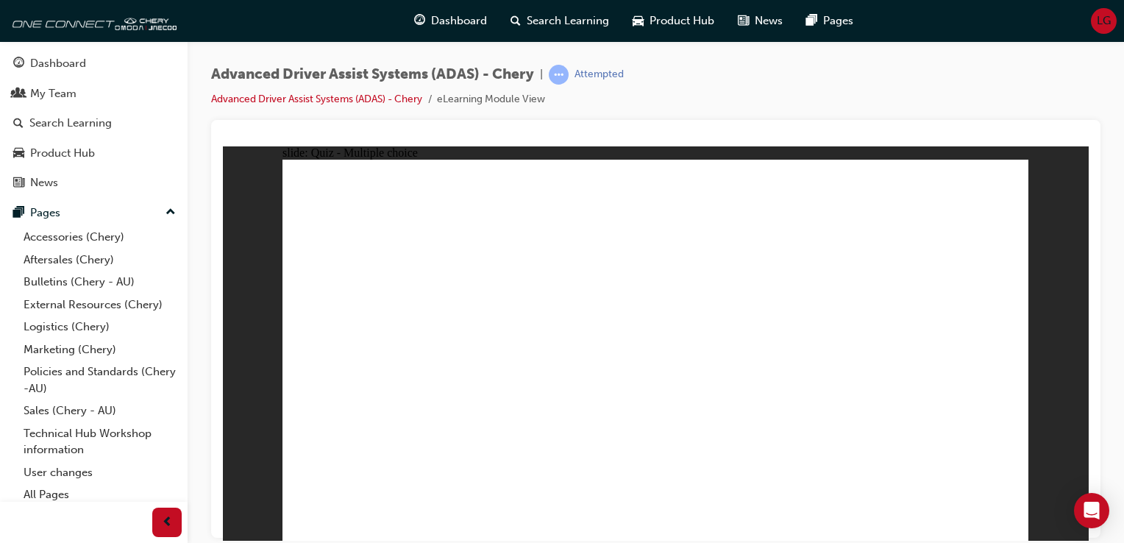
drag, startPoint x: 894, startPoint y: 229, endPoint x: 683, endPoint y: 400, distance: 271.8
drag, startPoint x: 740, startPoint y: 190, endPoint x: 726, endPoint y: 387, distance: 196.8
drag, startPoint x: 733, startPoint y: 394, endPoint x: 387, endPoint y: 420, distance: 346.5
drag, startPoint x: 662, startPoint y: 199, endPoint x: 449, endPoint y: 399, distance: 291.8
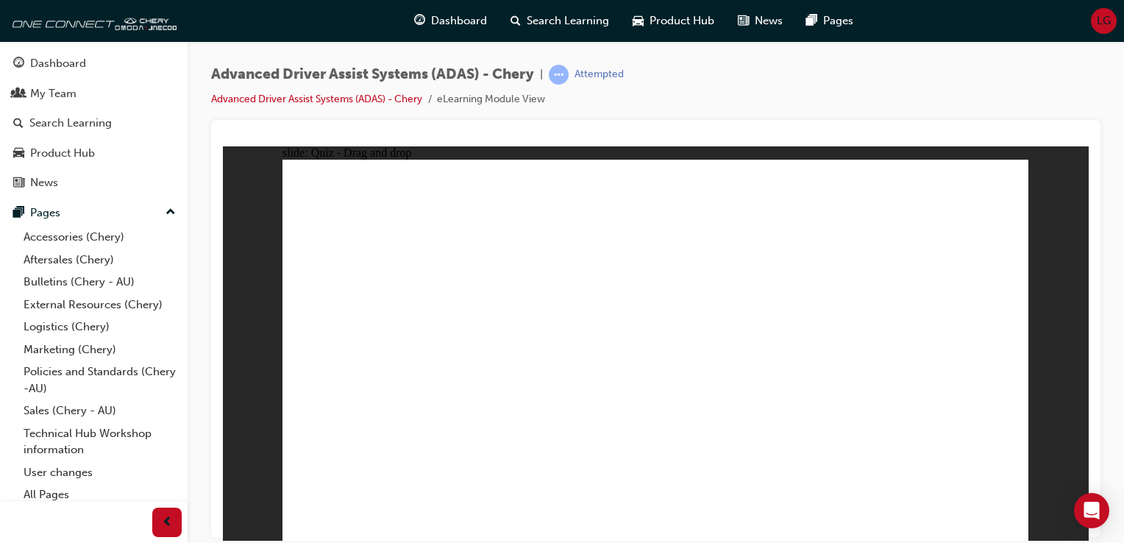
drag, startPoint x: 830, startPoint y: 197, endPoint x: 565, endPoint y: 385, distance: 324.8
drag, startPoint x: 907, startPoint y: 198, endPoint x: 749, endPoint y: 398, distance: 254.5
drag, startPoint x: 750, startPoint y: 394, endPoint x: 563, endPoint y: 399, distance: 186.8
drag, startPoint x: 674, startPoint y: 229, endPoint x: 731, endPoint y: 391, distance: 171.4
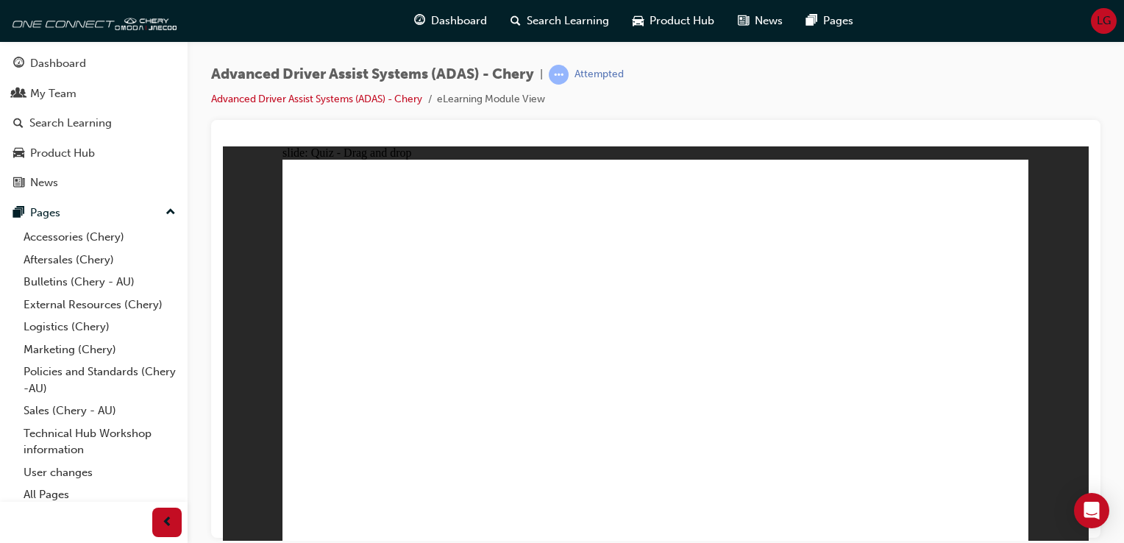
drag, startPoint x: 826, startPoint y: 218, endPoint x: 826, endPoint y: 237, distance: 19.1
drag, startPoint x: 749, startPoint y: 229, endPoint x: 549, endPoint y: 407, distance: 267.7
drag, startPoint x: 838, startPoint y: 224, endPoint x: 476, endPoint y: 412, distance: 408.1
drag, startPoint x: 553, startPoint y: 398, endPoint x: 662, endPoint y: 418, distance: 110.6
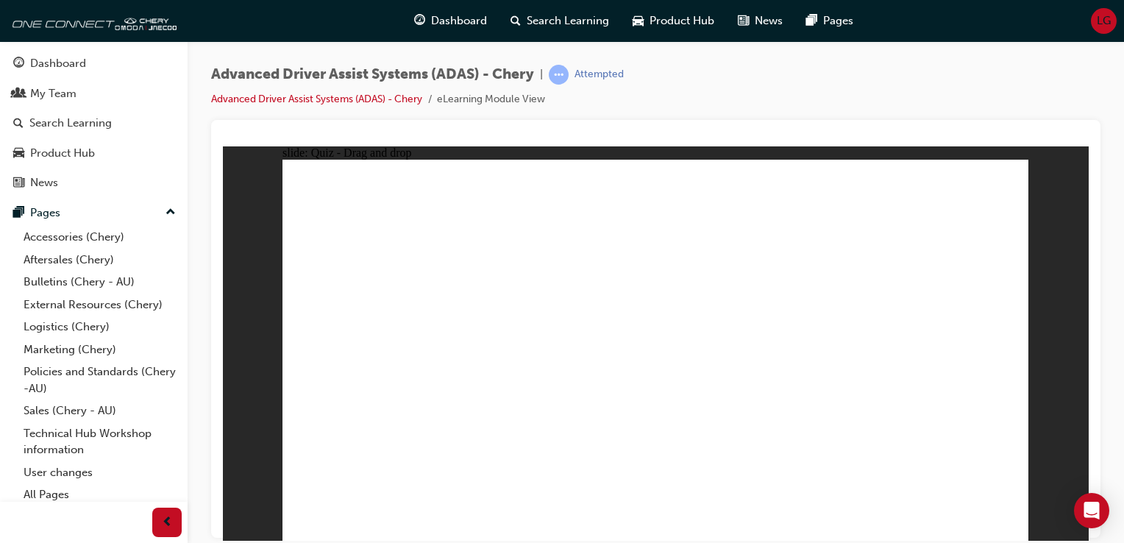
drag, startPoint x: 862, startPoint y: 454, endPoint x: 936, endPoint y: 84, distance: 377.1
drag, startPoint x: 959, startPoint y: 220, endPoint x: 960, endPoint y: 211, distance: 8.9
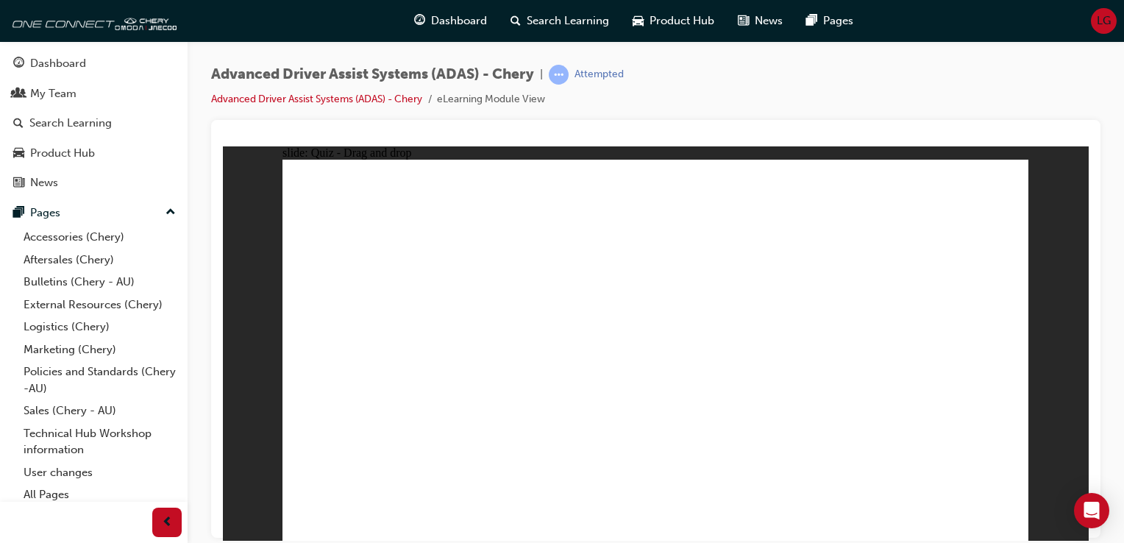
drag, startPoint x: 723, startPoint y: 451, endPoint x: 921, endPoint y: 256, distance: 278.2
drag, startPoint x: 637, startPoint y: 465, endPoint x: 905, endPoint y: 229, distance: 356.4
drag, startPoint x: 484, startPoint y: 468, endPoint x: 906, endPoint y: 255, distance: 472.5
drag, startPoint x: 361, startPoint y: 462, endPoint x: 696, endPoint y: 237, distance: 403.8
drag, startPoint x: 860, startPoint y: 195, endPoint x: 679, endPoint y: 199, distance: 180.9
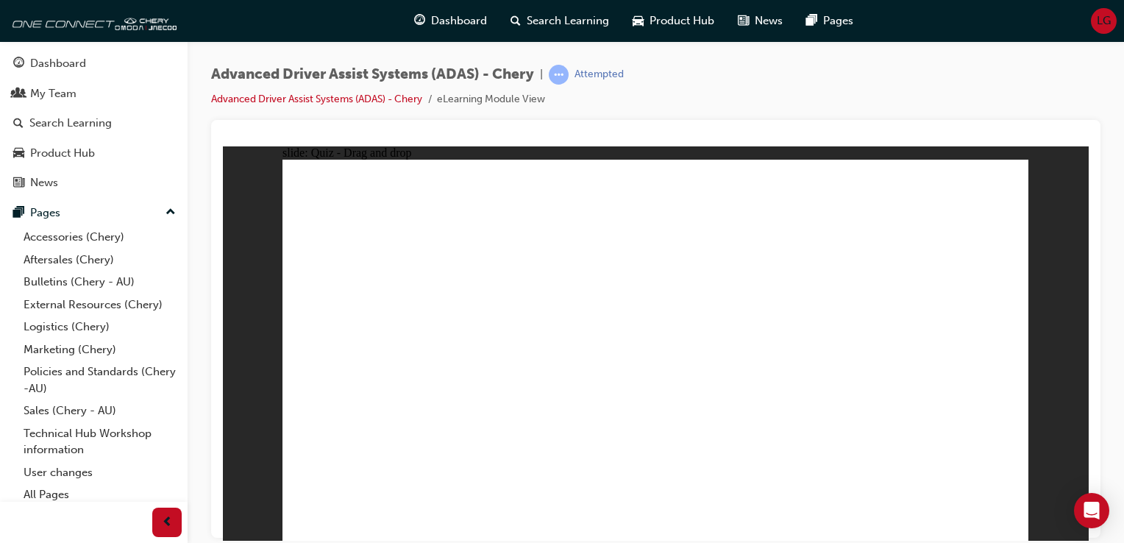
checkbox input "true"
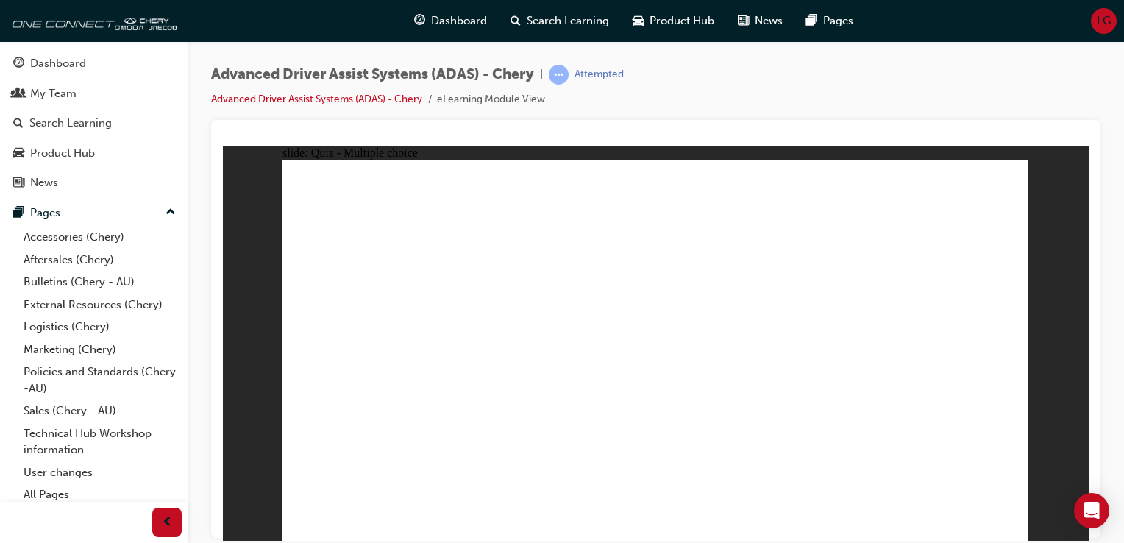
checkbox input "true"
drag, startPoint x: 887, startPoint y: 226, endPoint x: 662, endPoint y: 440, distance: 310.0
drag, startPoint x: 668, startPoint y: 229, endPoint x: 244, endPoint y: 455, distance: 480.3
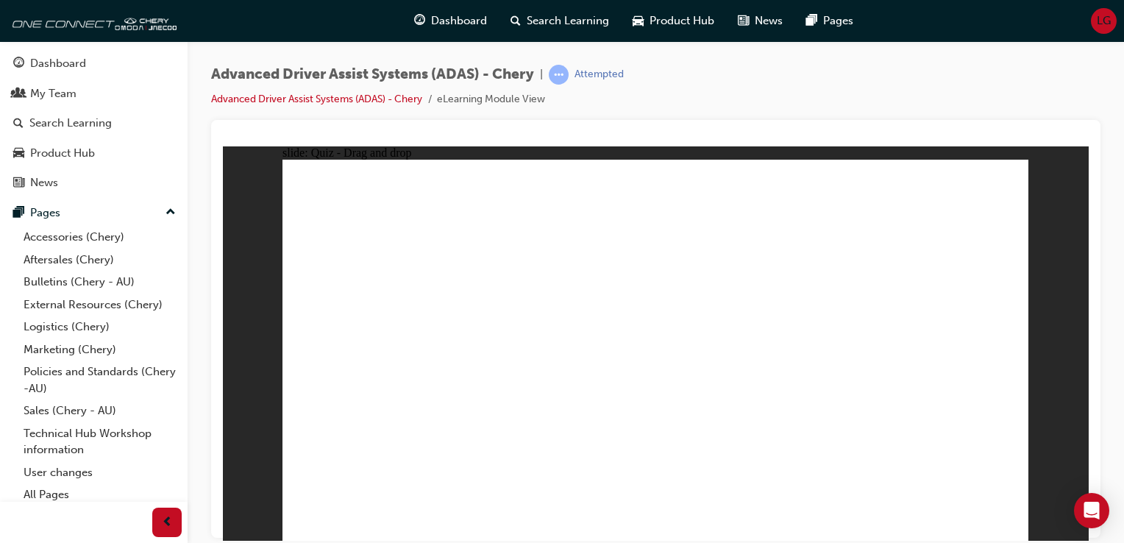
drag, startPoint x: 660, startPoint y: 195, endPoint x: 712, endPoint y: 402, distance: 213.8
drag, startPoint x: 743, startPoint y: 228, endPoint x: 413, endPoint y: 441, distance: 393.0
drag, startPoint x: 744, startPoint y: 197, endPoint x: 514, endPoint y: 397, distance: 304.9
drag, startPoint x: 835, startPoint y: 190, endPoint x: 803, endPoint y: 387, distance: 199.7
drag, startPoint x: 891, startPoint y: 186, endPoint x: 615, endPoint y: 354, distance: 322.7
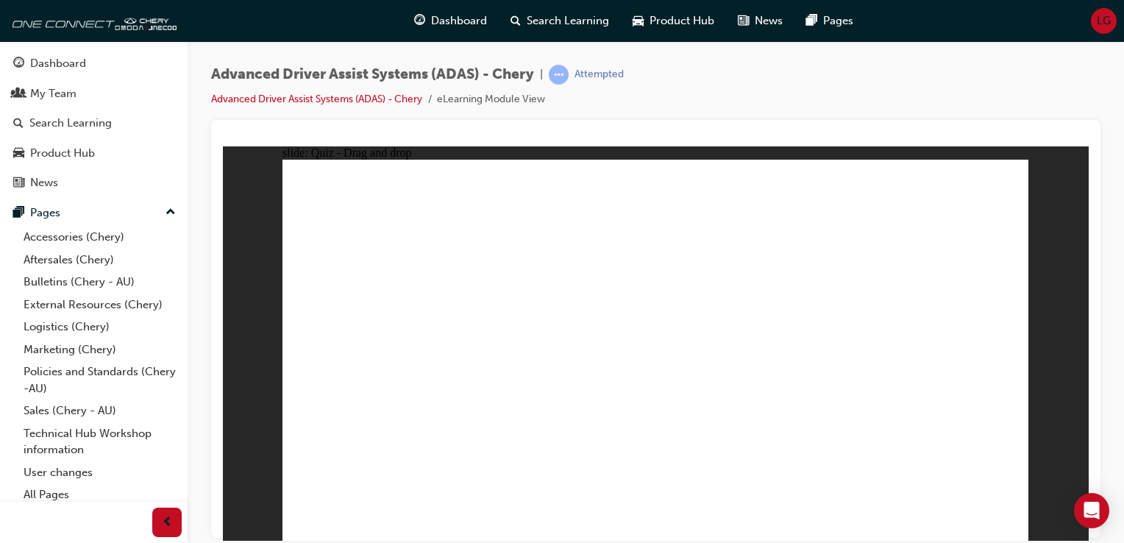
drag, startPoint x: 810, startPoint y: 221, endPoint x: 607, endPoint y: 365, distance: 248.7
drag, startPoint x: 915, startPoint y: 197, endPoint x: 871, endPoint y: 383, distance: 191.4
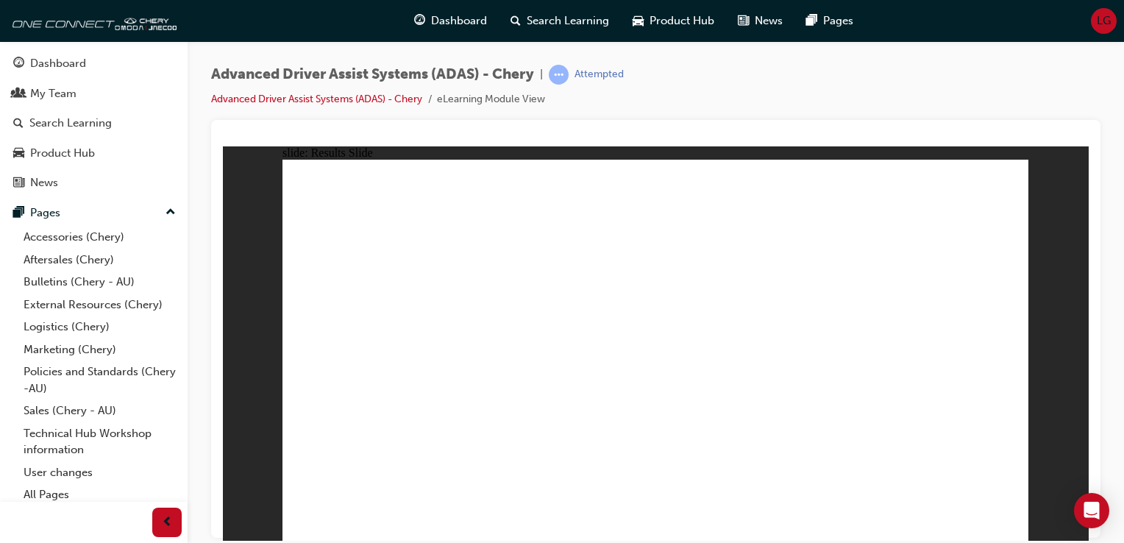
click at [39, 66] on div "Dashboard" at bounding box center [58, 63] width 56 height 17
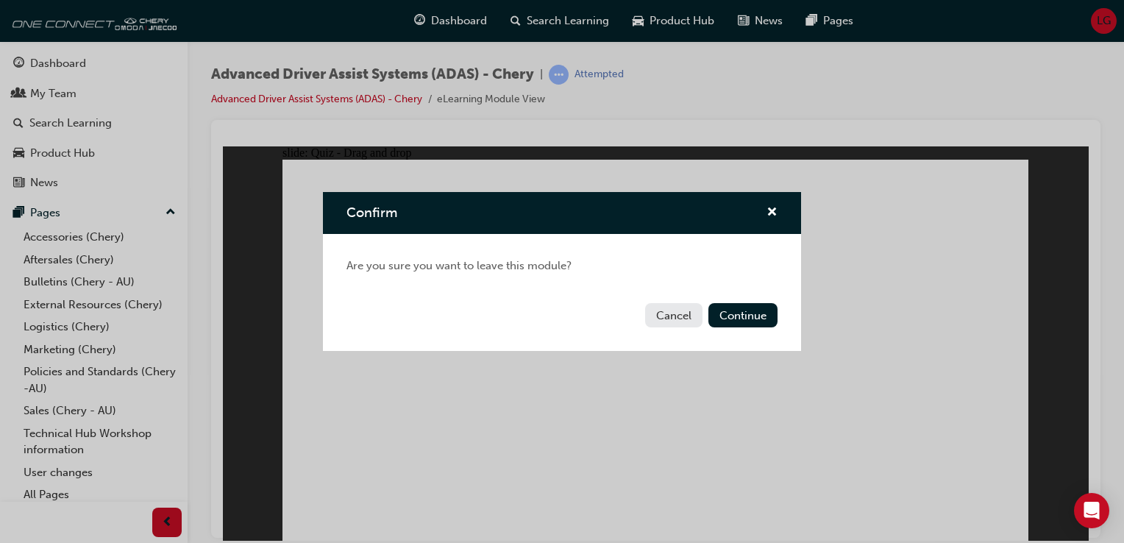
click at [679, 321] on button "Cancel" at bounding box center [673, 315] width 57 height 24
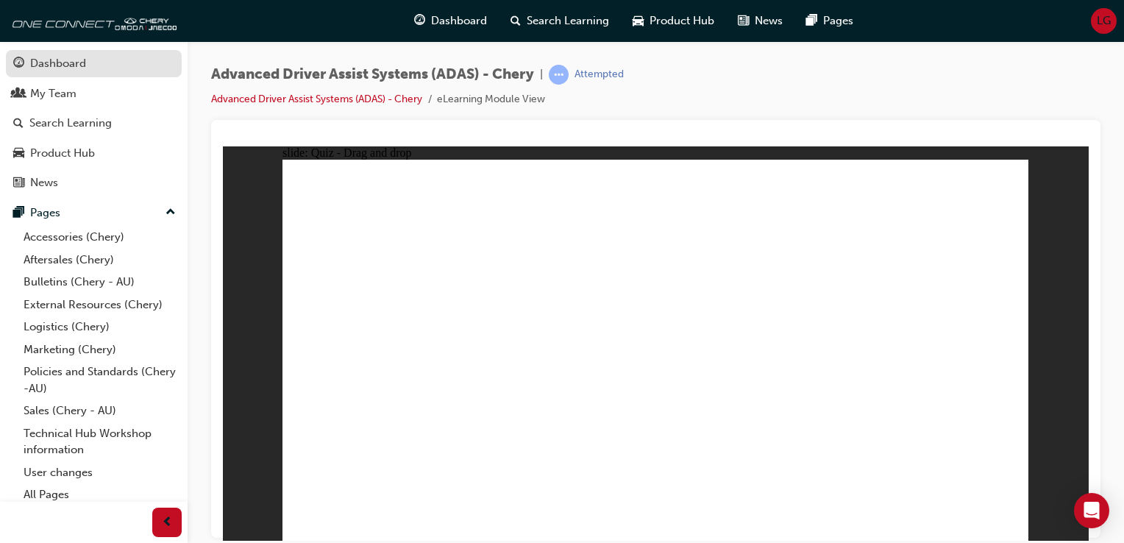
click at [74, 63] on div "Dashboard" at bounding box center [58, 63] width 56 height 17
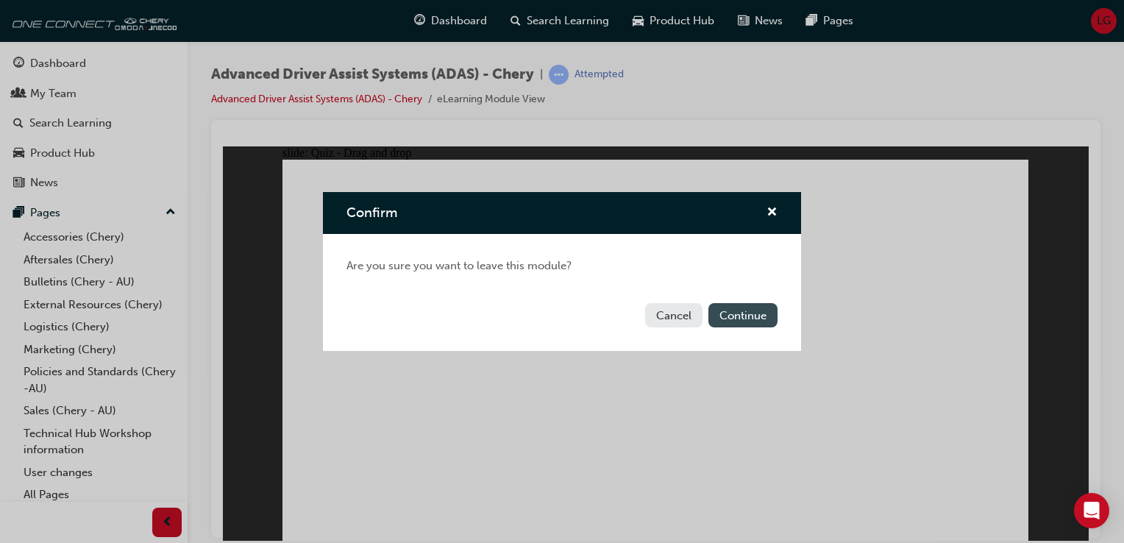
click at [738, 314] on button "Continue" at bounding box center [742, 315] width 69 height 24
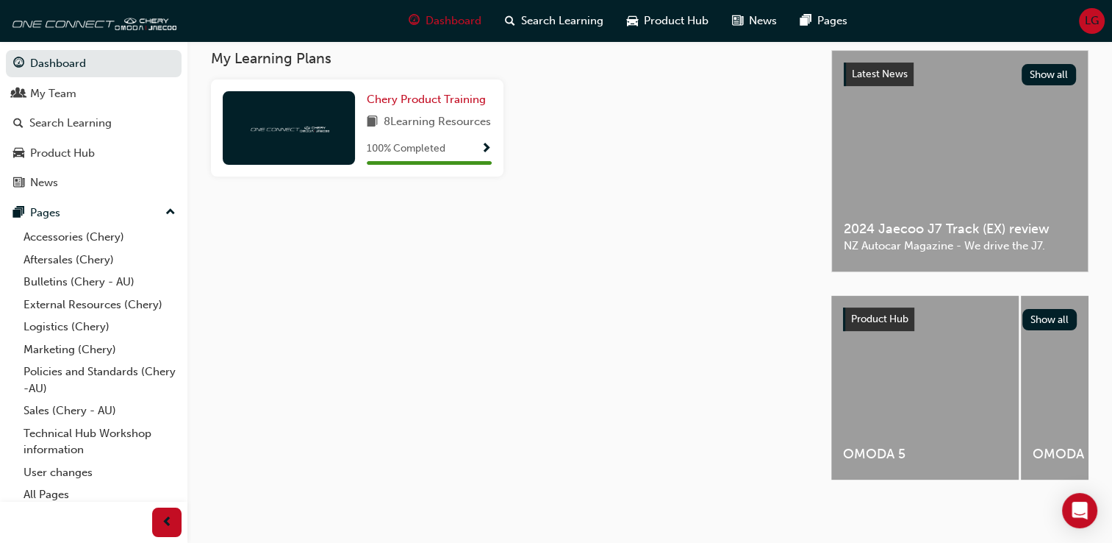
scroll to position [329, 0]
click at [1068, 390] on div "OMODA E5" at bounding box center [1114, 388] width 187 height 184
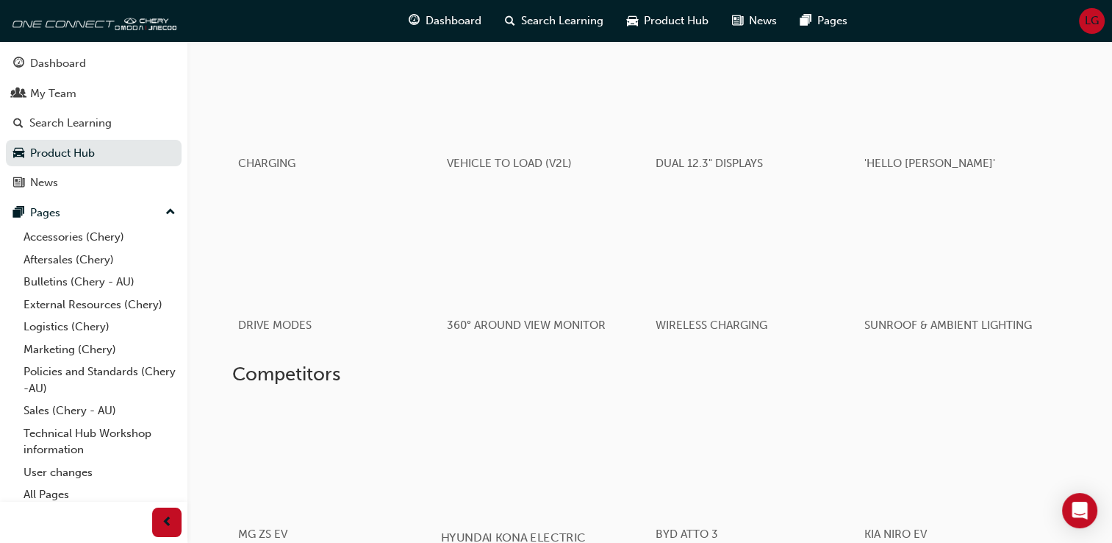
scroll to position [736, 0]
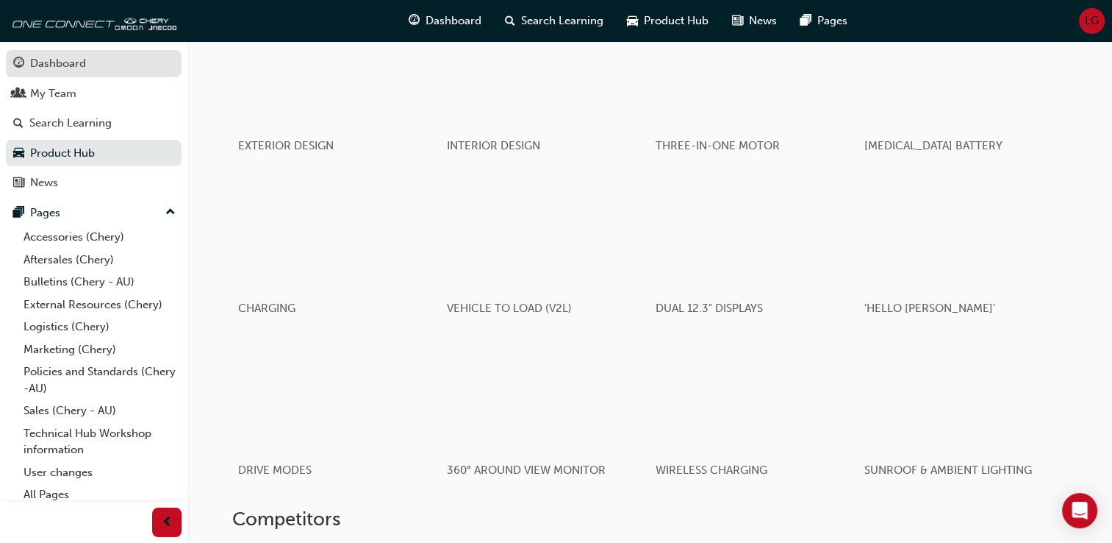
click at [51, 64] on div "Dashboard" at bounding box center [58, 63] width 56 height 17
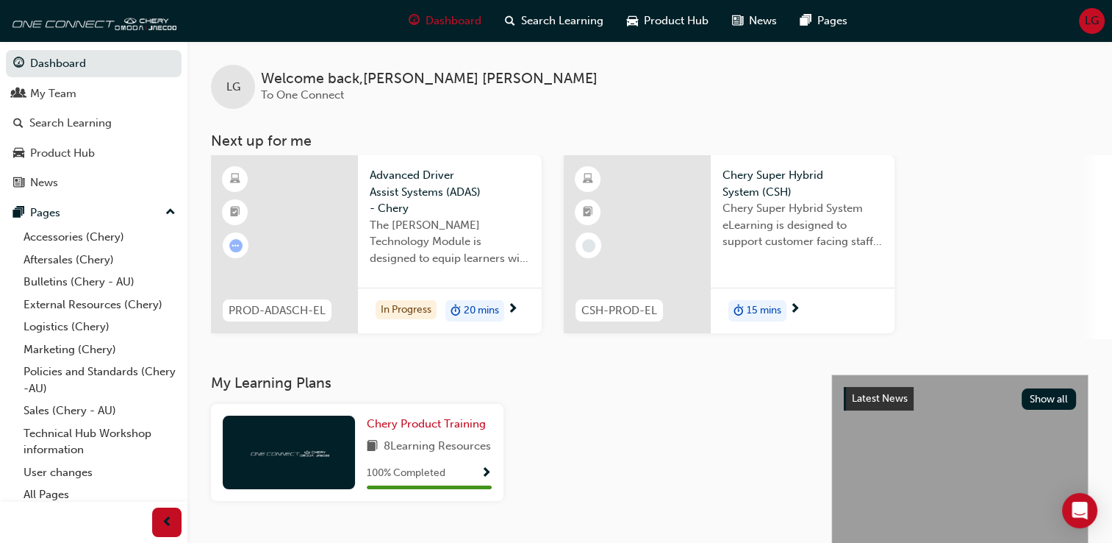
click at [660, 251] on div at bounding box center [637, 244] width 147 height 178
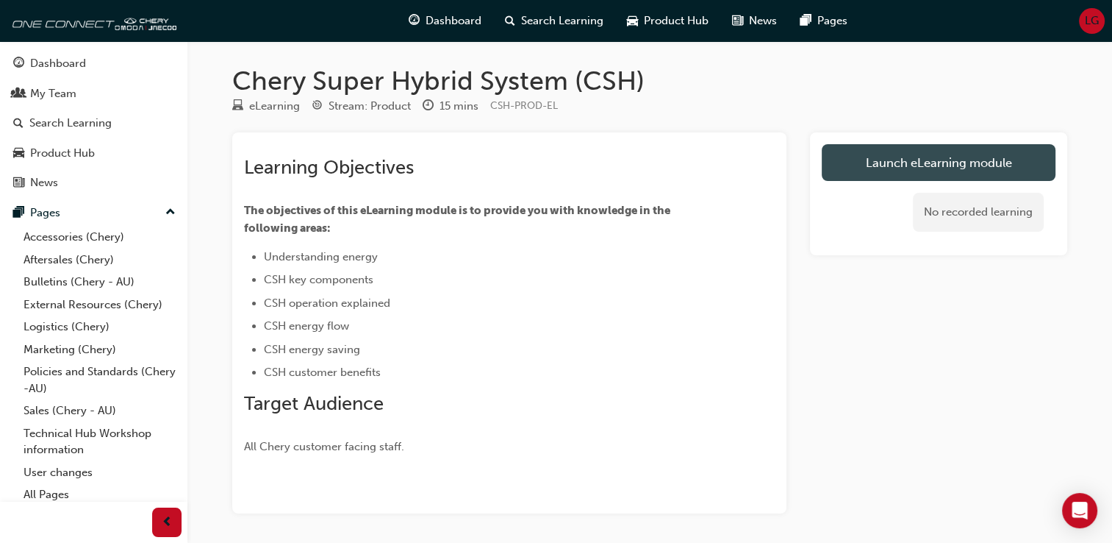
click at [921, 160] on link "Launch eLearning module" at bounding box center [939, 162] width 234 height 37
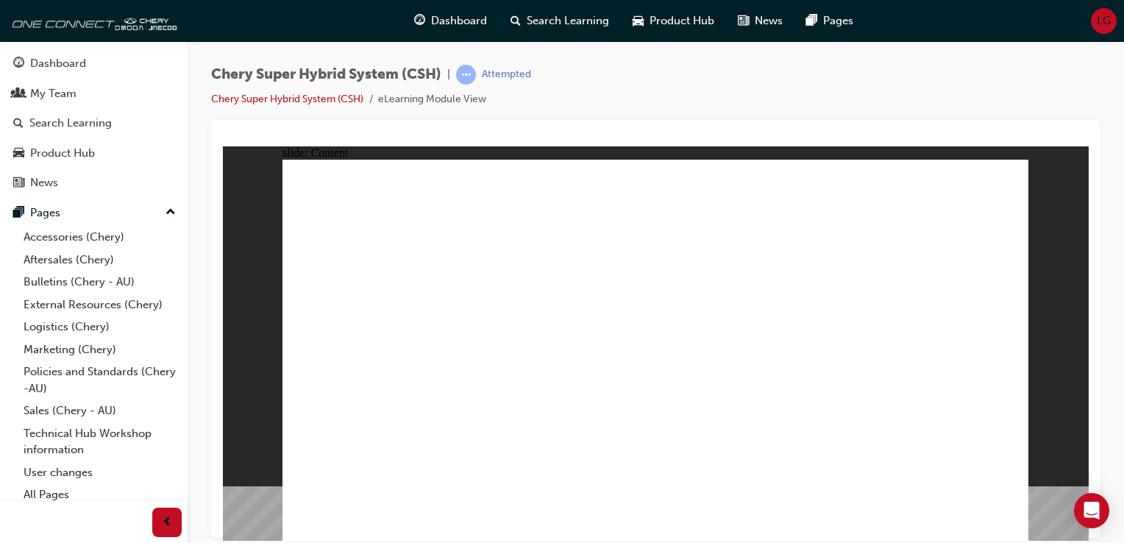
drag, startPoint x: 707, startPoint y: 301, endPoint x: 880, endPoint y: 403, distance: 201.4
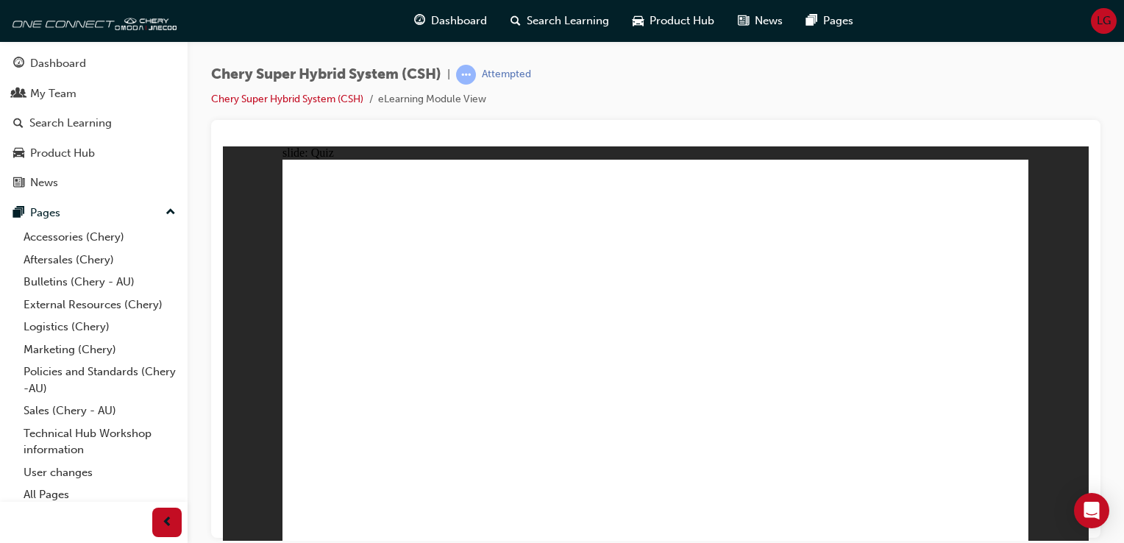
radio input "true"
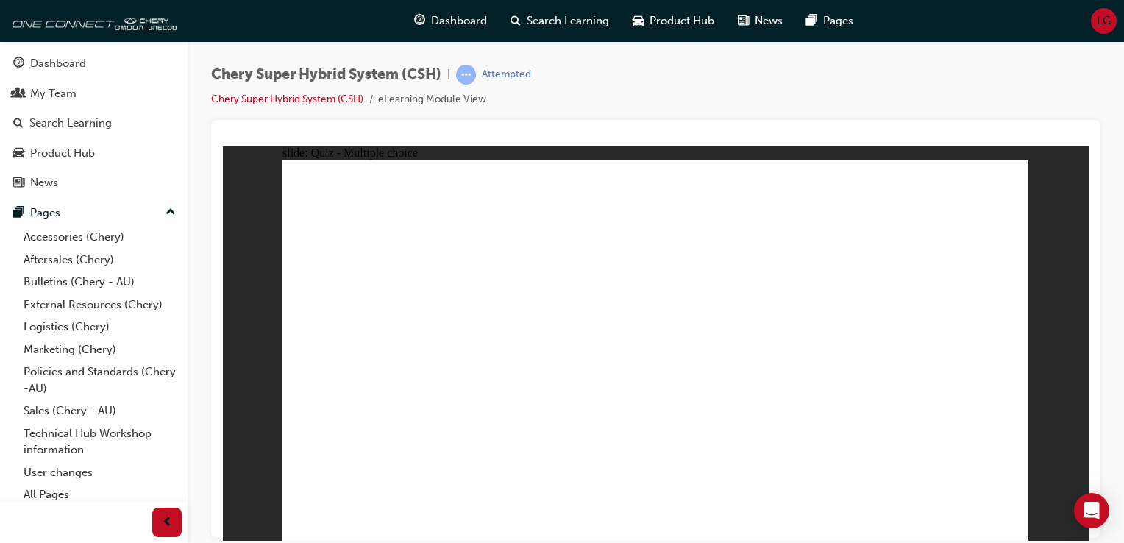
radio input "true"
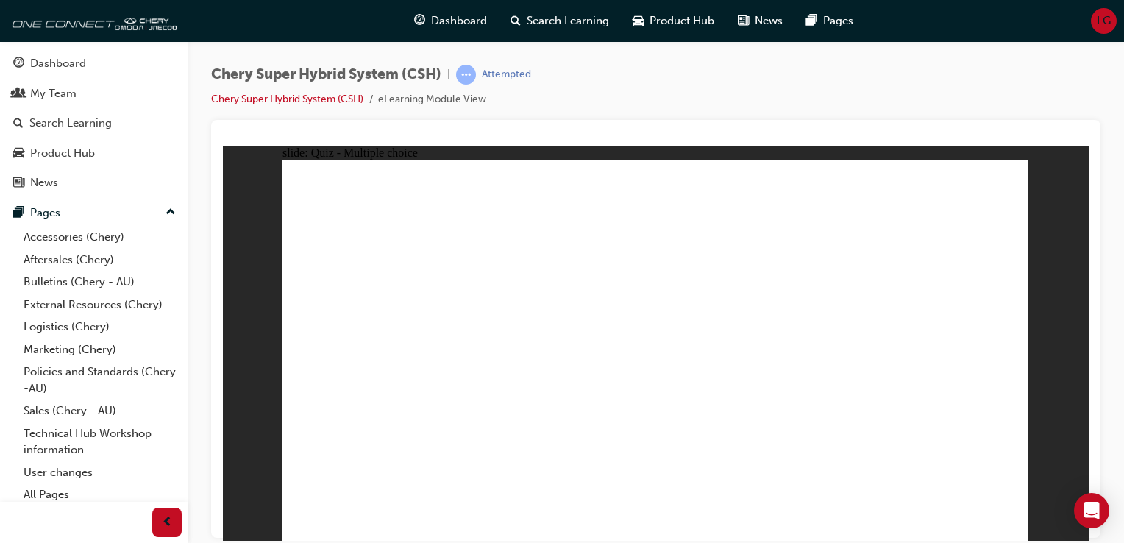
radio input "true"
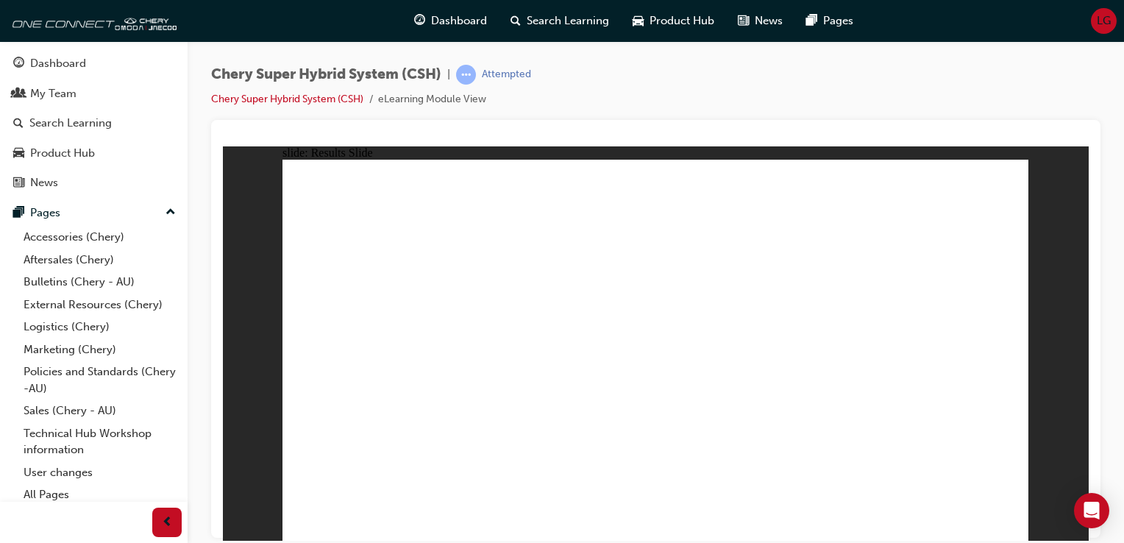
radio input "true"
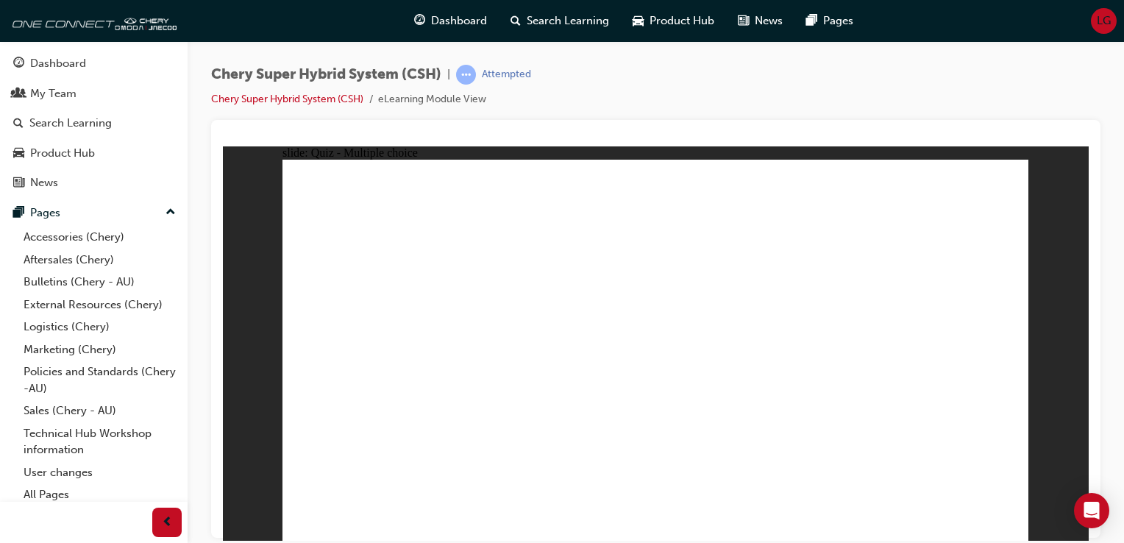
radio input "true"
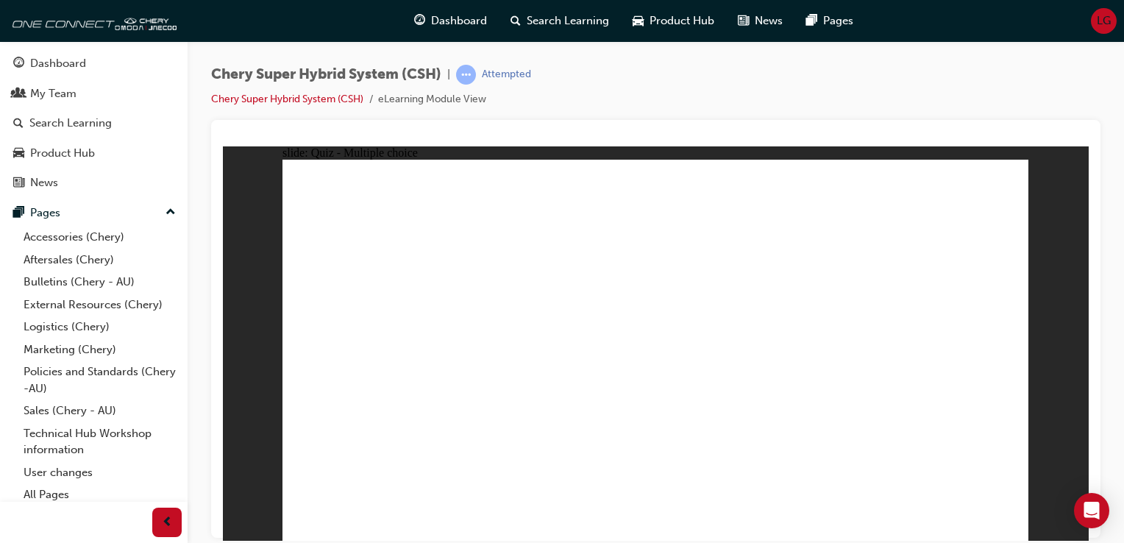
radio input "true"
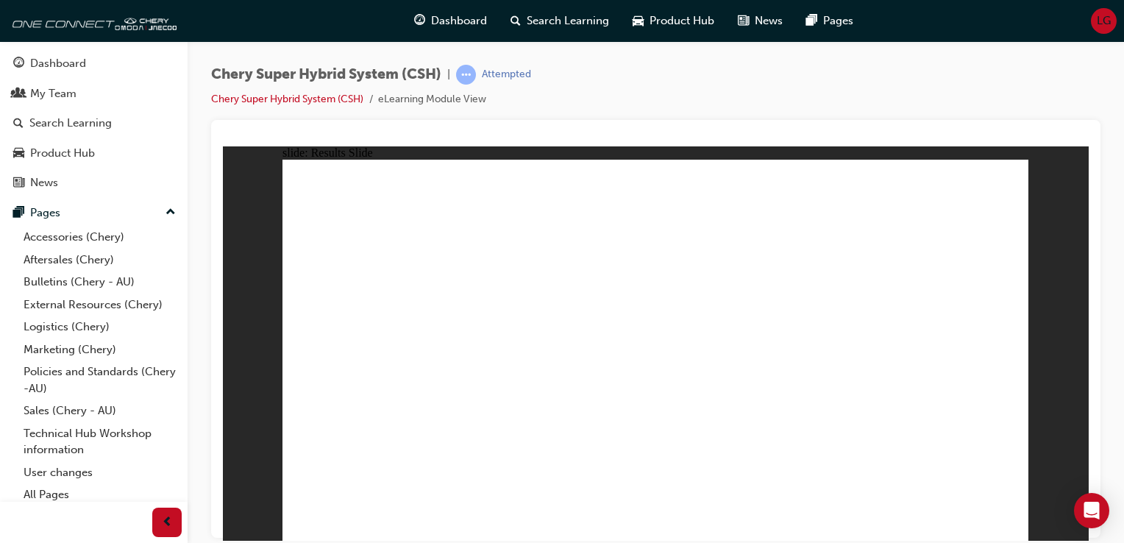
radio input "true"
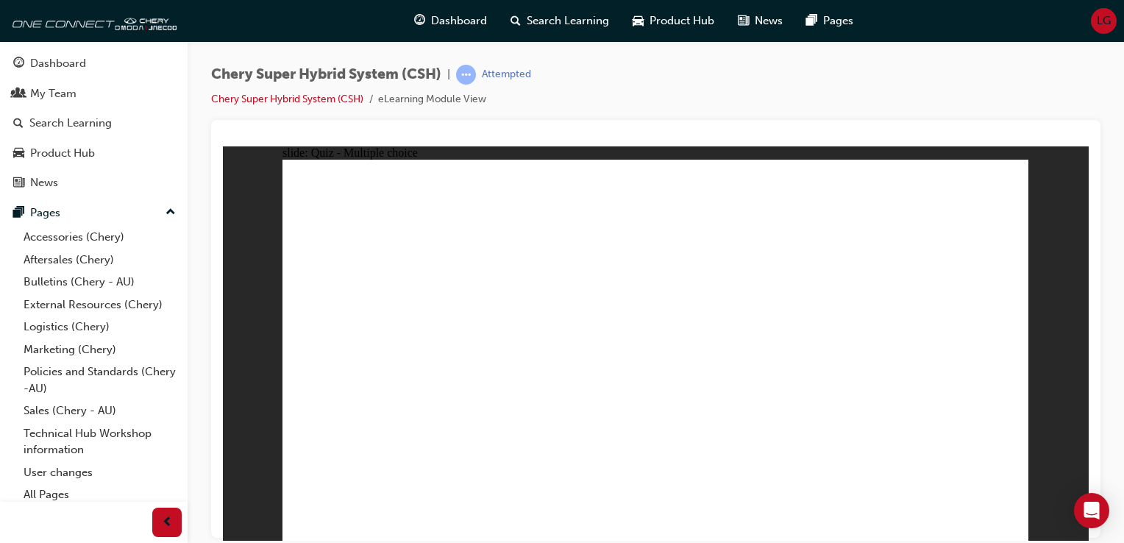
radio input "true"
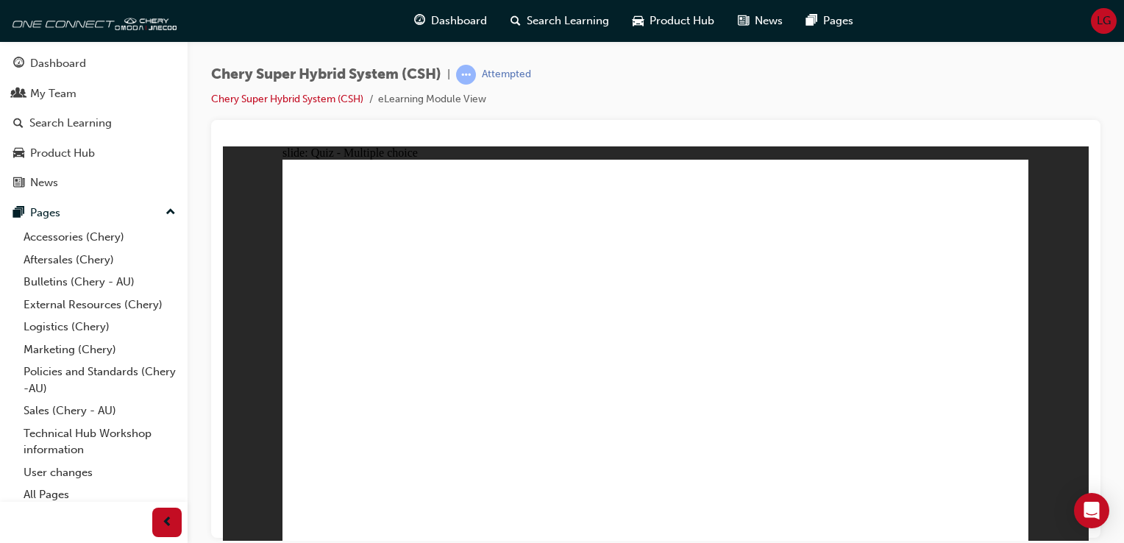
radio input "true"
